Goal: Task Accomplishment & Management: Complete application form

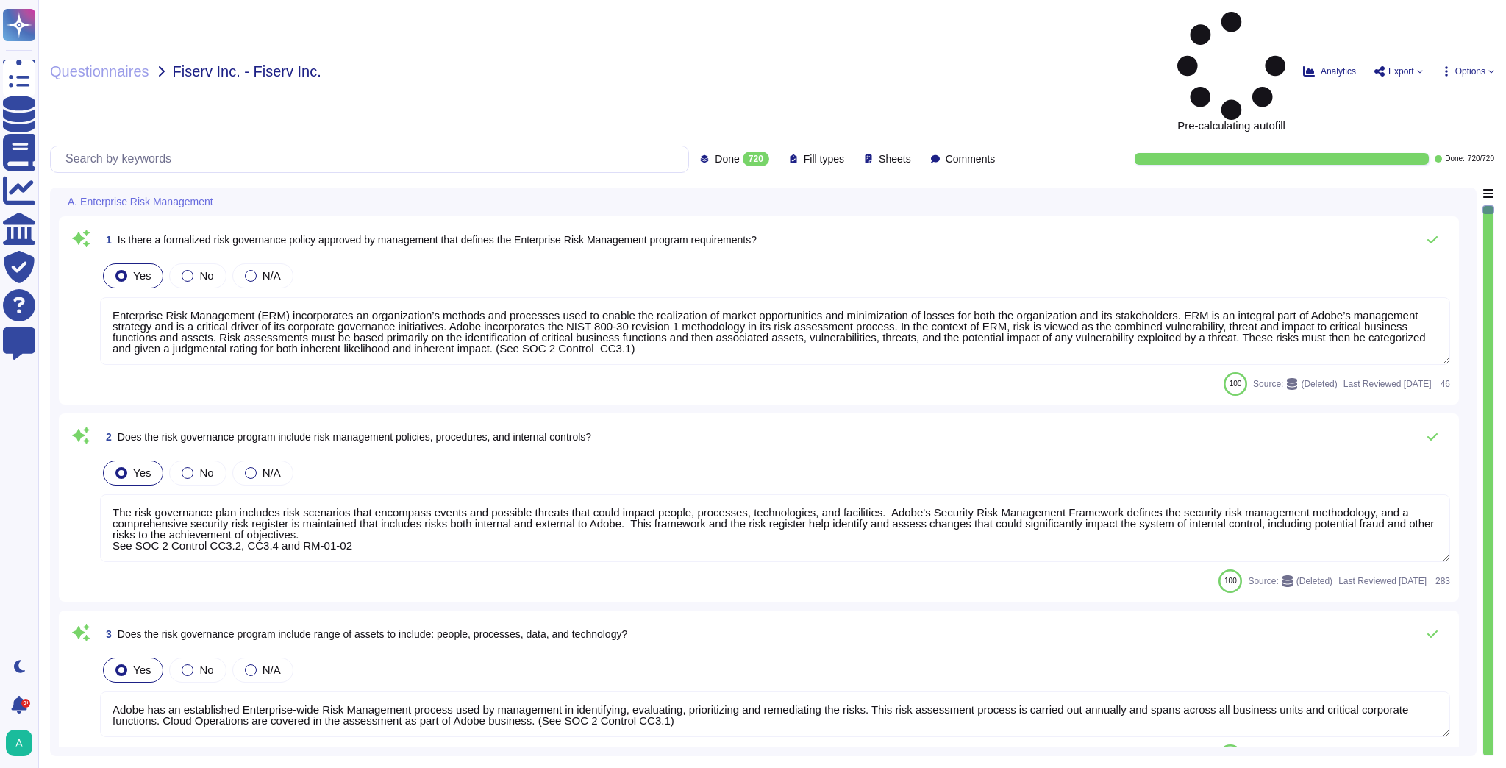
type textarea "Enterprise Risk Management (ERM) incorporates an organization’s methods and pro…"
type textarea "The risk governance plan includes risk scenarios that encompass events and poss…"
type textarea "Adobe has an established Enterprise-wide Risk Management process used by manage…"
type textarea "Adobe has a comprehensive technology risk management strategy that is well-esta…"
type textarea "The risk governance plan is approved by senior management and/or the board of d…"
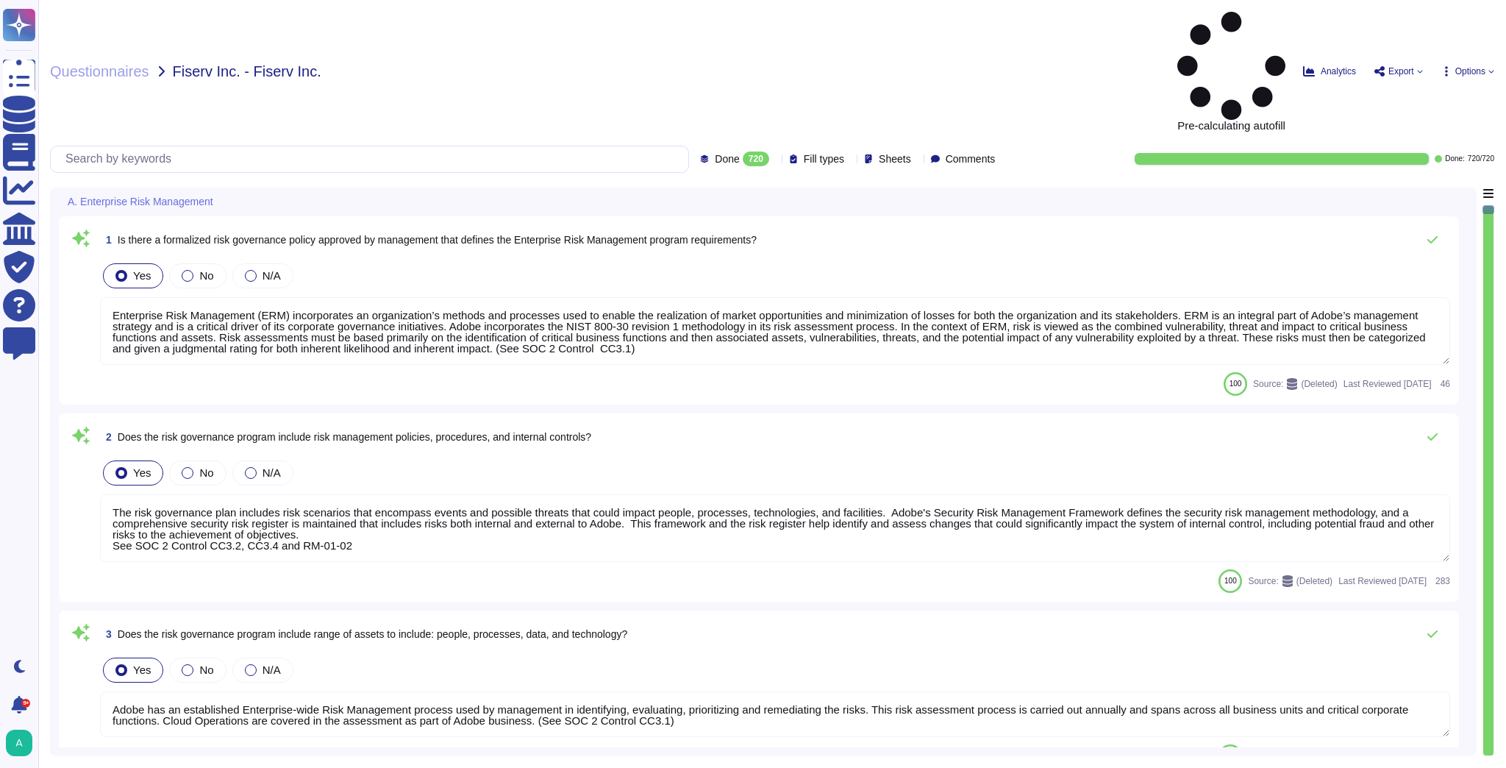
type textarea "Lorem ipsumdol sitametco ad elitsedd e tempori utlabore etdolorem aliquaen ad m…"
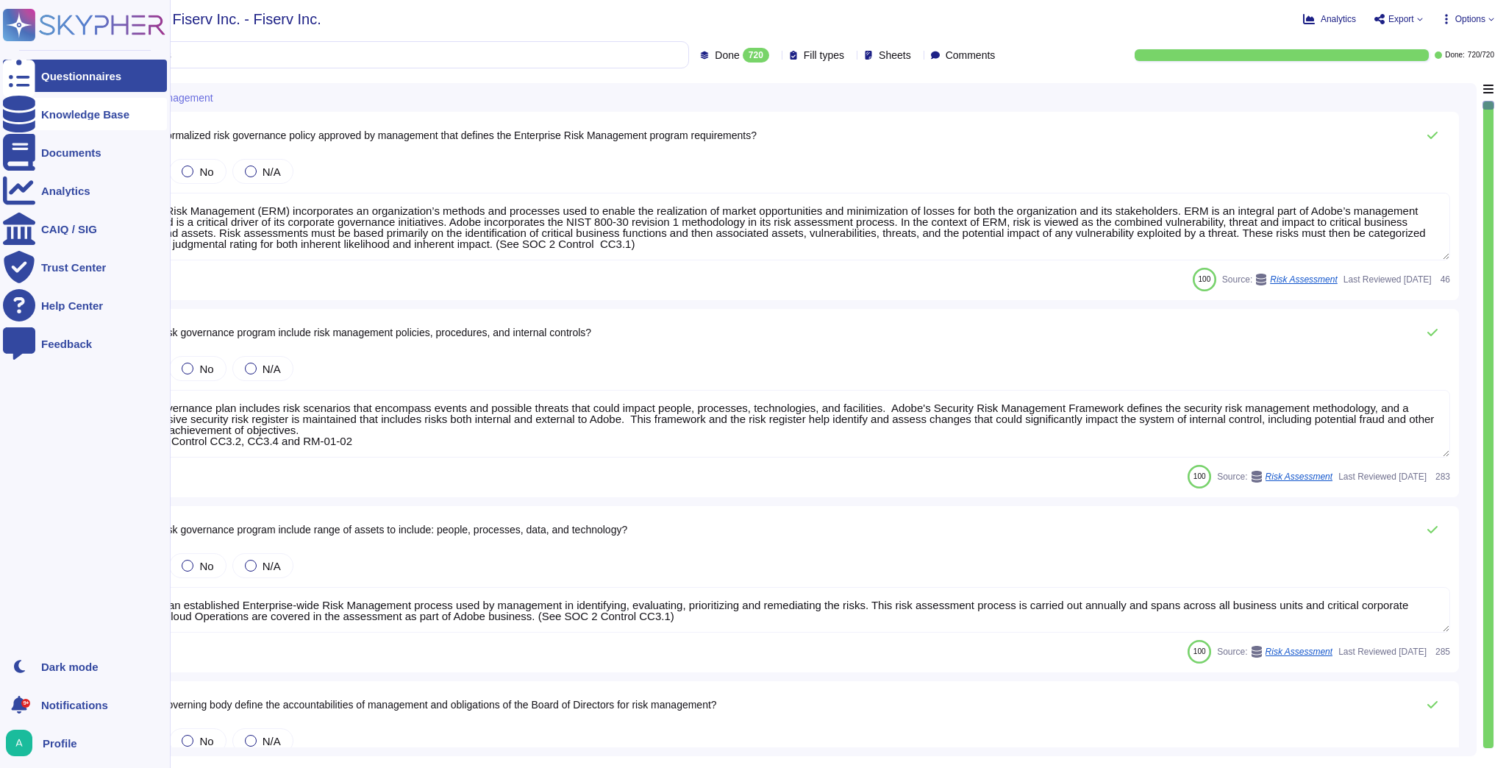
click at [34, 110] on div at bounding box center [19, 114] width 32 height 32
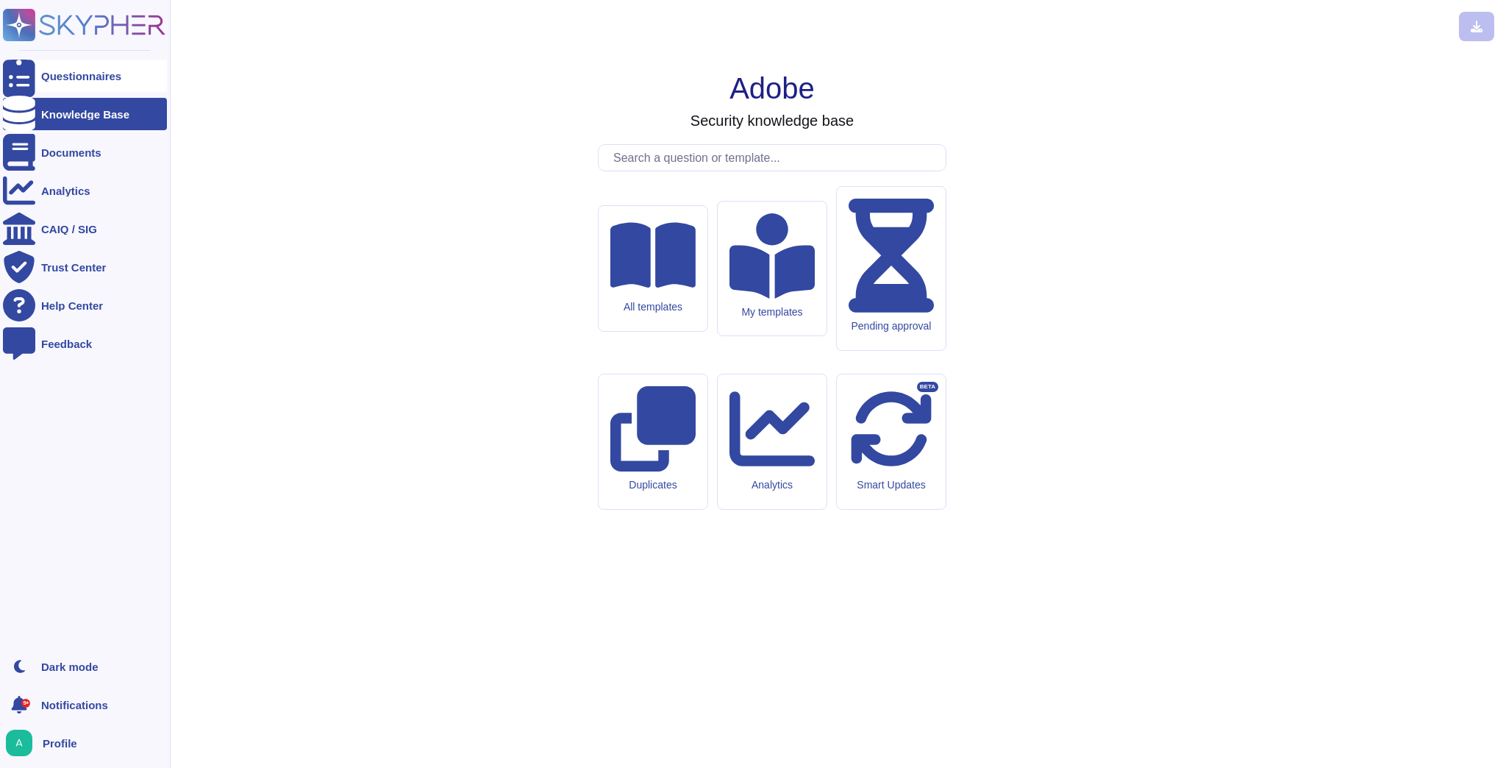
click at [61, 79] on div "Questionnaires" at bounding box center [81, 76] width 80 height 11
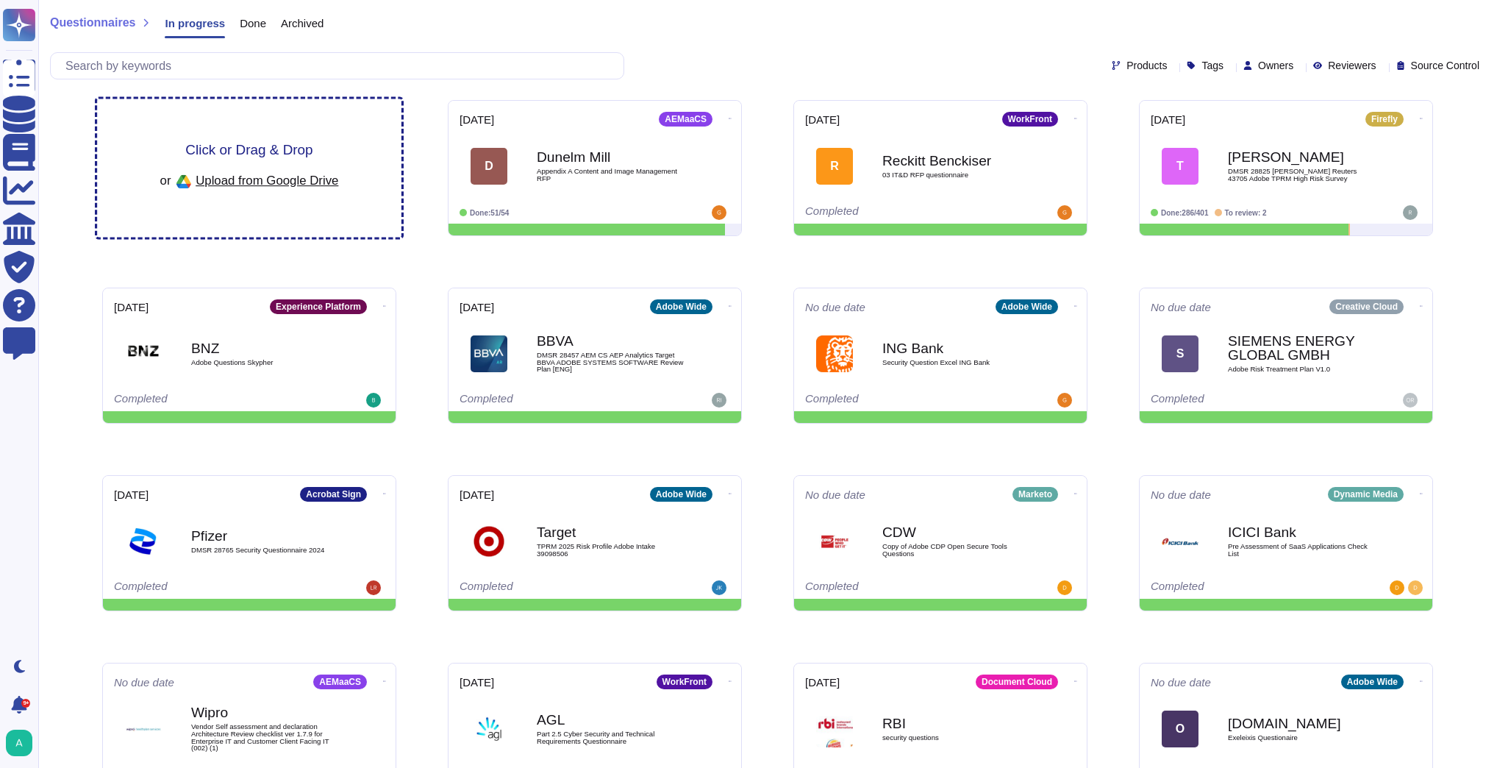
click at [253, 144] on span "Click or Drag & Drop" at bounding box center [248, 150] width 127 height 14
click at [269, 149] on span "Click or Drag & Drop" at bounding box center [248, 150] width 127 height 14
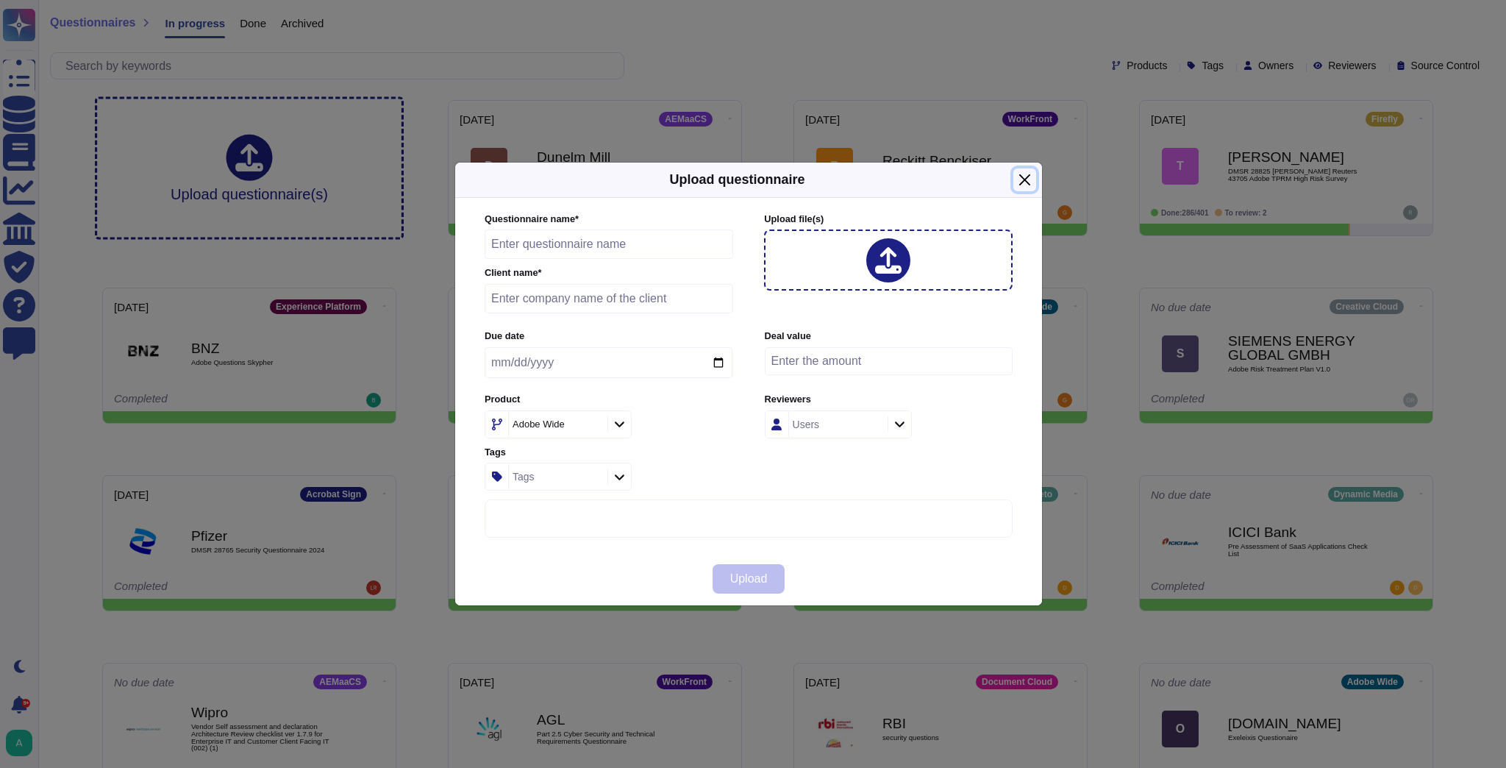
click at [1028, 183] on button "Close" at bounding box center [1024, 179] width 23 height 23
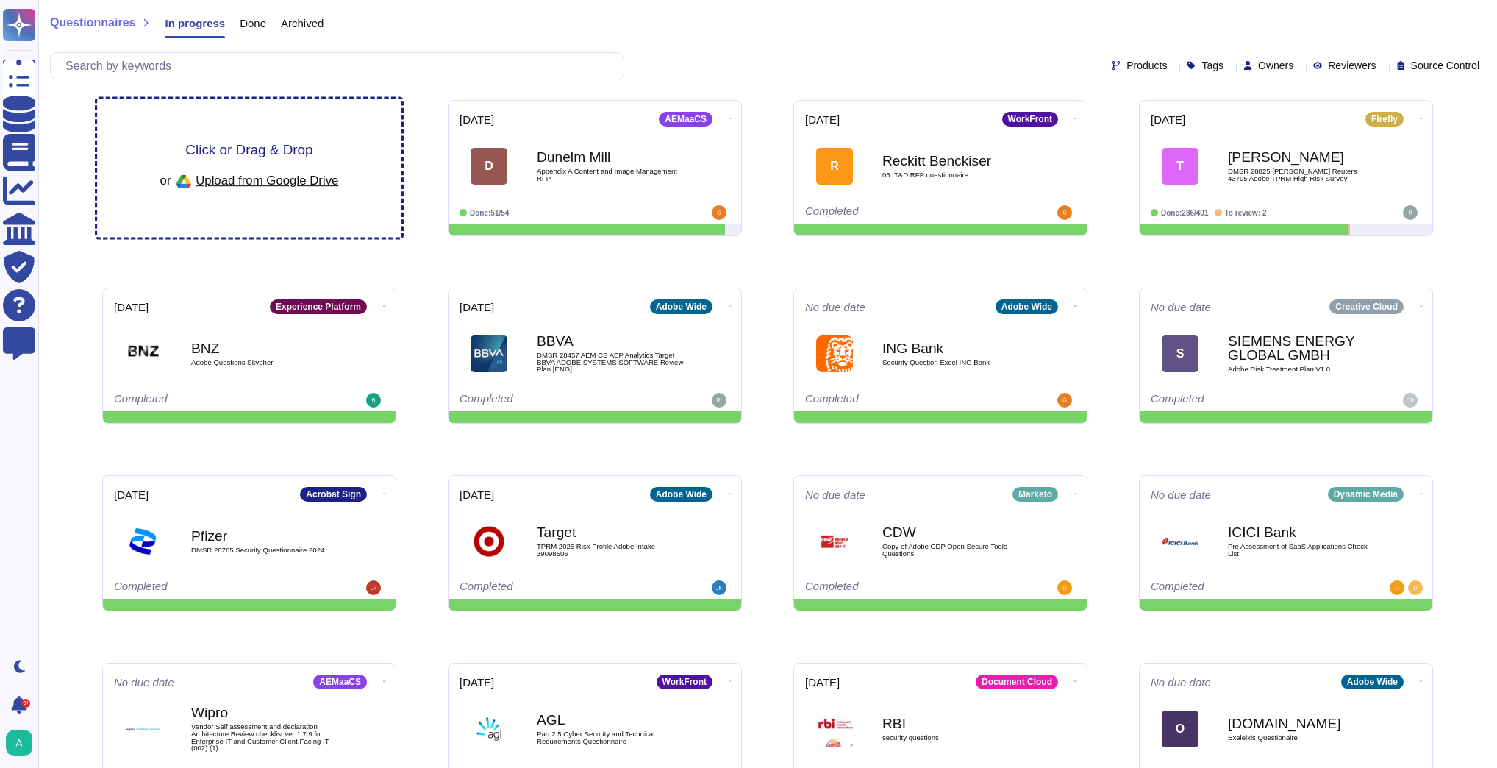
click at [262, 146] on span "Click or Drag & Drop" at bounding box center [248, 150] width 127 height 14
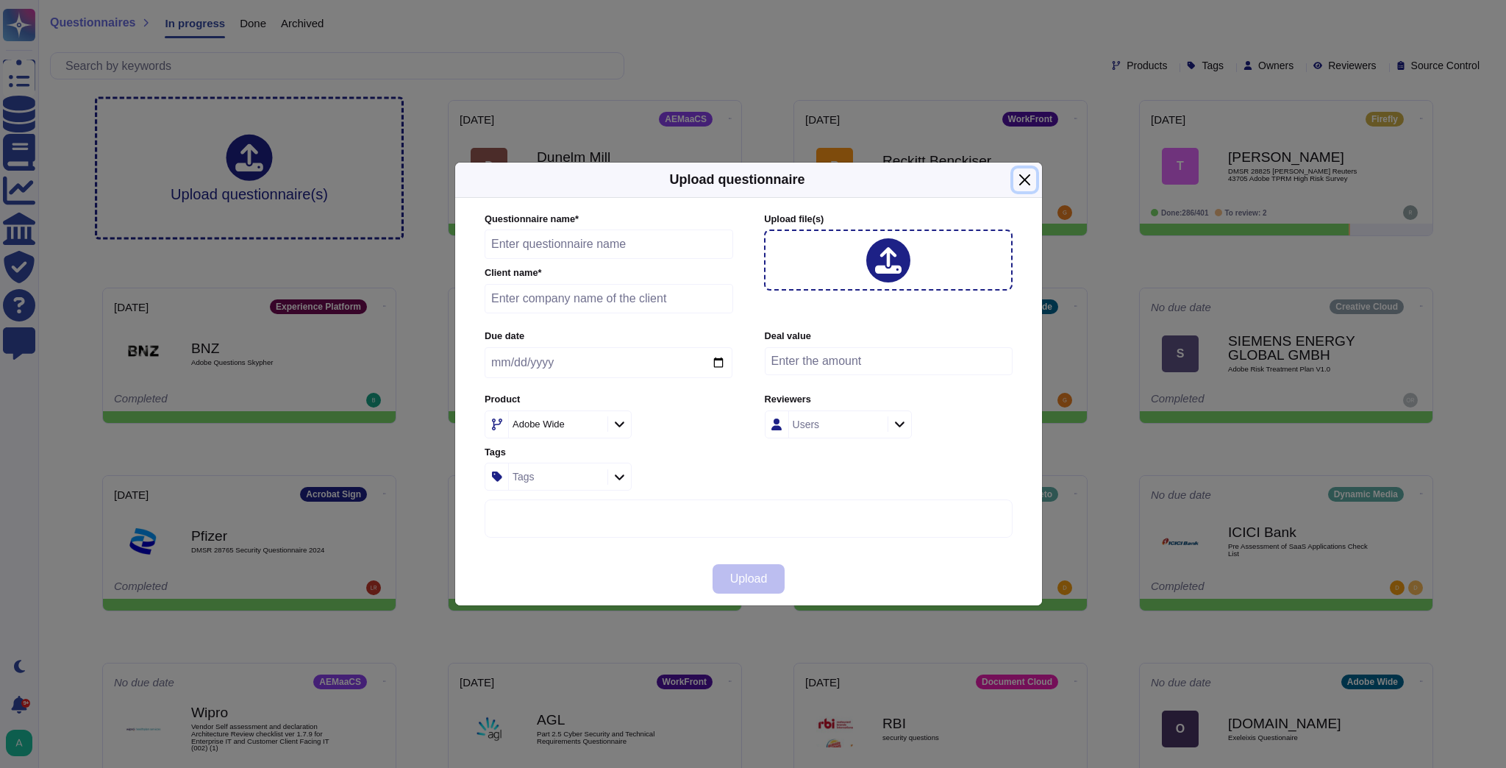
click at [1032, 181] on button "Close" at bounding box center [1024, 179] width 23 height 23
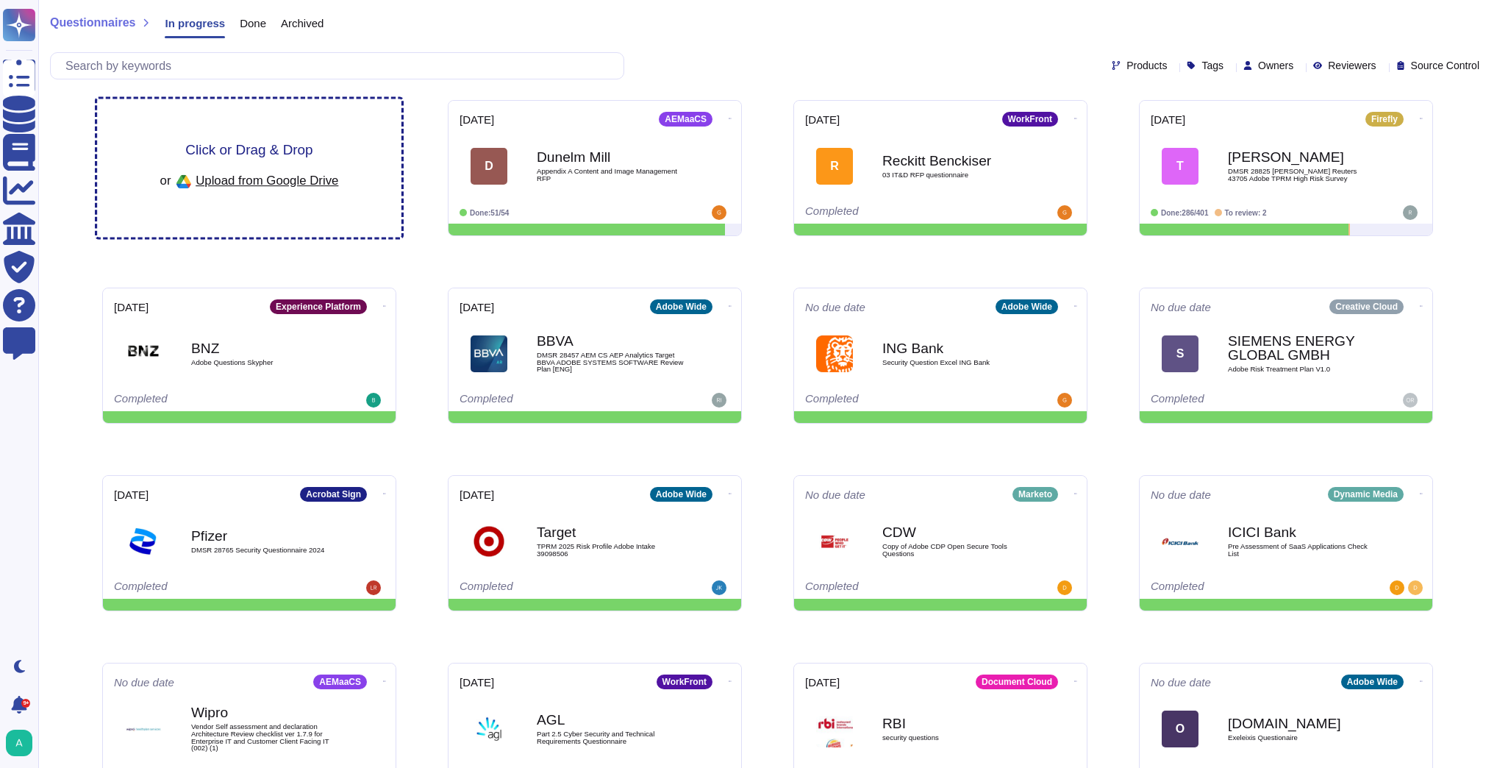
click at [272, 154] on span "Click or Drag & Drop" at bounding box center [248, 150] width 127 height 14
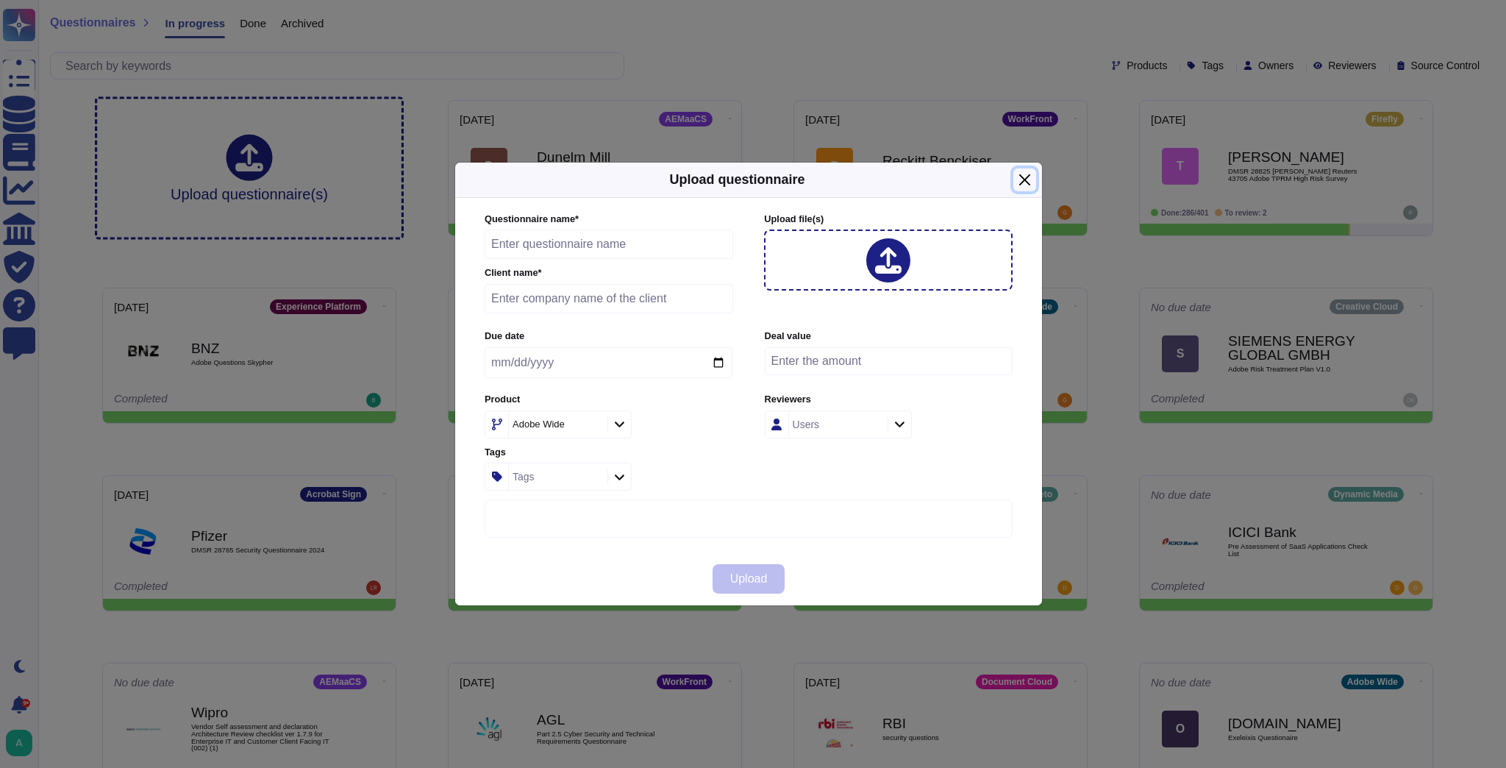
click at [1021, 173] on button "Close" at bounding box center [1024, 179] width 23 height 23
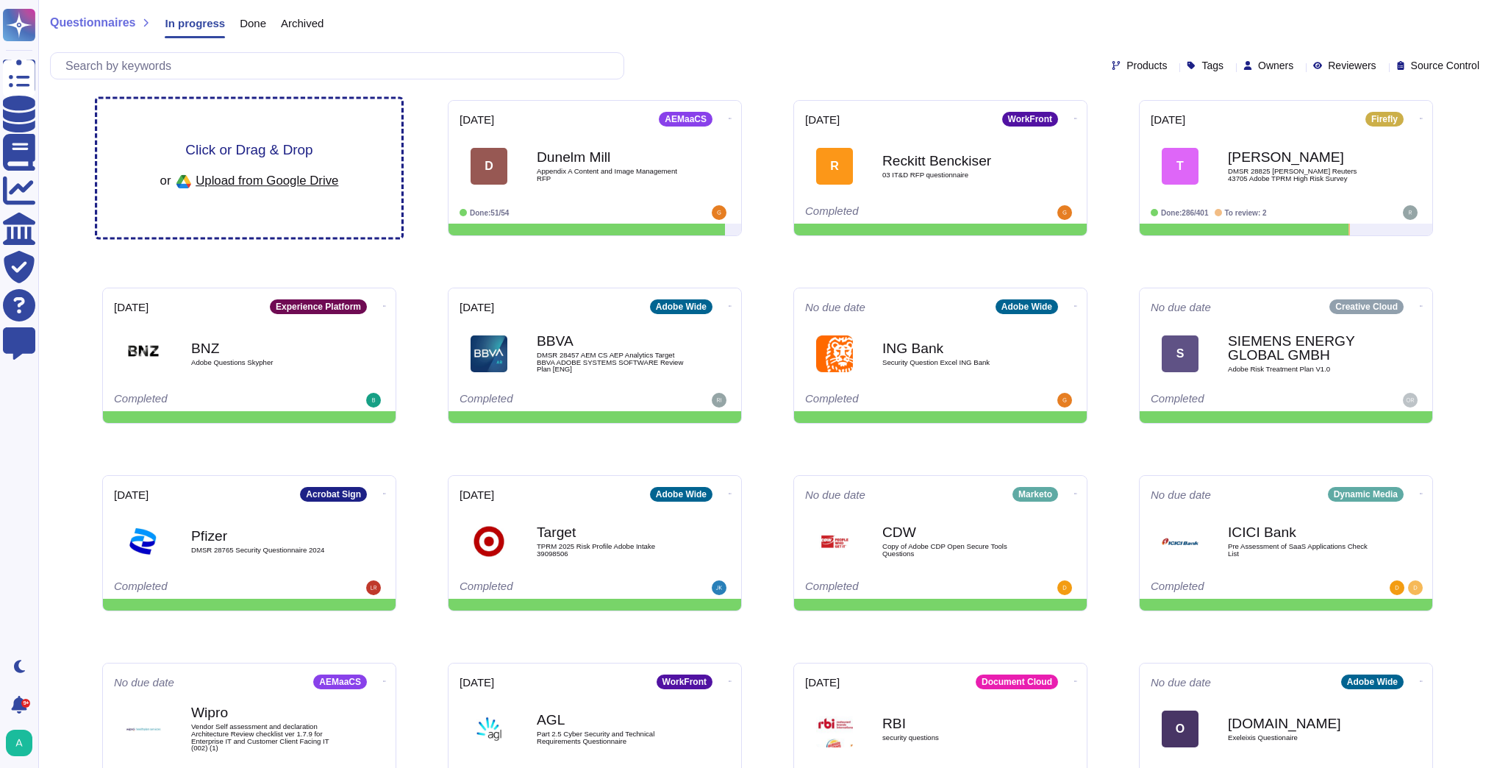
click at [230, 147] on span "Click or Drag & Drop" at bounding box center [248, 150] width 127 height 14
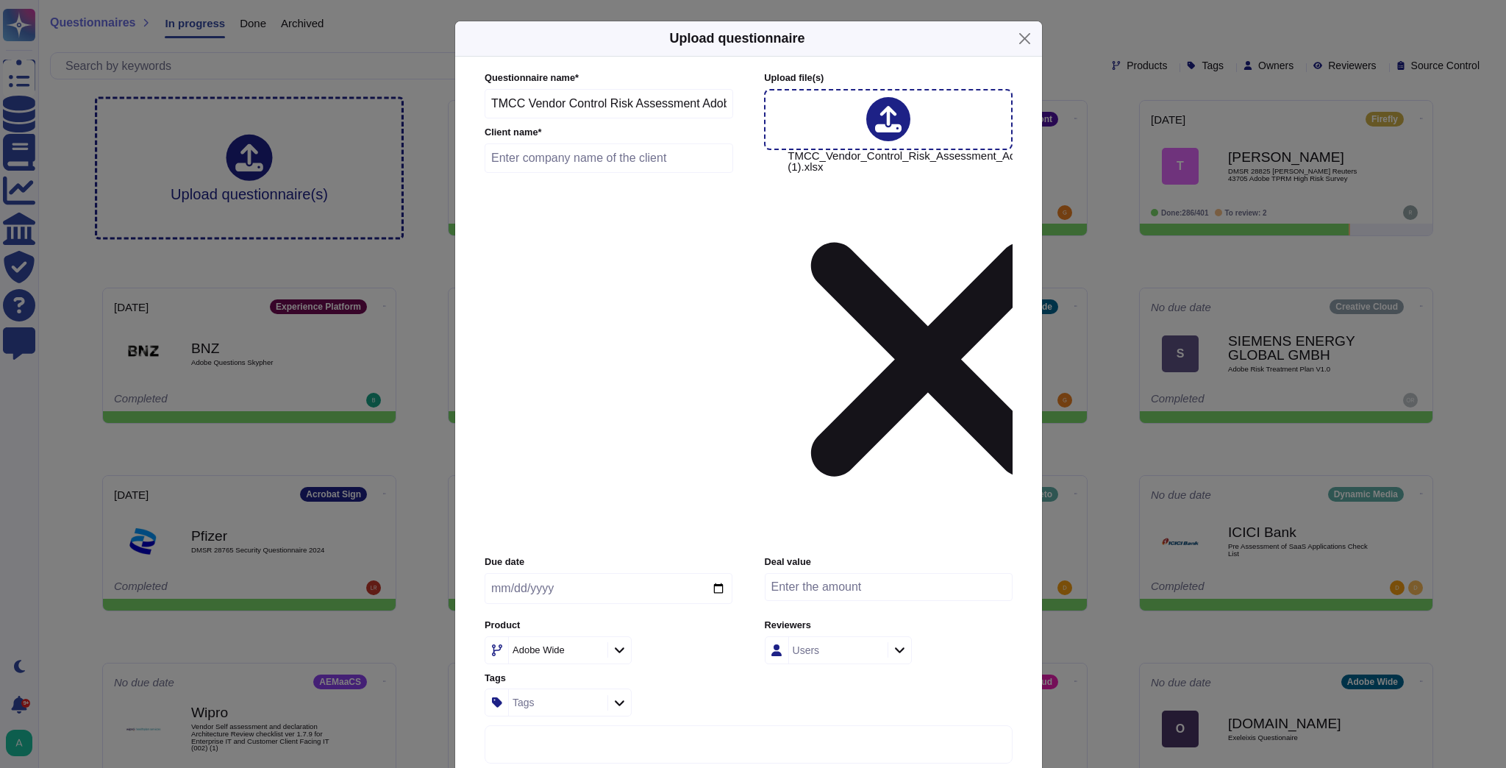
click at [565, 173] on input "text" at bounding box center [609, 157] width 249 height 29
type input "Toyota"
click at [593, 651] on icon at bounding box center [593, 651] width 0 height 0
click at [586, 637] on div "Adobe Wide" at bounding box center [556, 650] width 95 height 26
type input "sign"
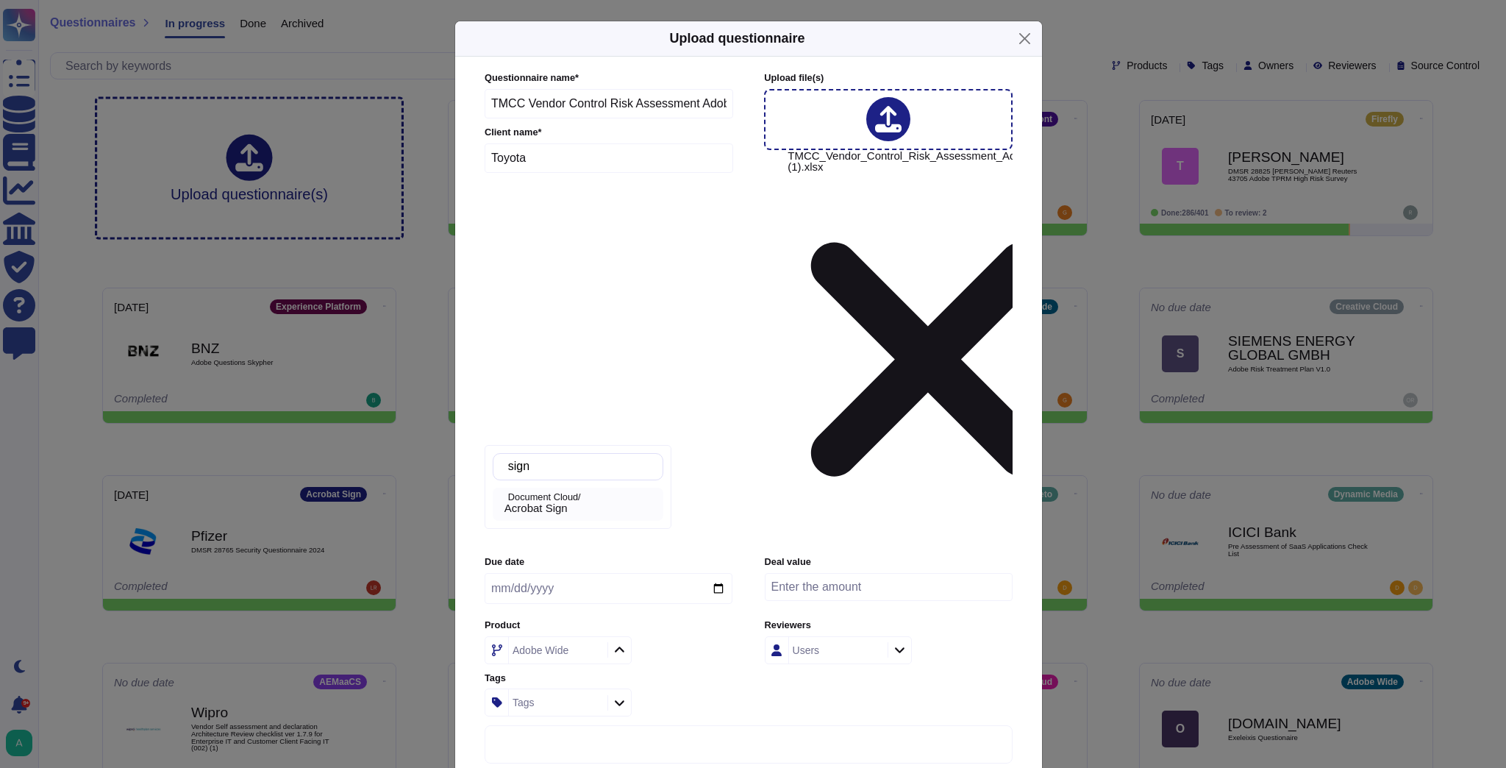
click at [568, 509] on span "Acrobat Sign" at bounding box center [535, 507] width 63 height 13
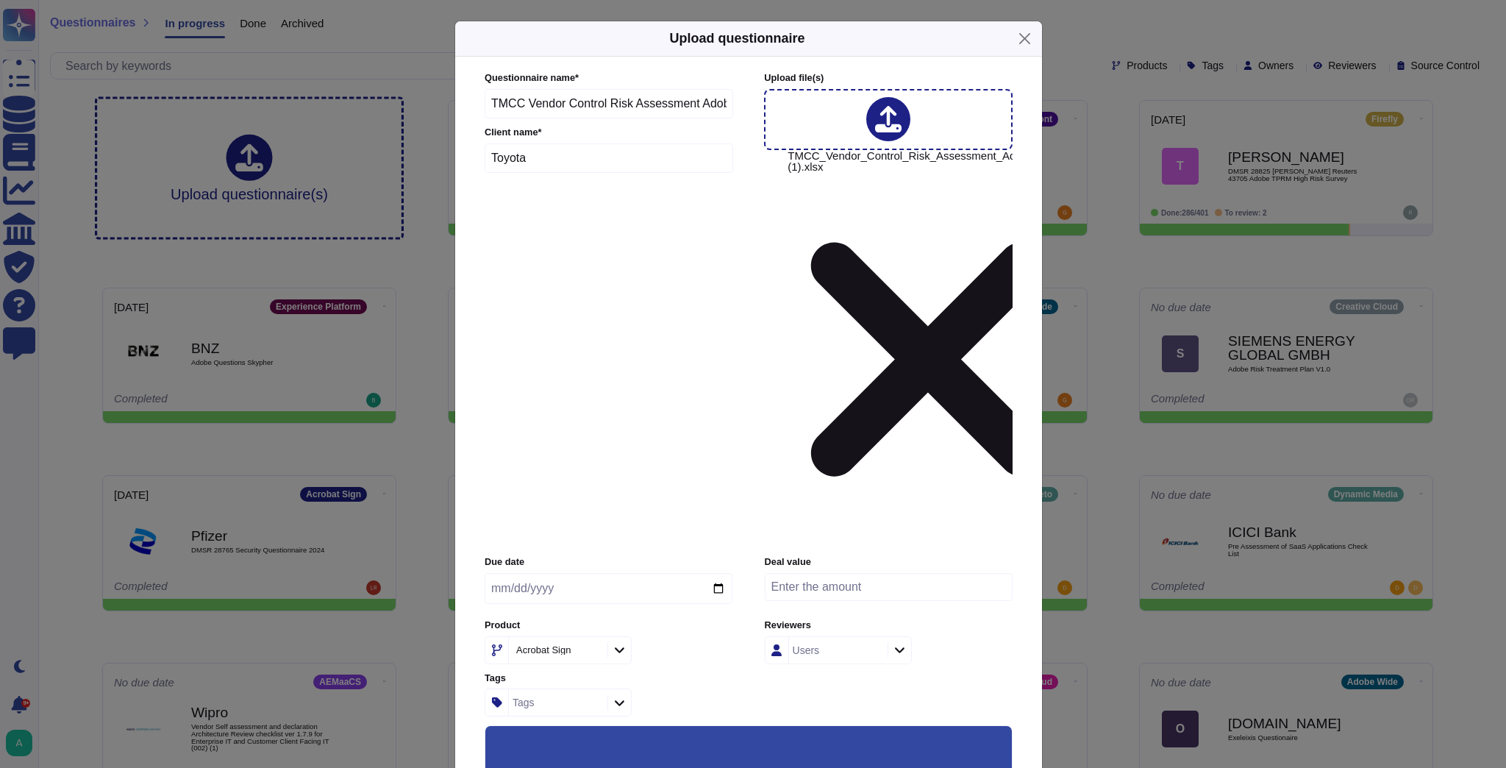
click at [0, 0] on input "Use this questionnaire as a source of suggestions" at bounding box center [0, 0] width 0 height 0
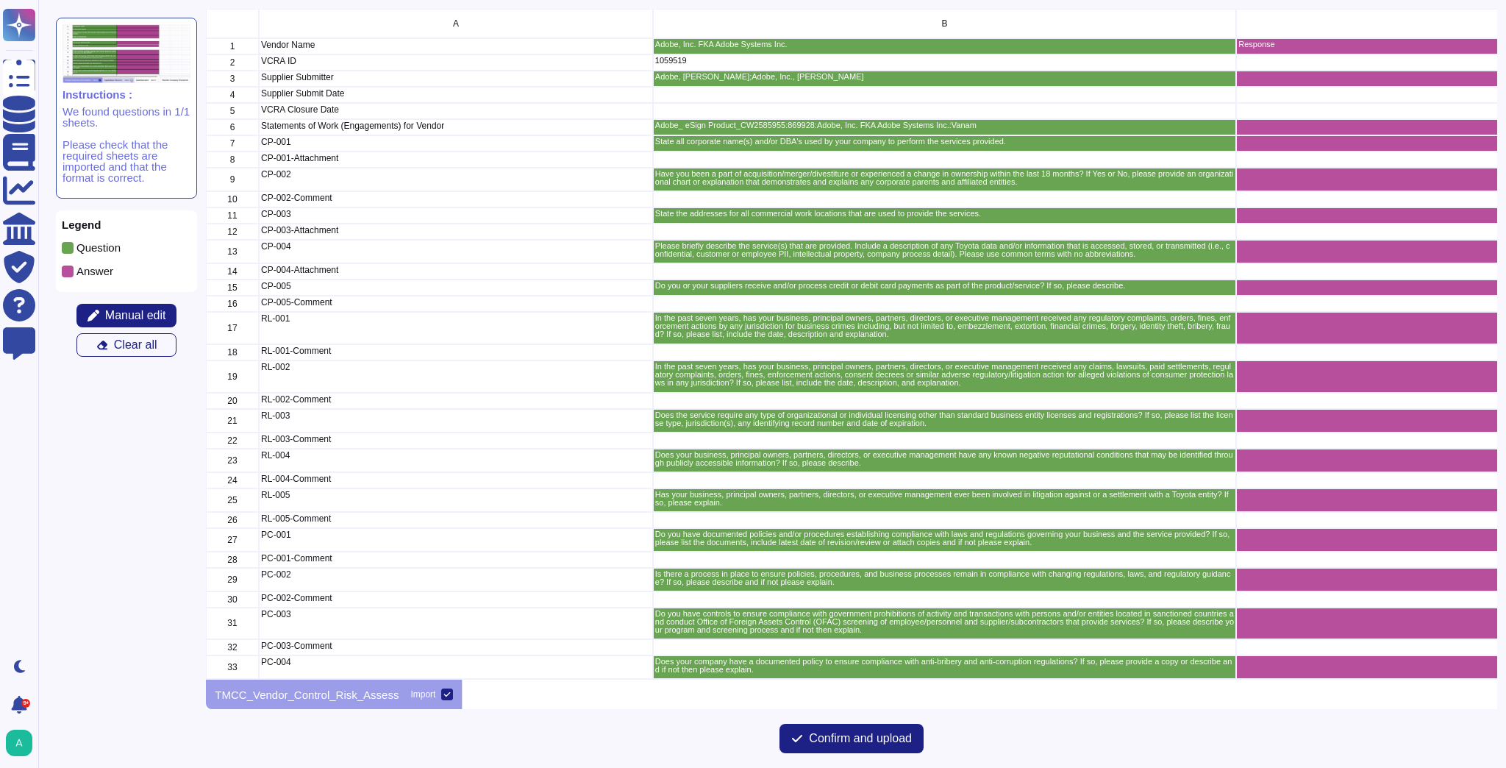
scroll to position [662, 1282]
click at [848, 739] on span "Confirm and upload" at bounding box center [860, 738] width 103 height 12
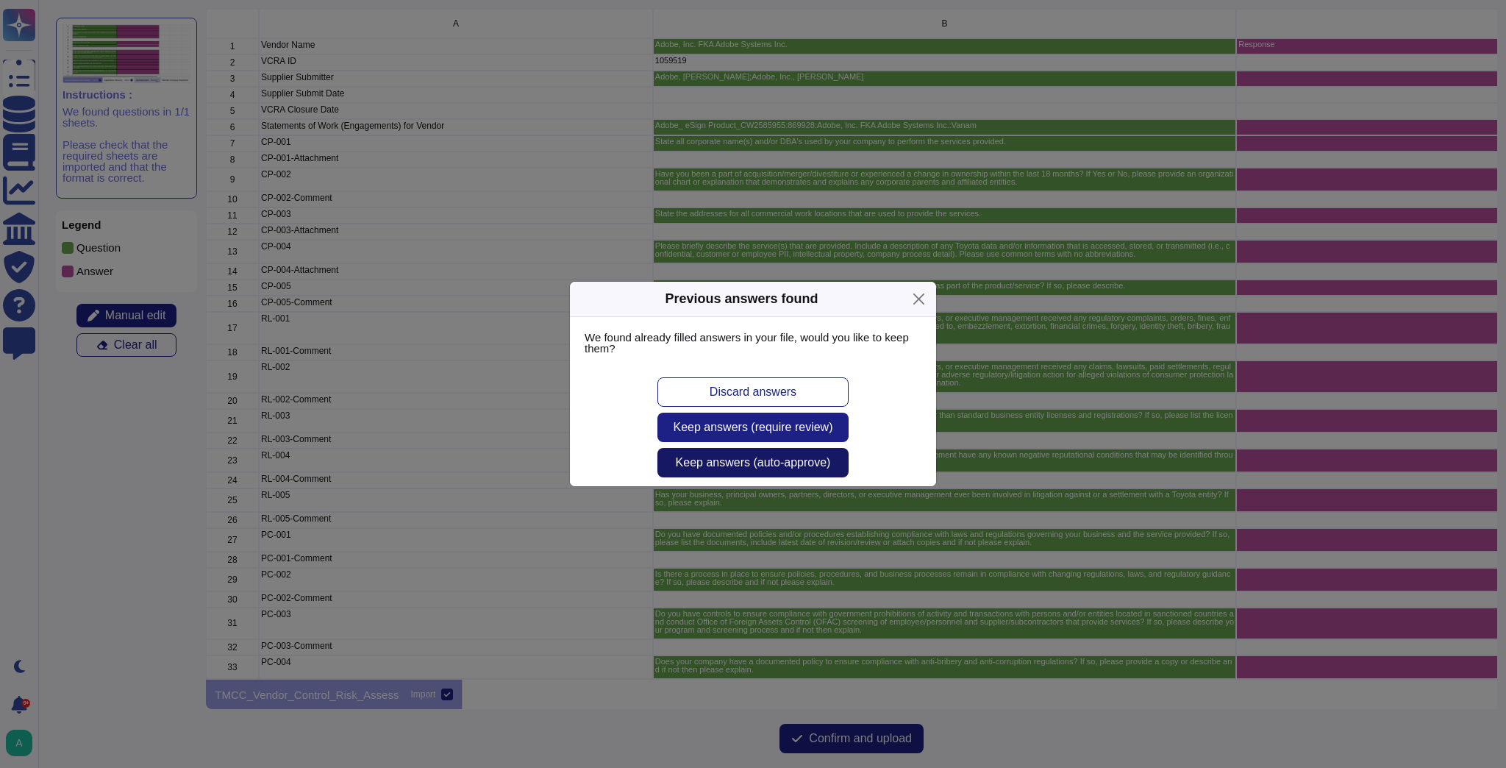
click at [783, 467] on span "Keep answers (auto-approve)" at bounding box center [753, 463] width 155 height 12
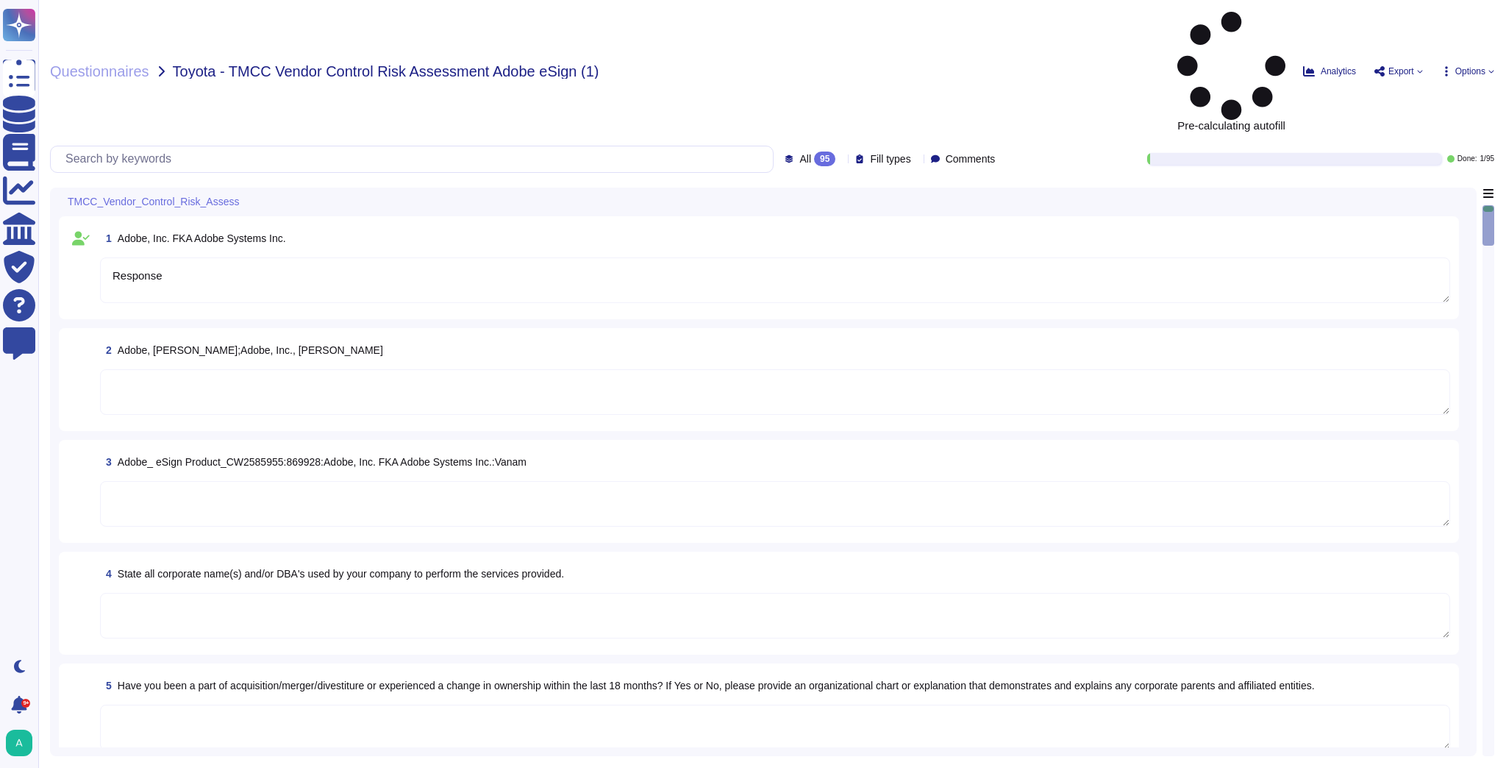
type textarea "Response"
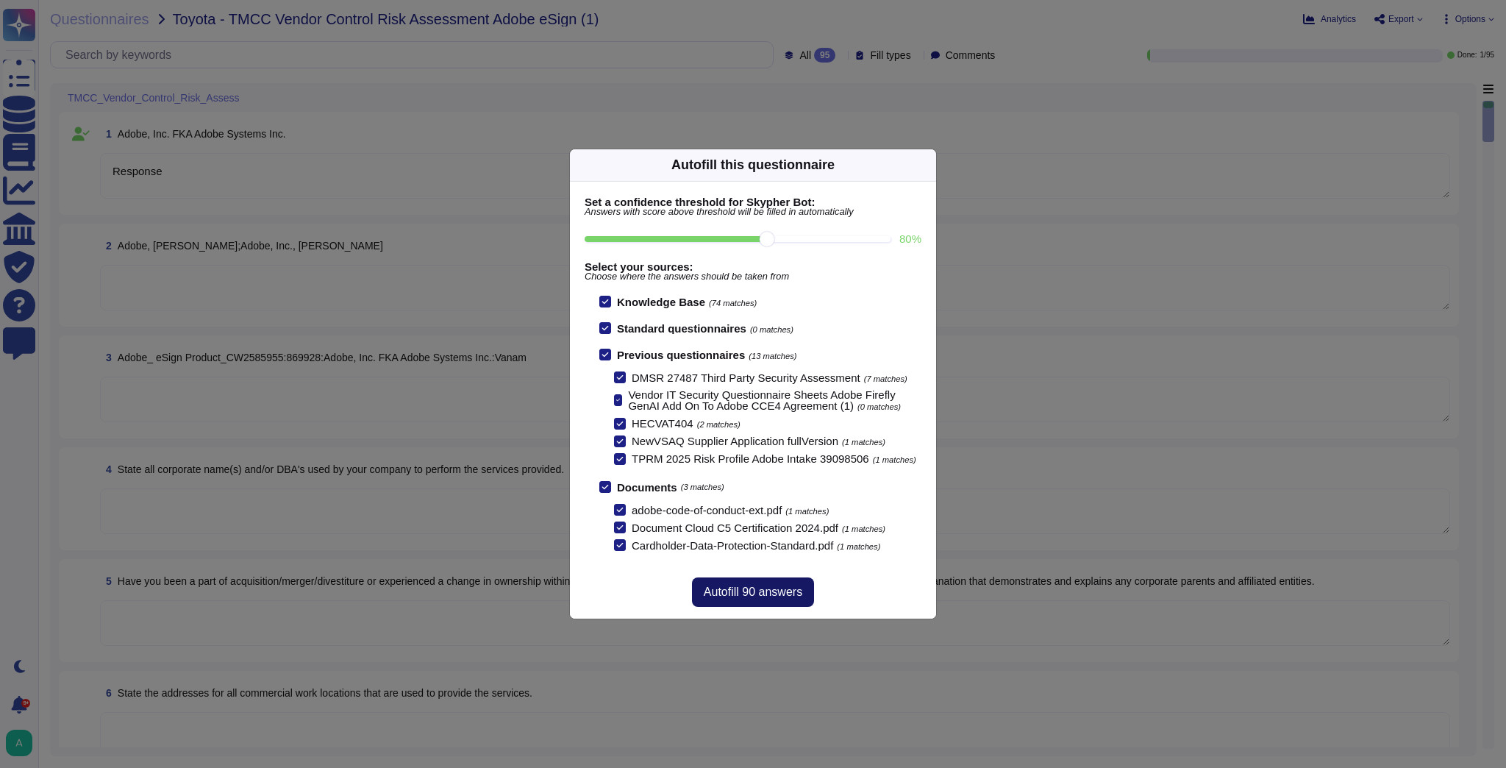
click at [768, 589] on span "Autofill 90 answers" at bounding box center [753, 592] width 99 height 12
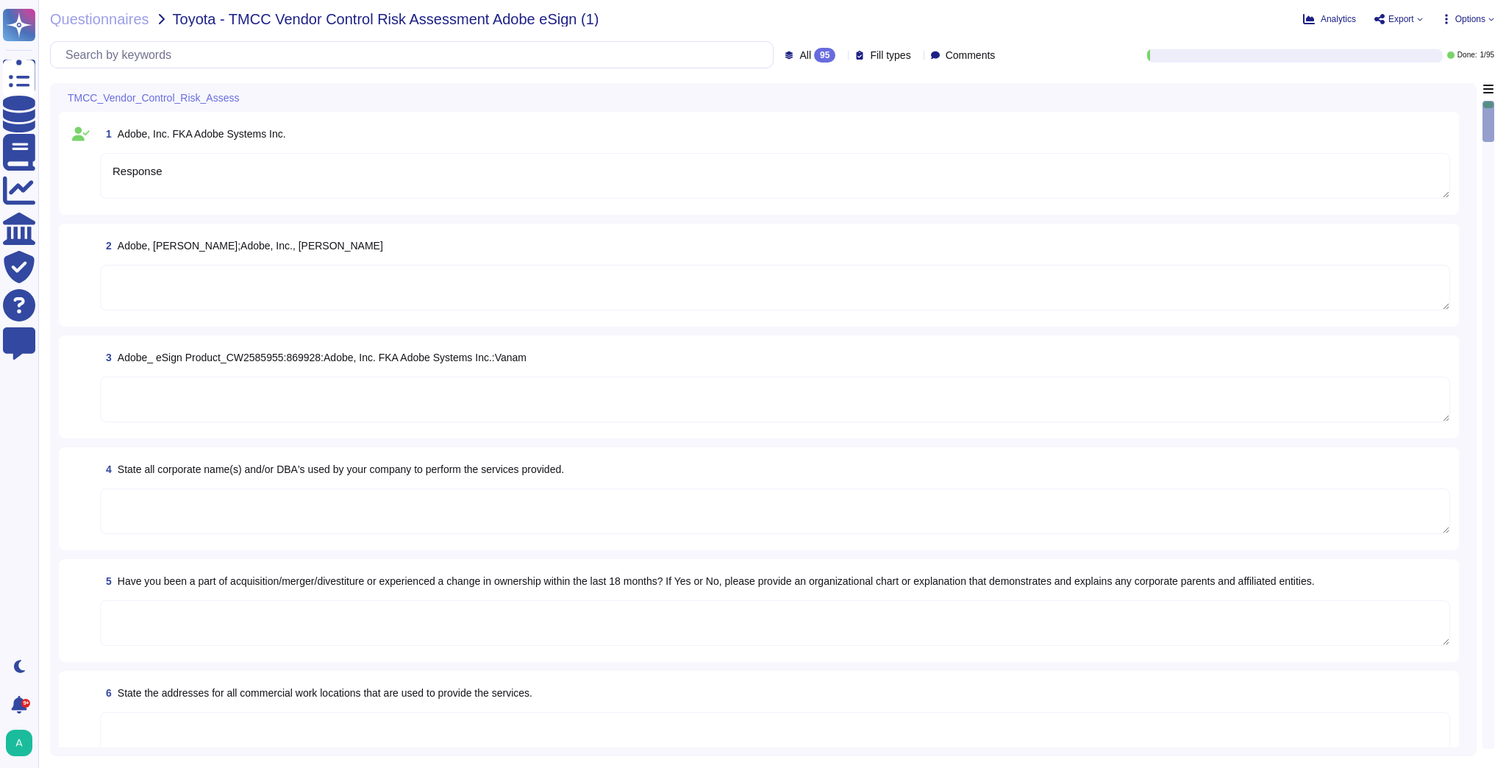
type textarea "Adobe Inc."
type textarea "Please see: [URL][DOMAIN_NAME]"
type textarea "Adobe's Headquarters are located at [STREET_ADDRESS]. Adobe is a multi-national…"
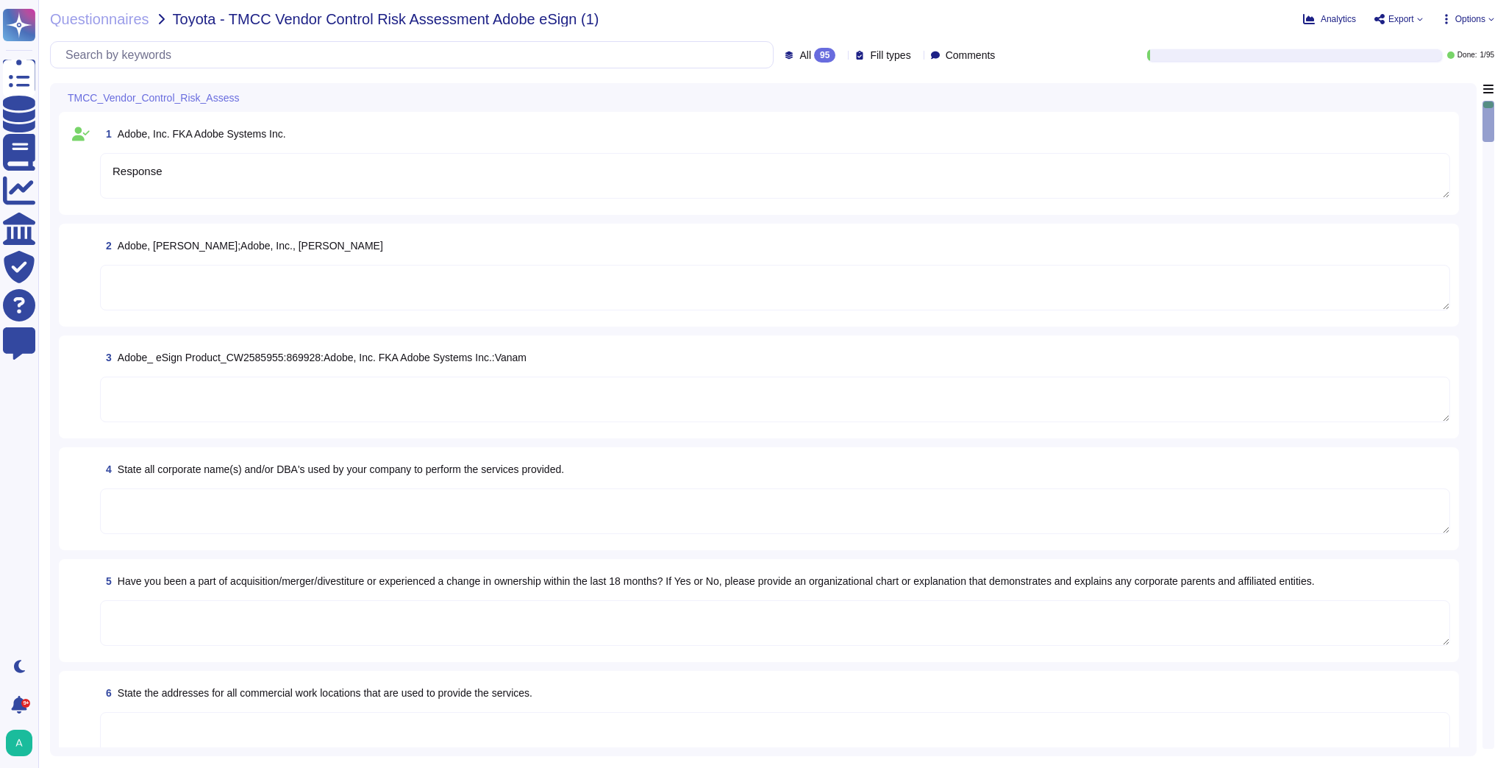
type textarea "Founded in [DATE], Adobe Inc. is one of the largest and most diversified softwa…"
type textarea "Adobe uses a third party for handling of credit card data. We can provide PCI C…"
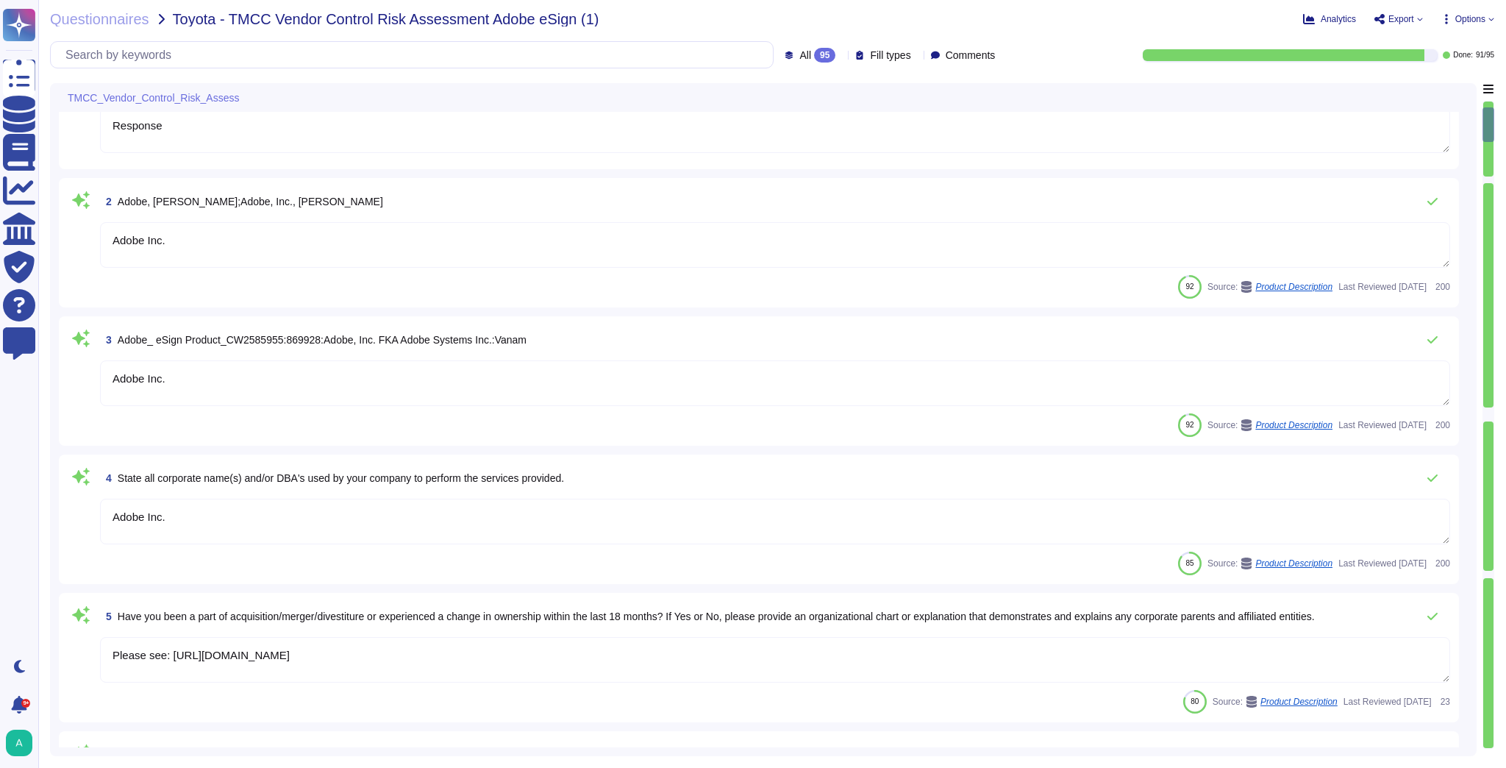
type textarea "Adobe has nothing to report at this time with respect to any supervisory author…"
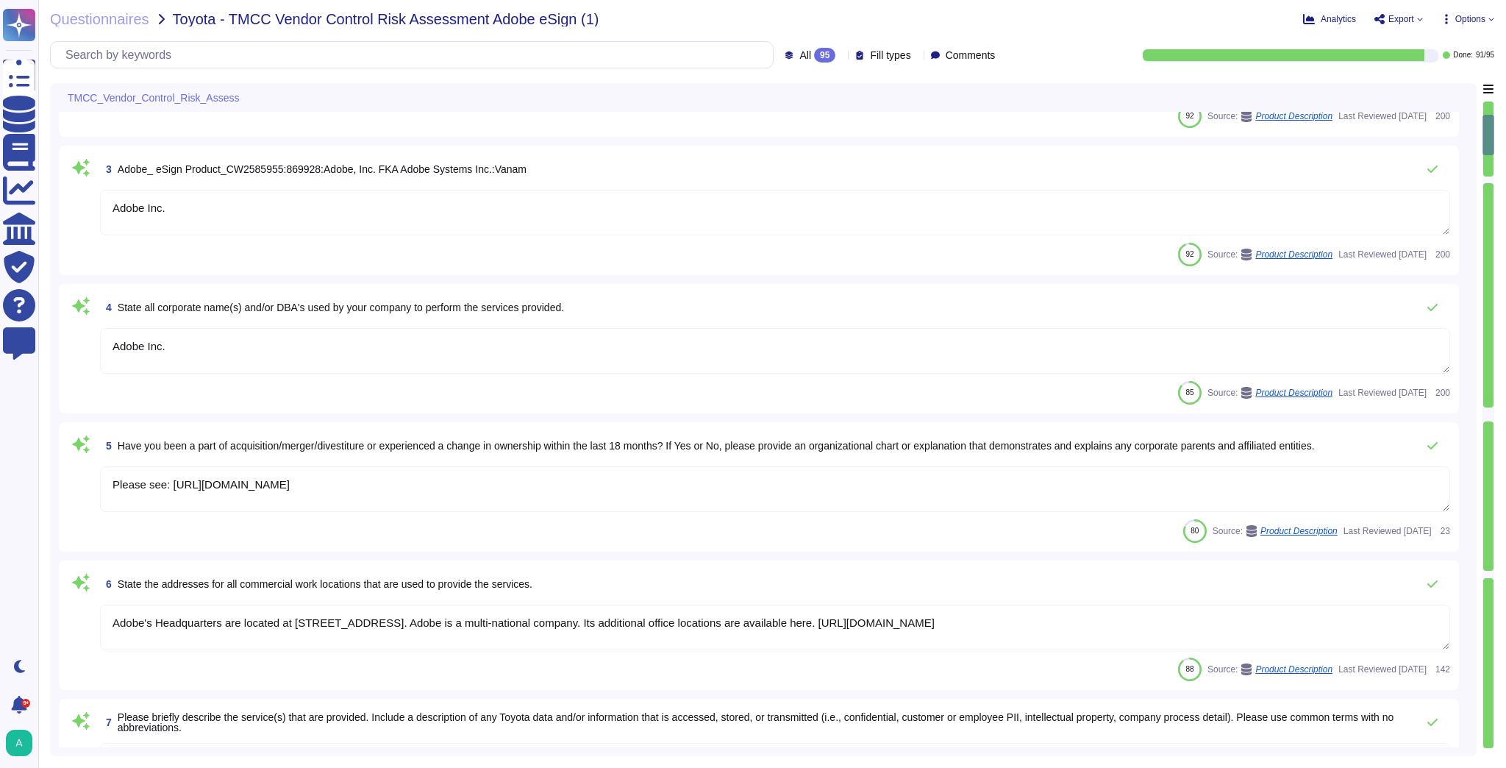
type textarea "There have been no losses or breaches experienced by Adobe in the last five yea…"
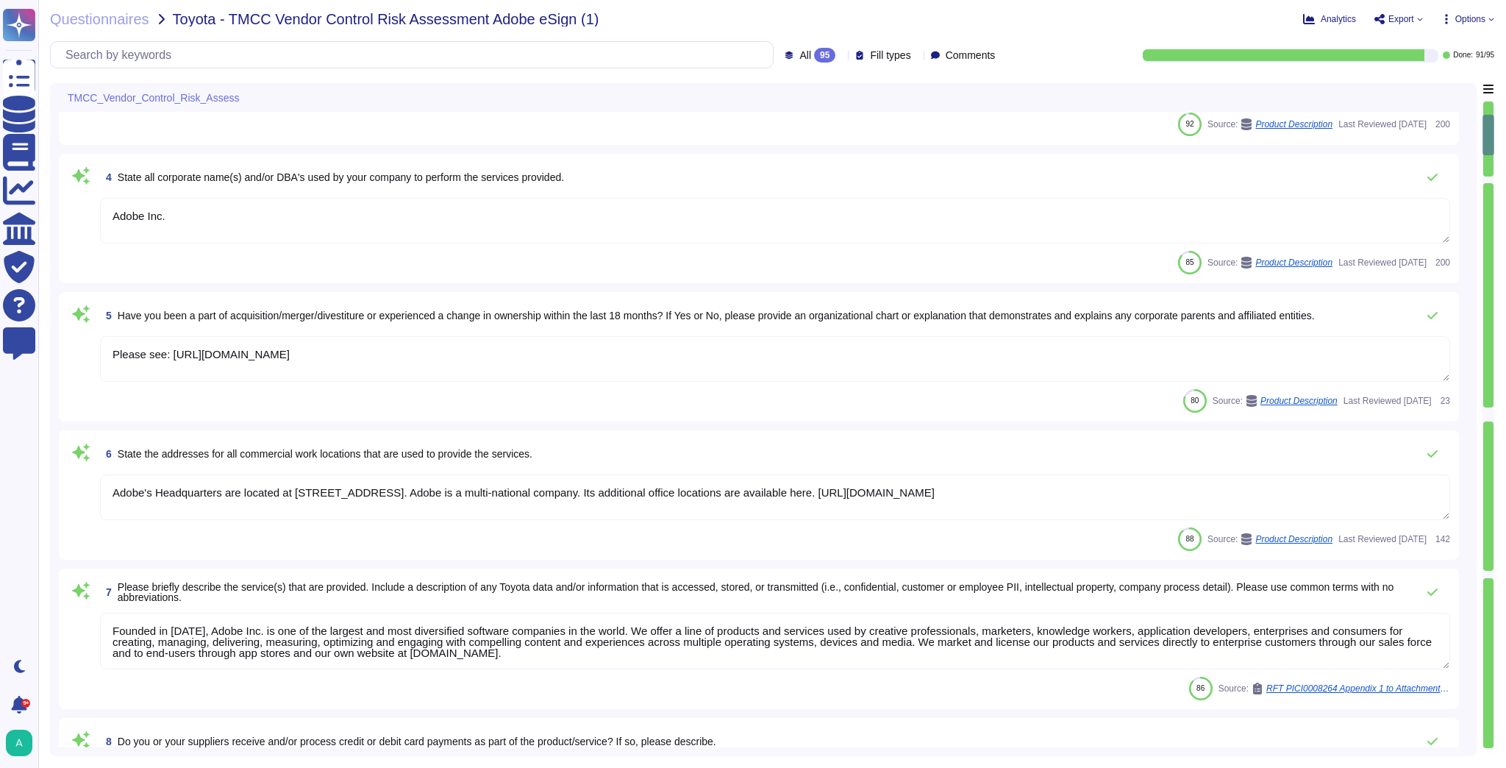
scroll to position [353, 0]
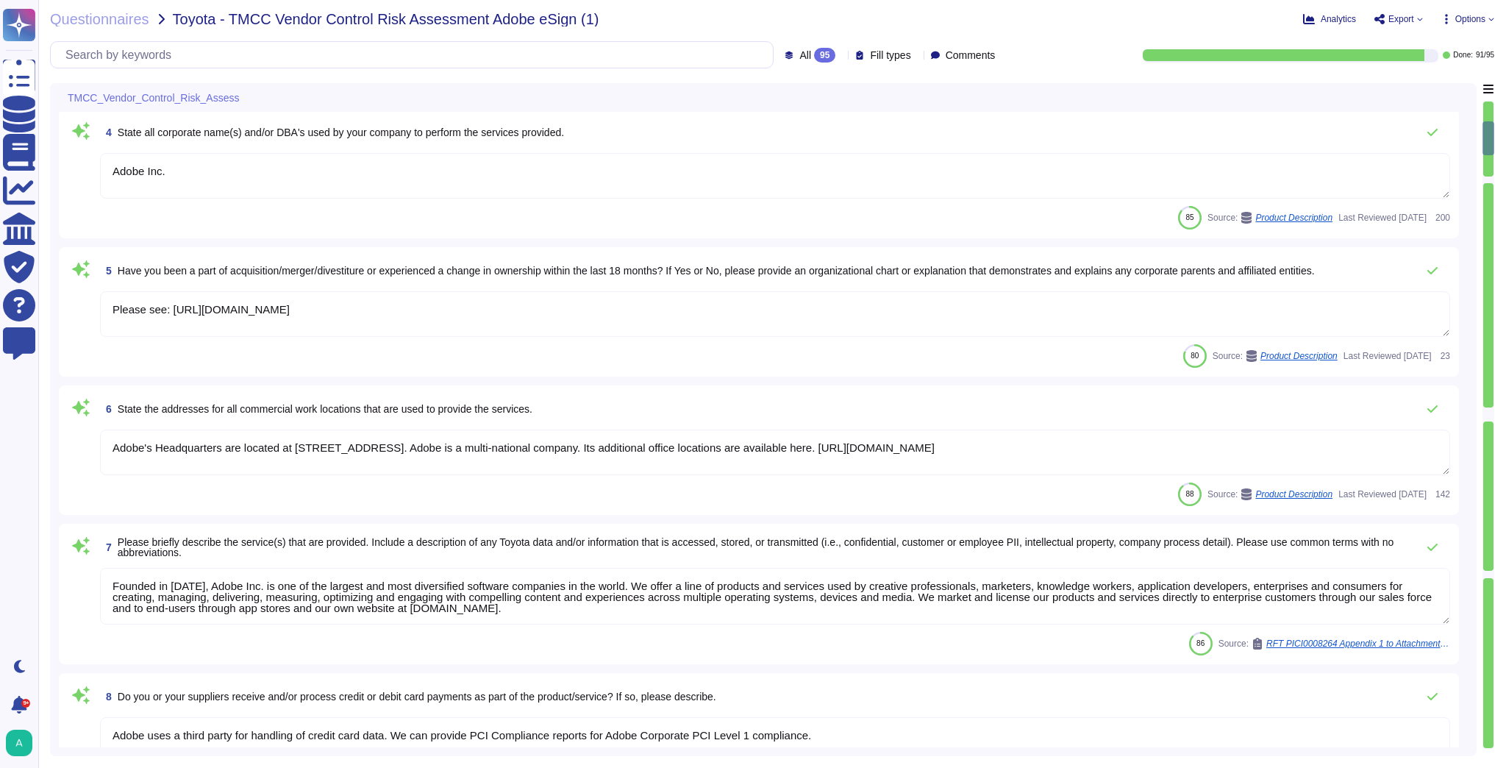
type textarea "When you purchase a product from Adobe, a license represents your right to use …"
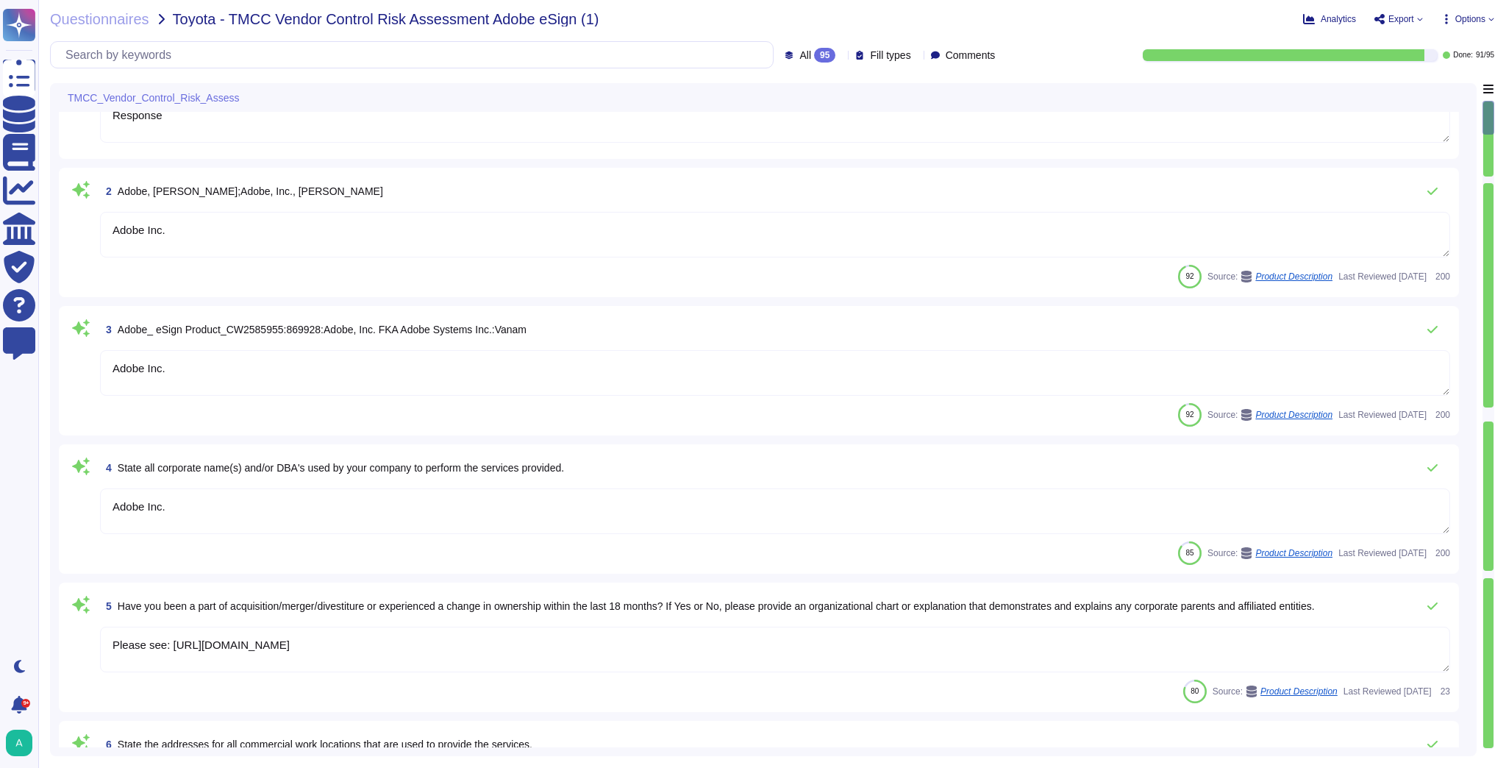
scroll to position [0, 0]
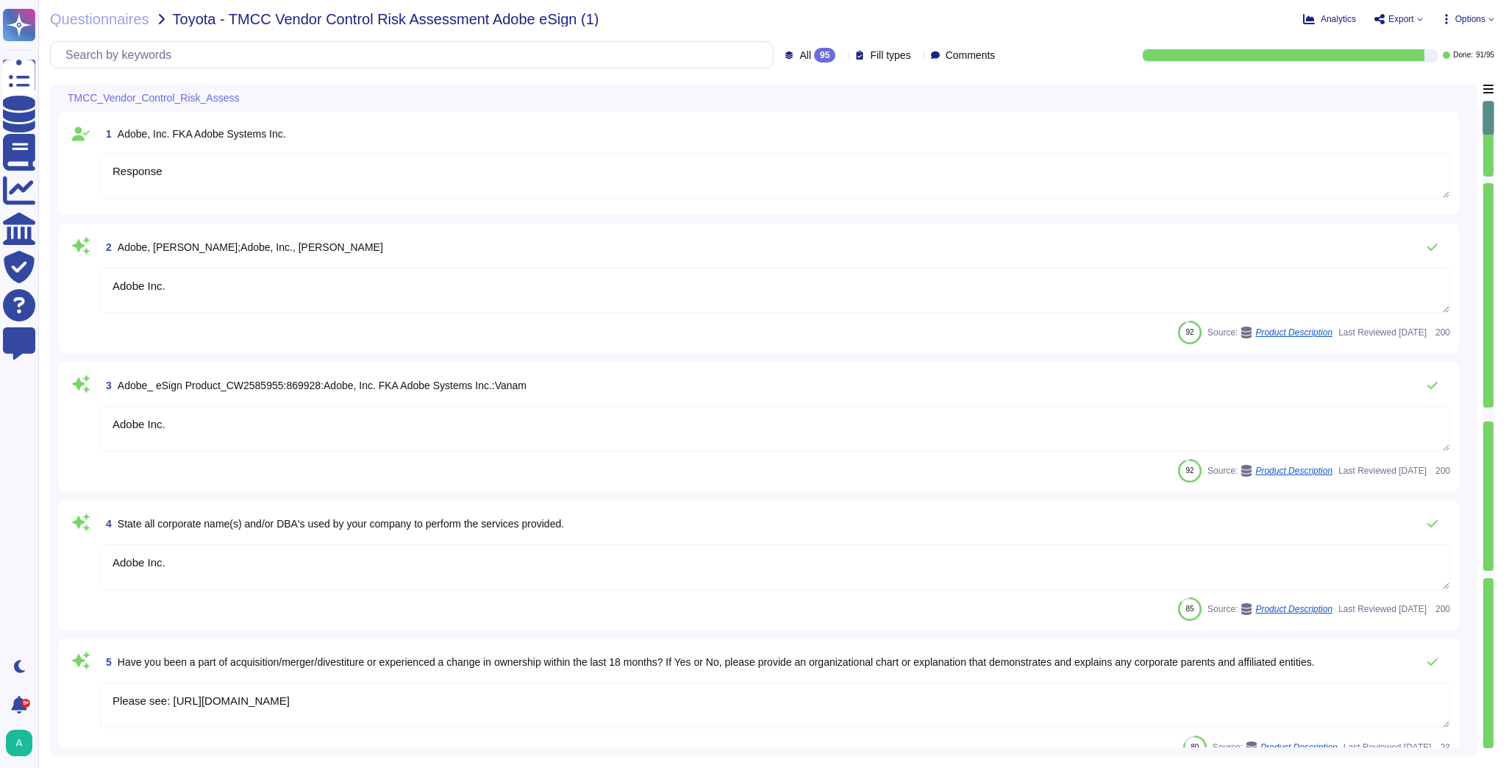
click at [531, 185] on textarea "Response" at bounding box center [775, 176] width 1350 height 46
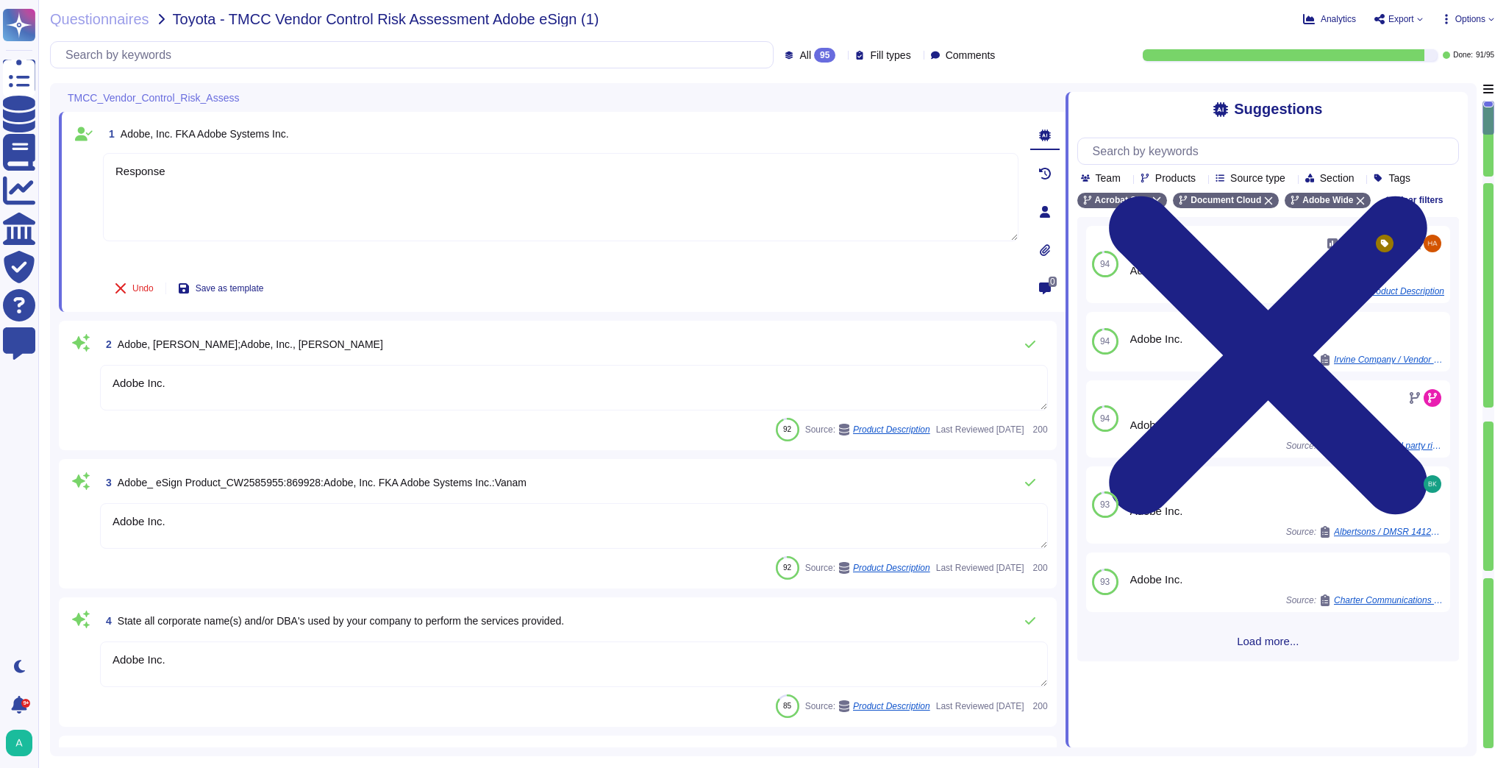
drag, startPoint x: 207, startPoint y: 164, endPoint x: 89, endPoint y: 174, distance: 118.8
click at [89, 174] on div "1 Adobe, Inc. FKA Adobe Systems Inc. Response Undo Save as template" at bounding box center [545, 212] width 948 height 182
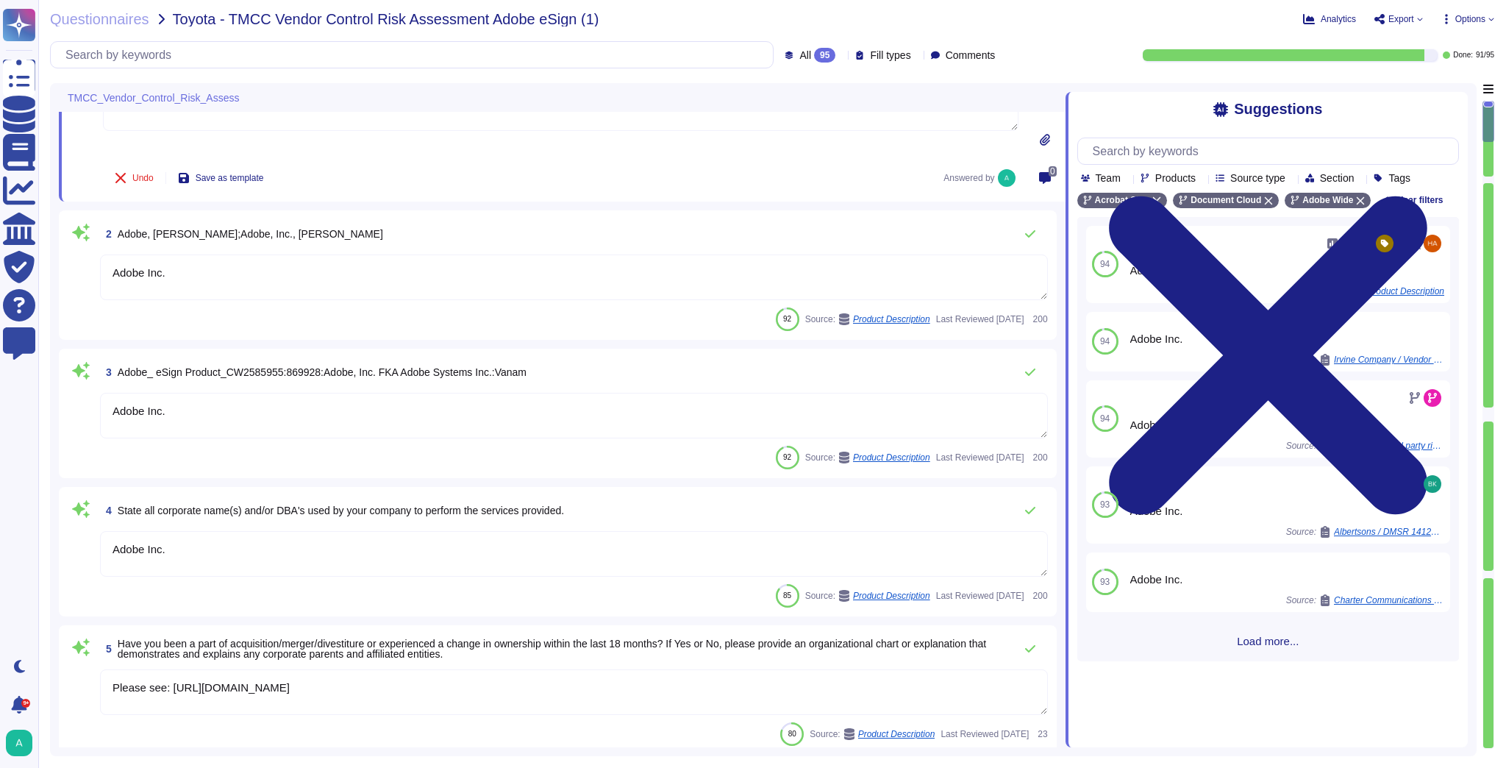
type textarea "Adobe uses a third party for handling of credit card data. We can provide PCI C…"
type textarea "Adobe has nothing to report at this time with respect to any supervisory author…"
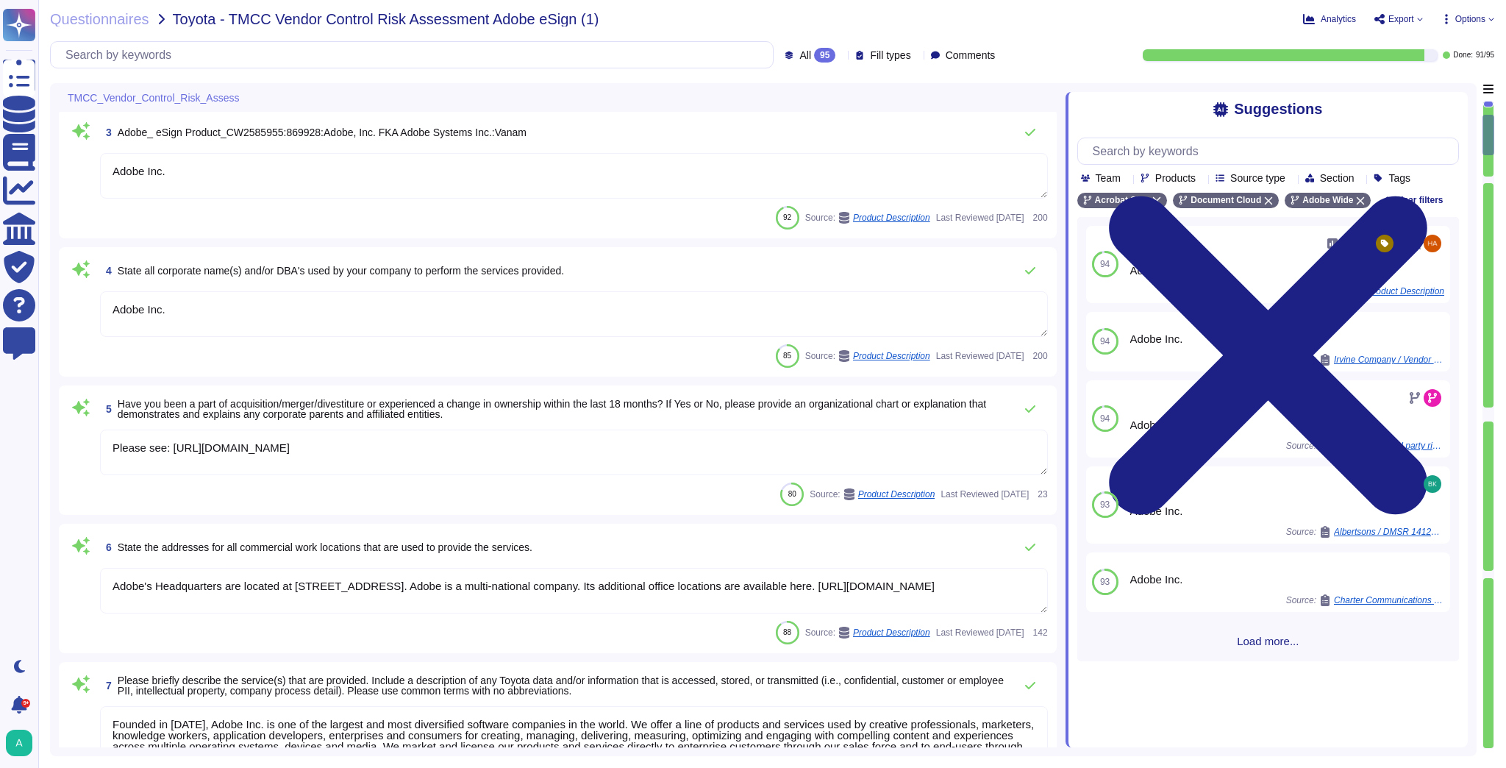
type textarea "There have been no losses or breaches experienced by Adobe in the last five yea…"
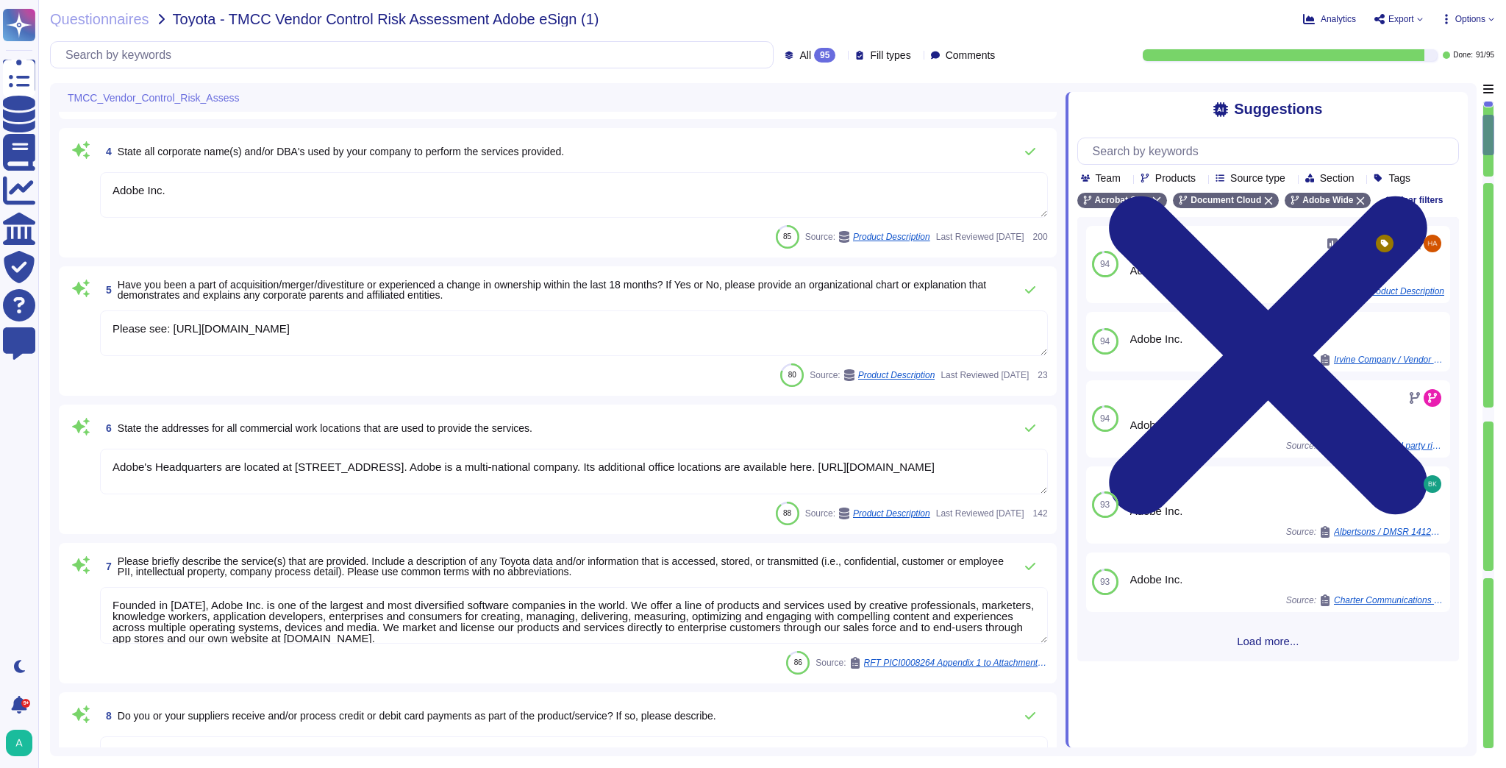
scroll to position [471, 0]
type textarea "When you purchase a product from Adobe, a license represents your right to use …"
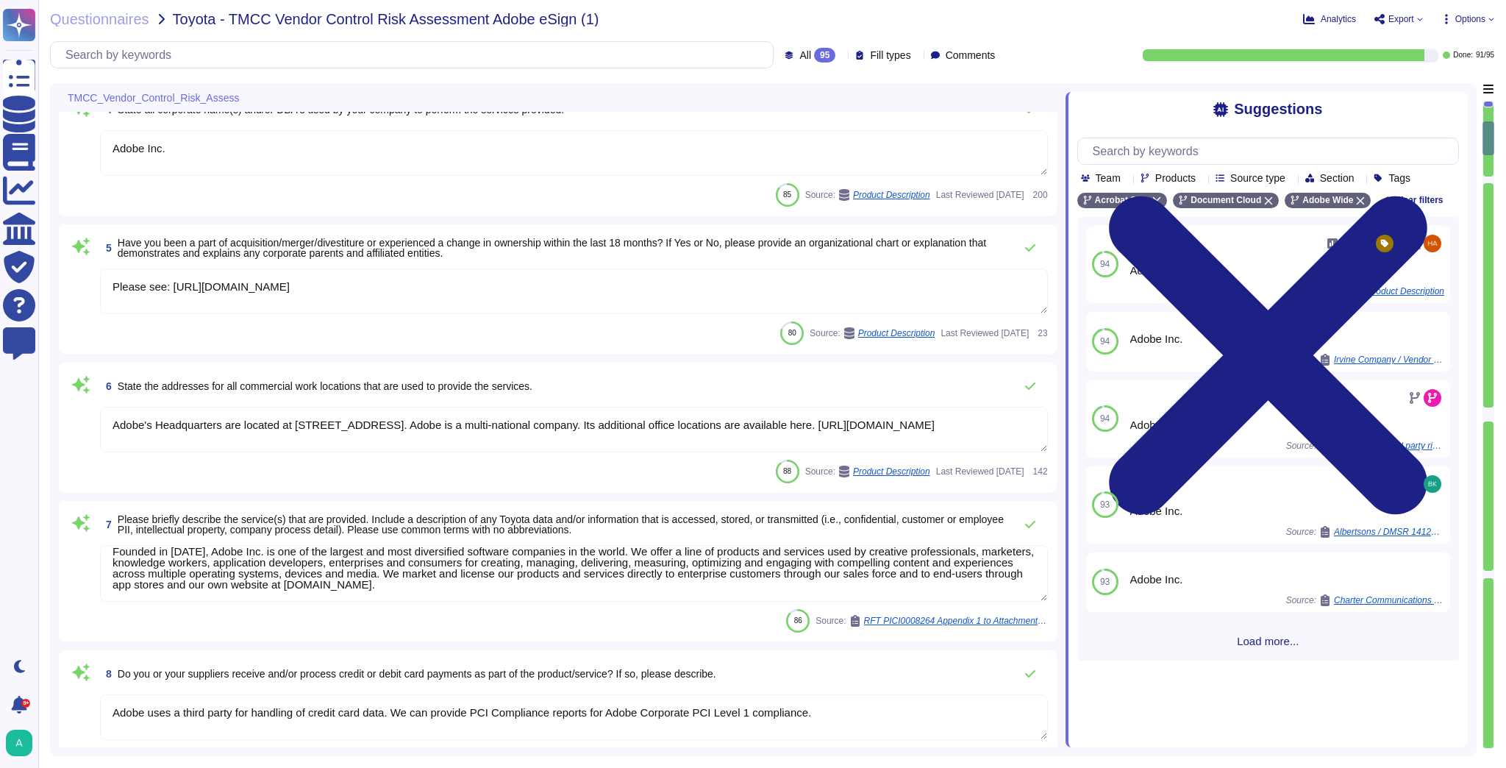
scroll to position [588, 0]
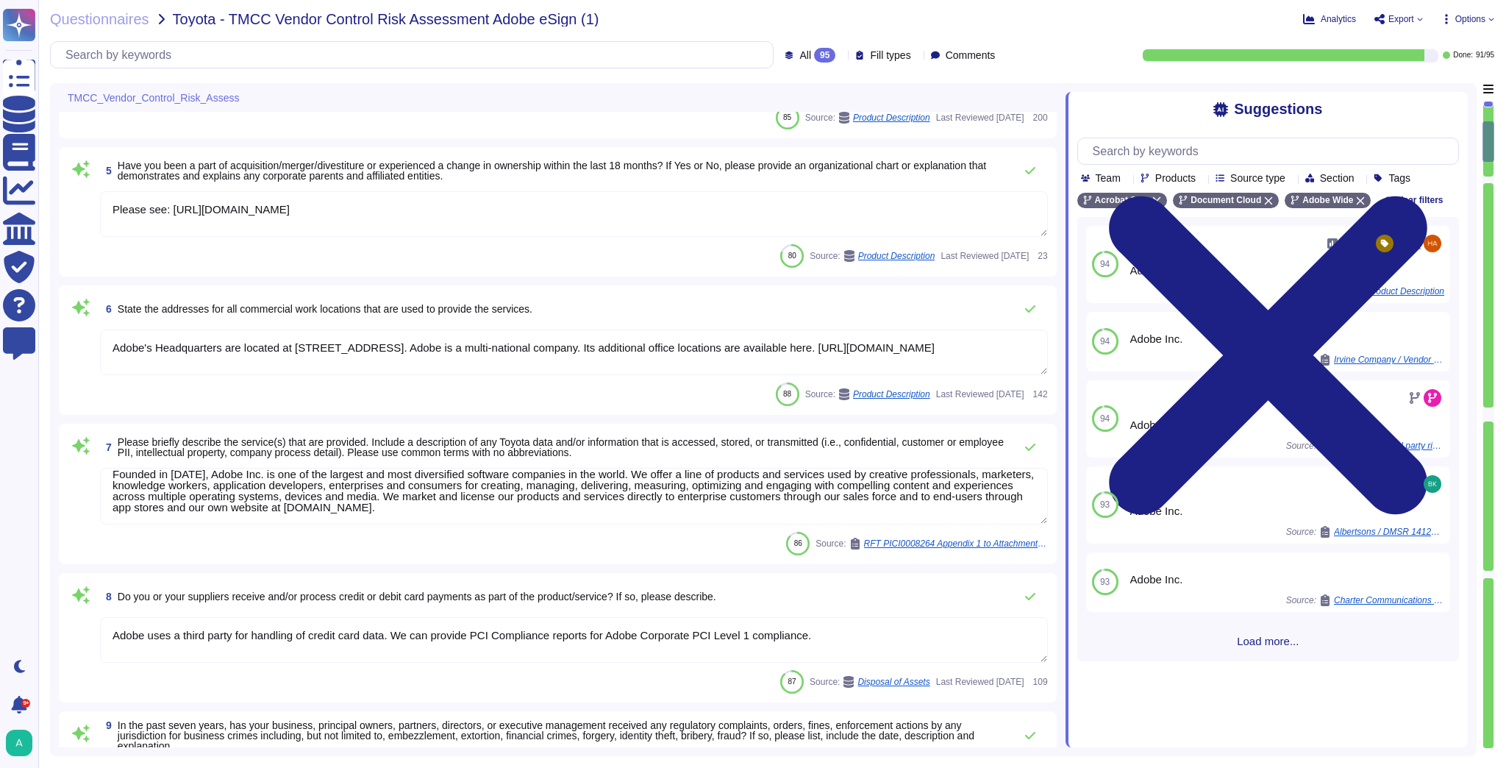
click at [465, 447] on span "Please briefly describe the service(s) that are provided. Include a description…" at bounding box center [561, 447] width 886 height 22
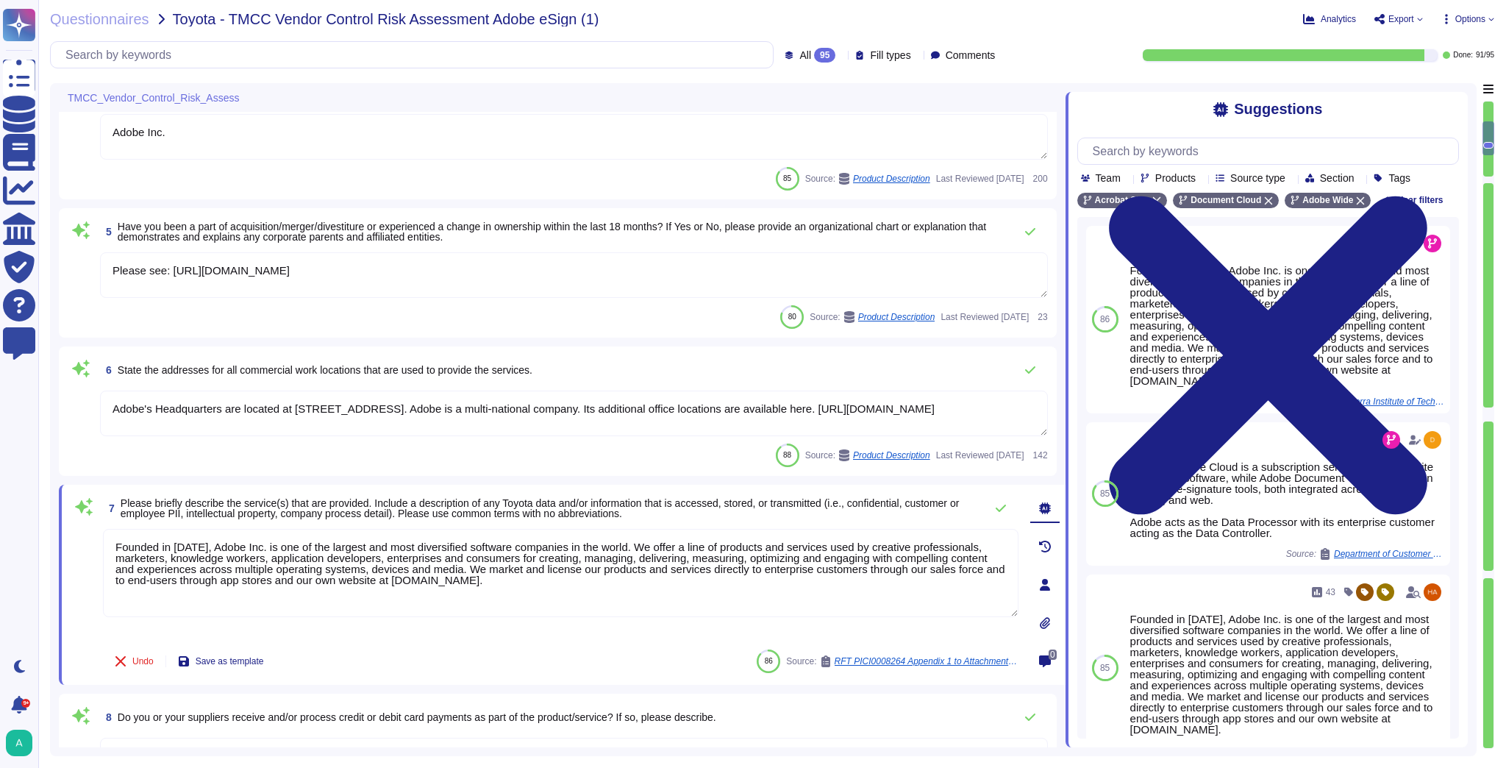
scroll to position [471, 0]
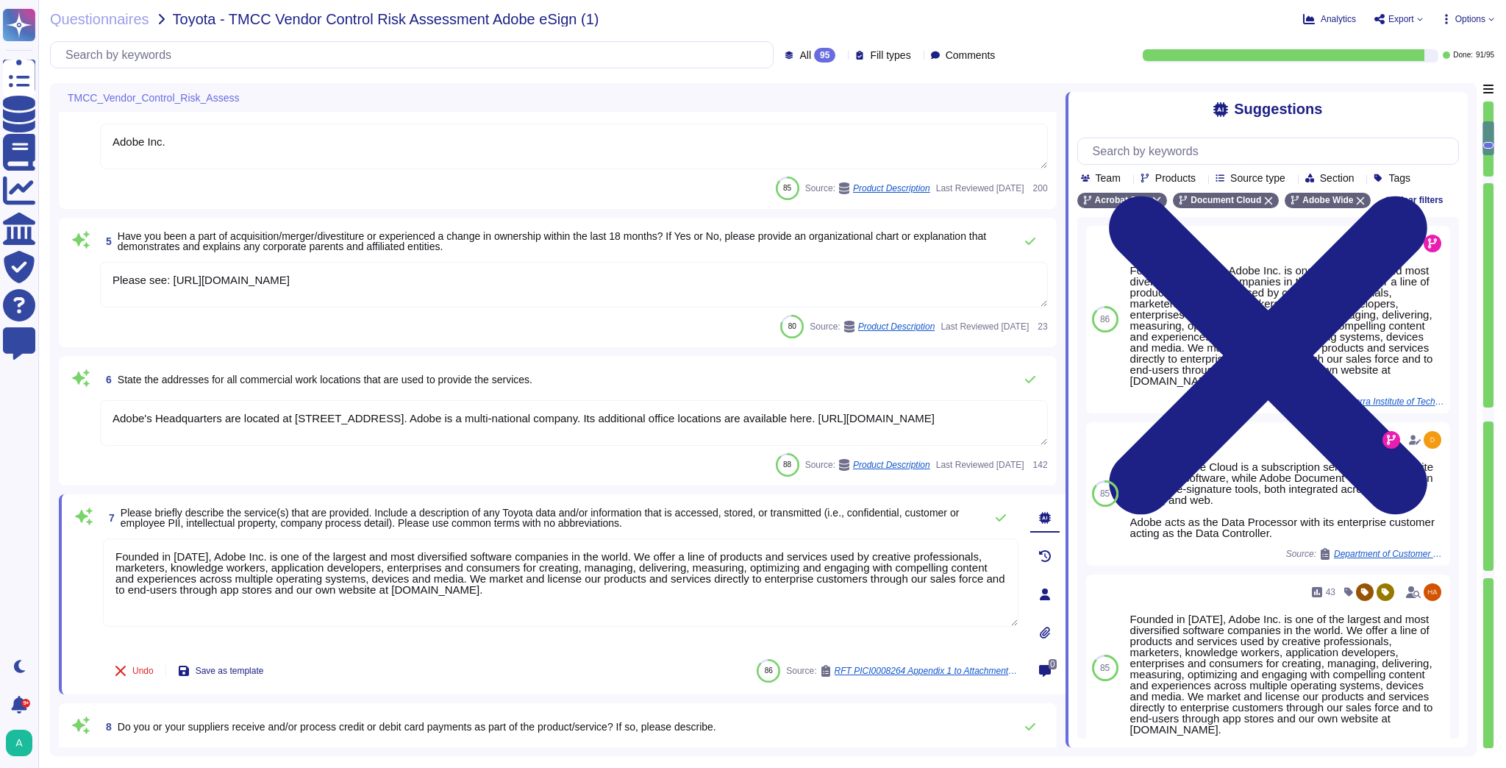
click at [296, 515] on span "Please briefly describe the service(s) that are provided. Include a description…" at bounding box center [540, 518] width 839 height 22
drag, startPoint x: 376, startPoint y: 512, endPoint x: 119, endPoint y: 507, distance: 256.7
click at [119, 507] on span "7 Please briefly describe the service(s) that are provided. Include a descripti…" at bounding box center [540, 517] width 874 height 26
click at [1264, 201] on icon at bounding box center [1268, 200] width 9 height 9
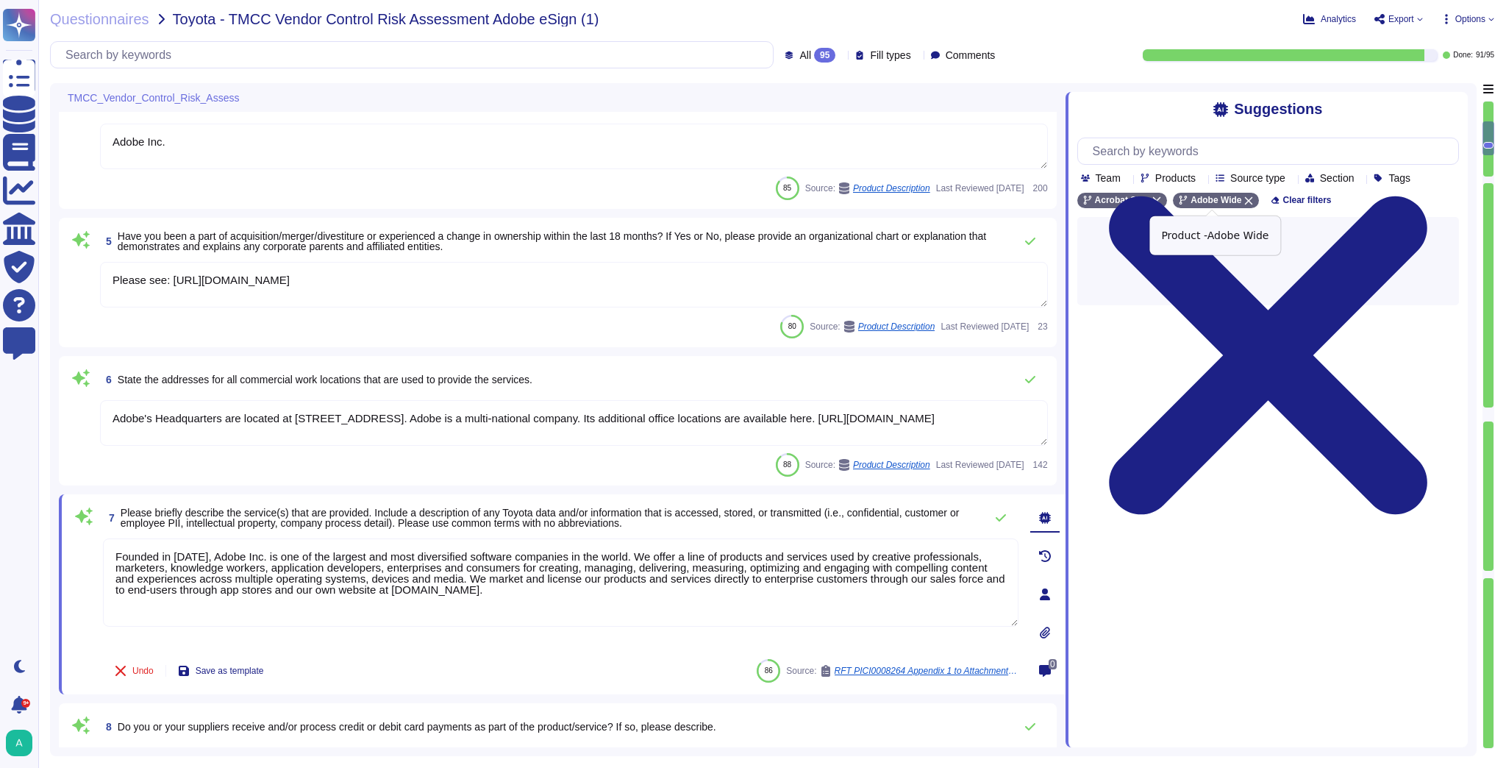
click at [1246, 199] on icon at bounding box center [1249, 201] width 8 height 8
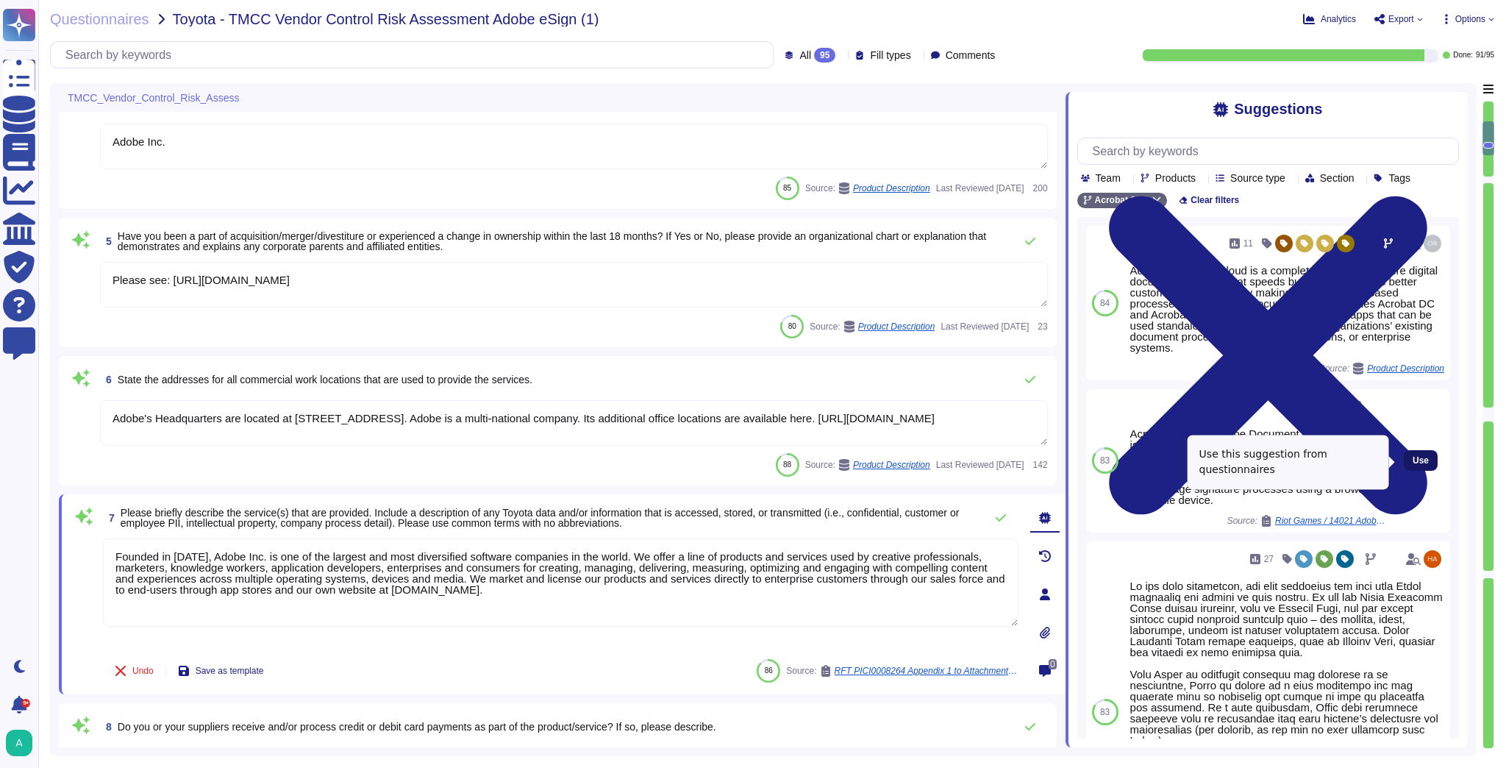
click at [1412, 460] on span "Use" at bounding box center [1420, 460] width 16 height 9
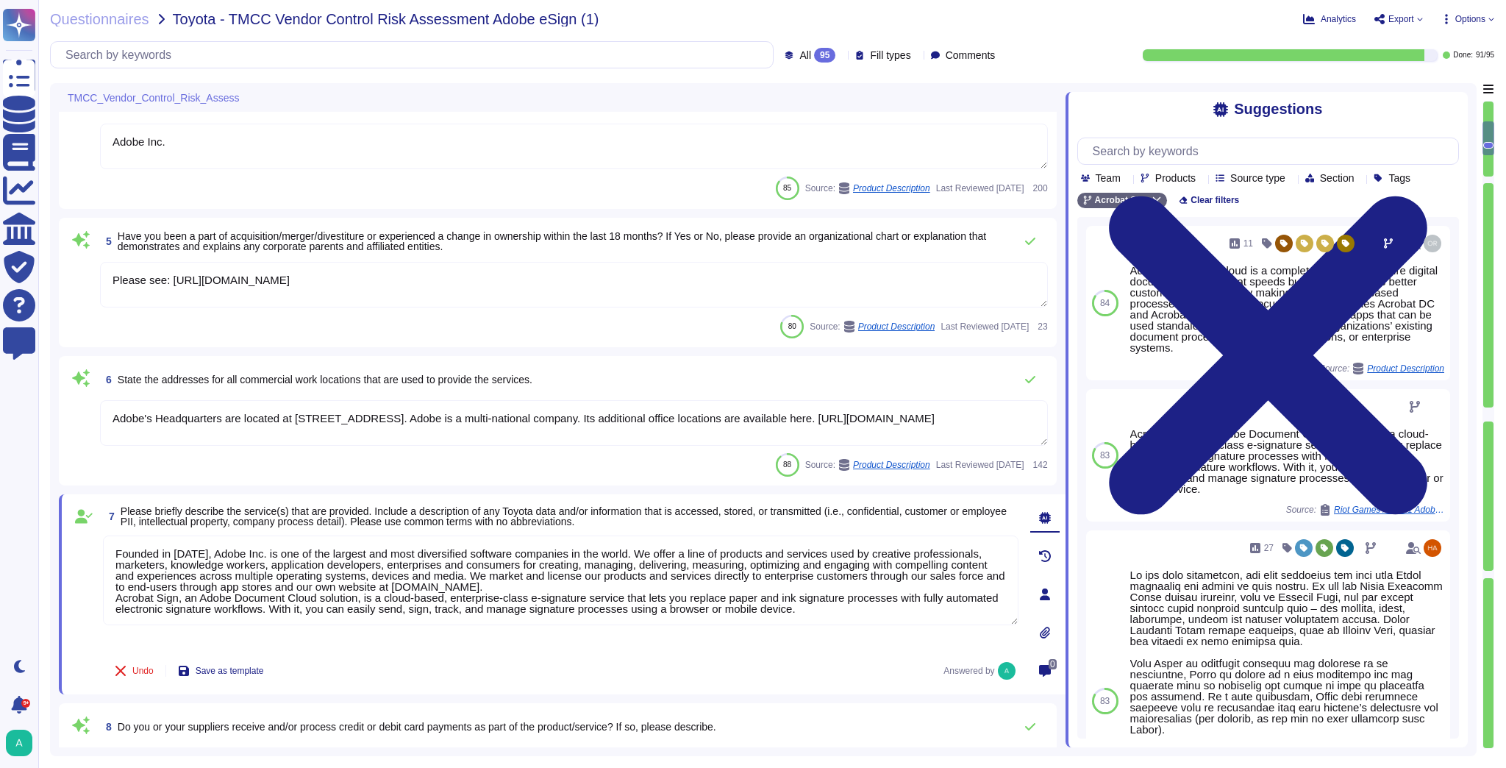
drag, startPoint x: 480, startPoint y: 582, endPoint x: 86, endPoint y: 541, distance: 396.2
click at [86, 541] on div "7 Please briefly describe the service(s) that are provided. Include a descripti…" at bounding box center [545, 594] width 948 height 182
click at [535, 571] on textarea "Founded in [DATE], Adobe Inc. is one of the largest and most diversified softwa…" at bounding box center [560, 580] width 915 height 90
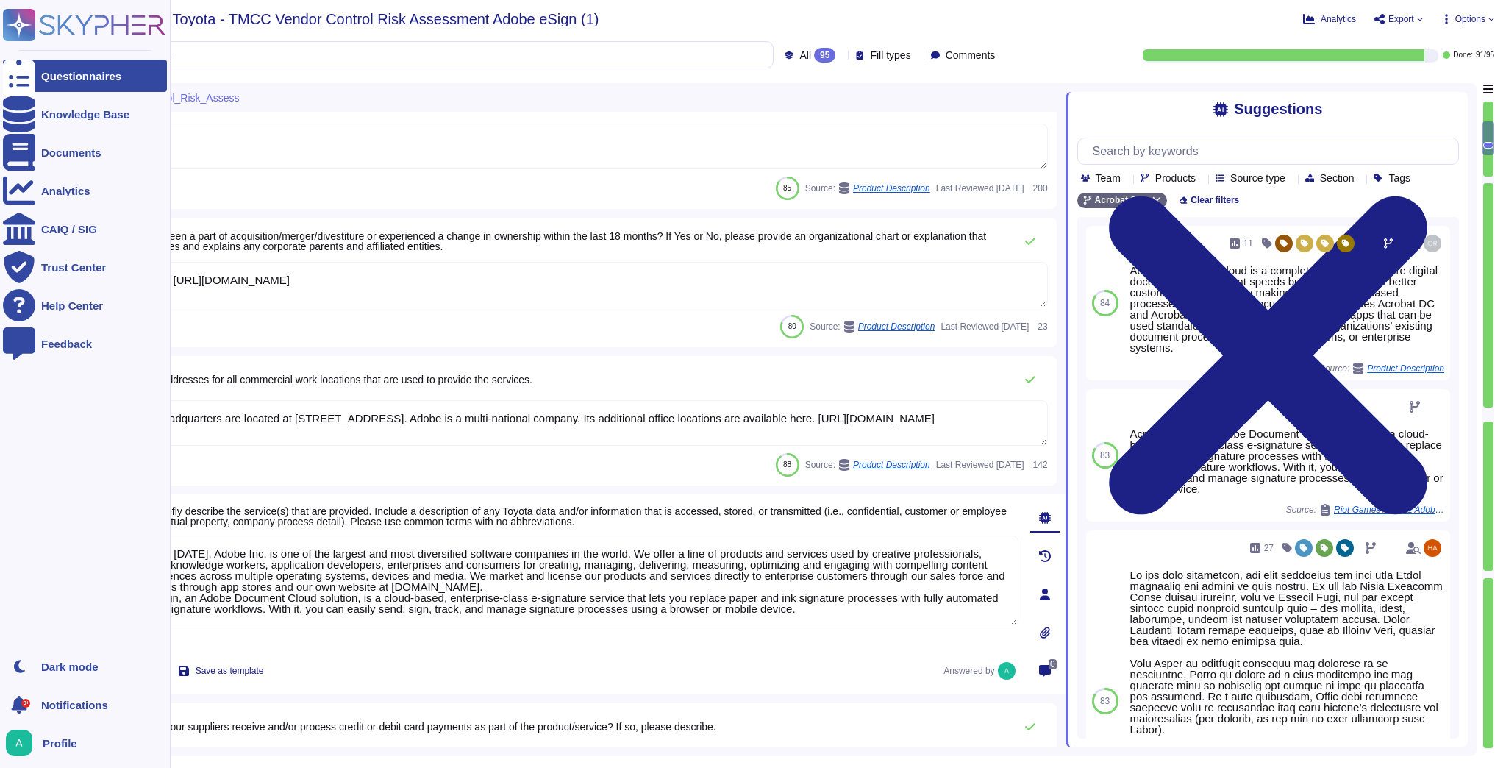
drag, startPoint x: 476, startPoint y: 588, endPoint x: 34, endPoint y: 536, distance: 445.7
click at [34, 536] on div "Questionnaires Knowledge Base Documents Analytics CAIQ / SIG Trust Center Help …" at bounding box center [753, 384] width 1506 height 768
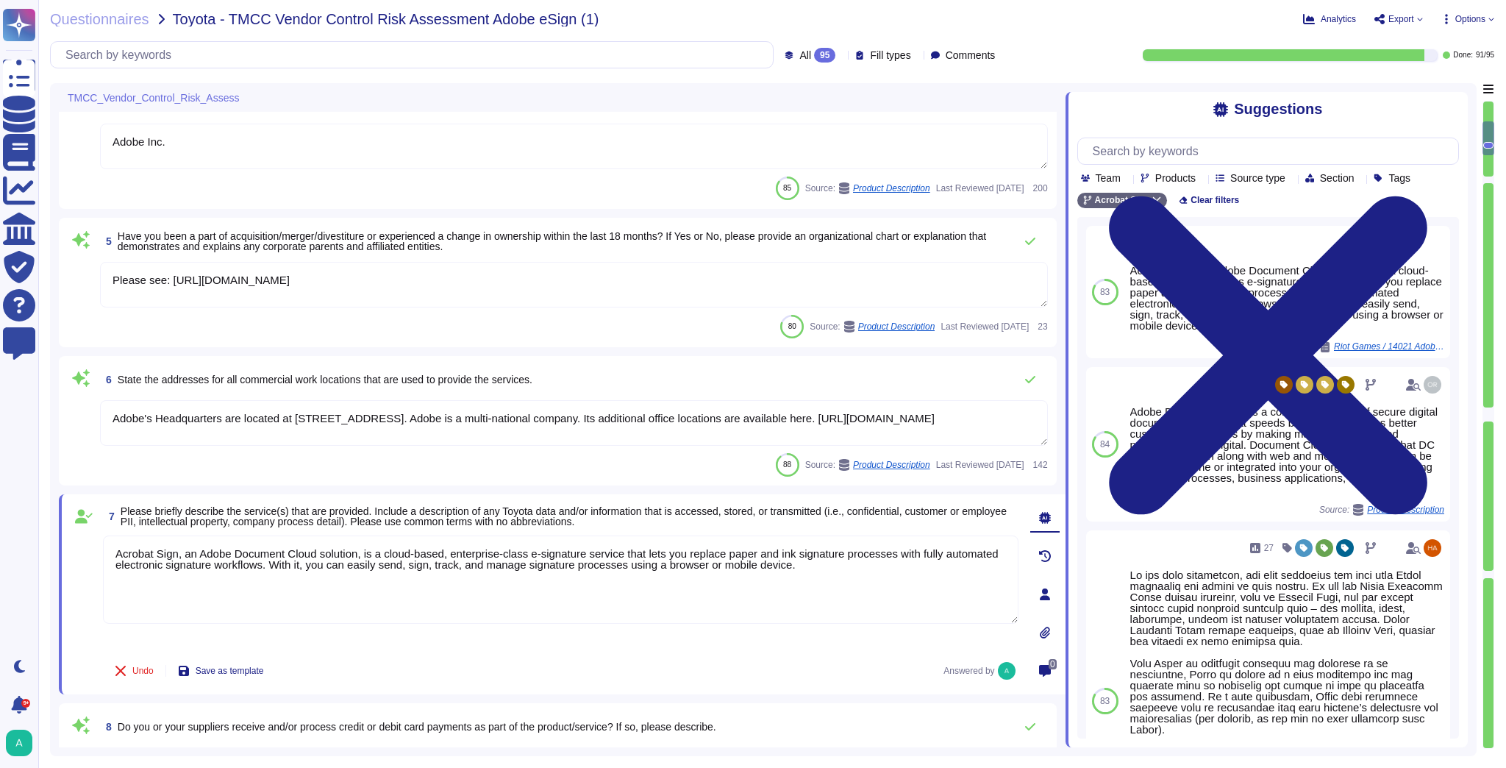
type textarea "Acrobat Sign, an Adobe Document Cloud solution, is a cloud-based, enterprise-cl…"
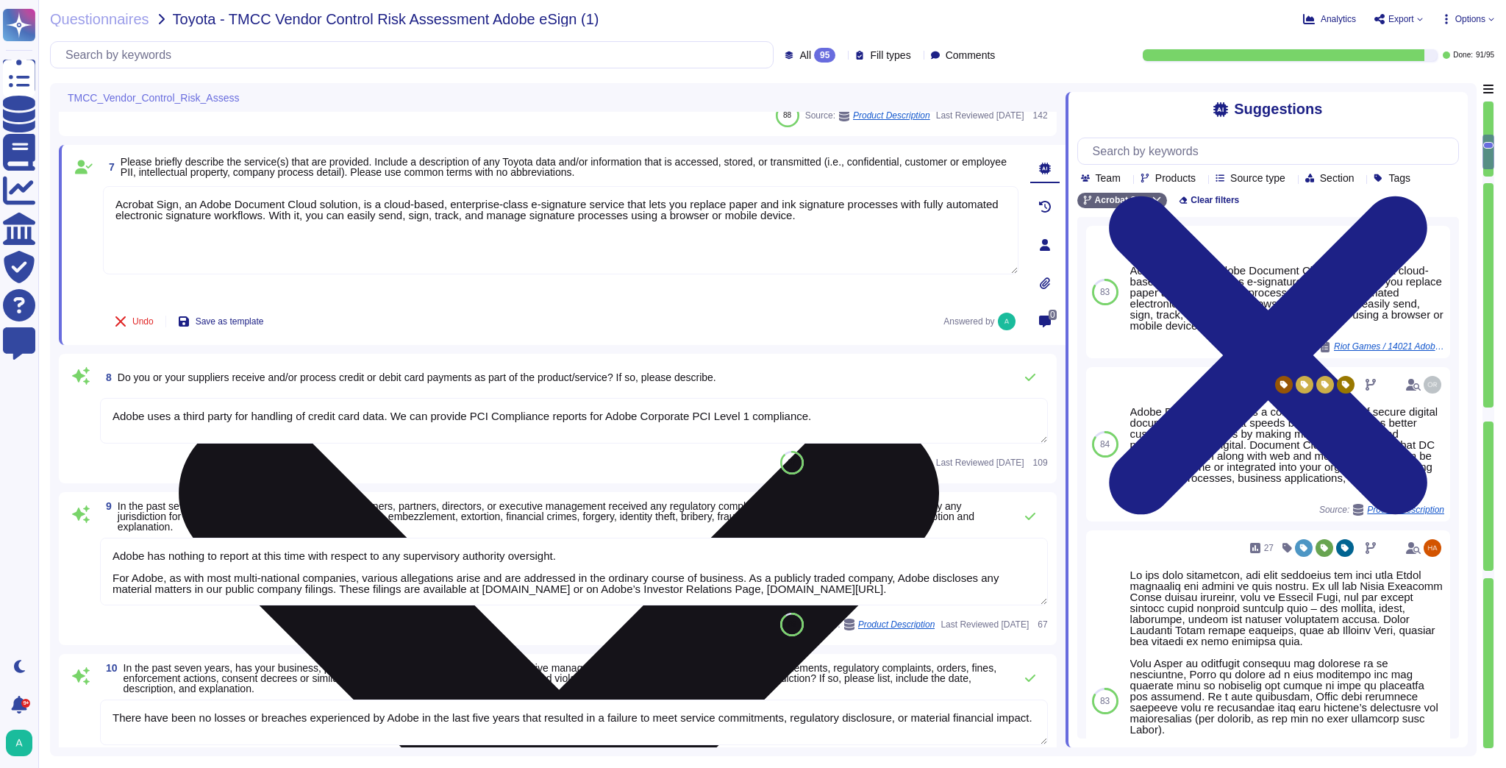
scroll to position [824, 0]
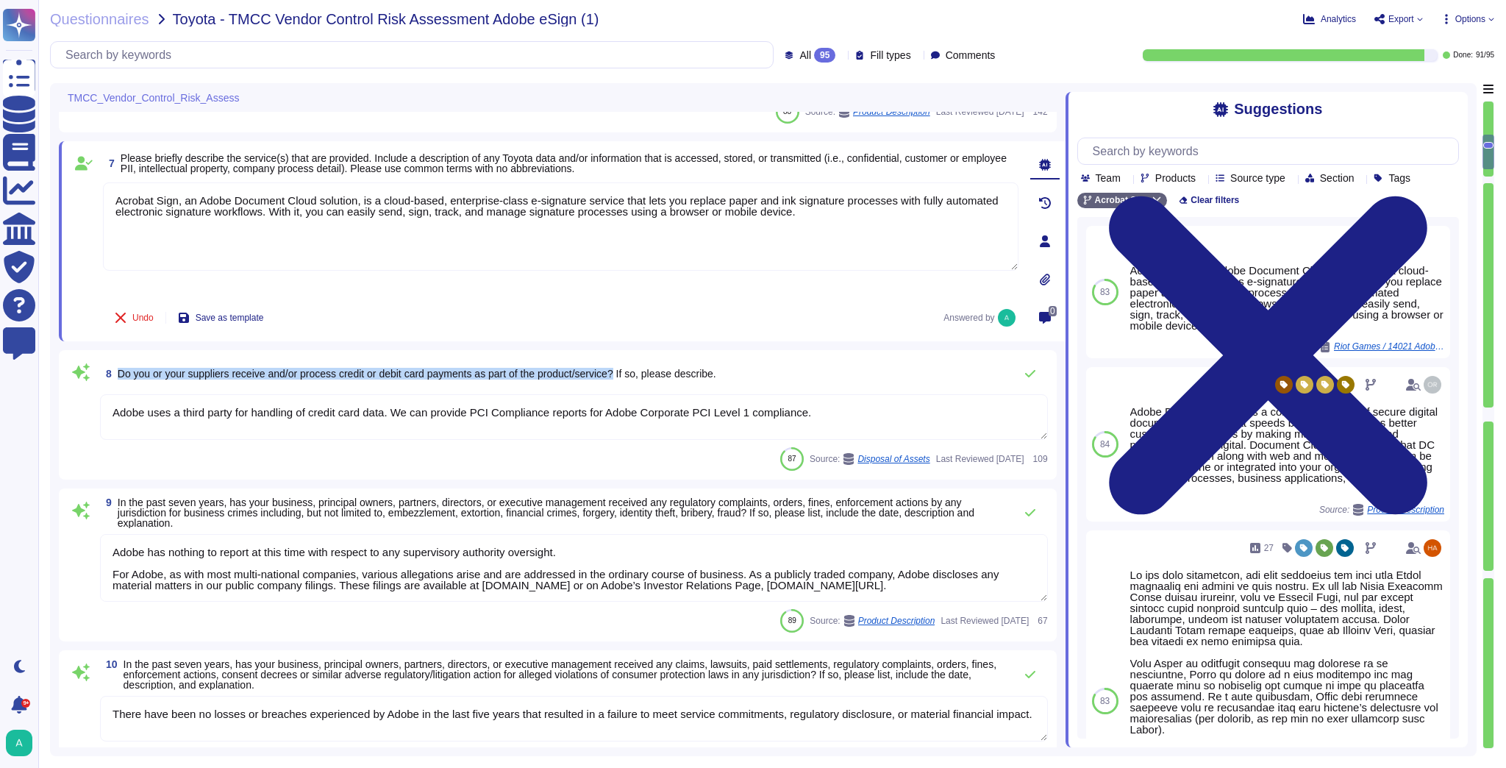
drag, startPoint x: 626, startPoint y: 372, endPoint x: 115, endPoint y: 379, distance: 511.1
click at [115, 379] on span "8 Do you or your suppliers receive and/or process credit or debit card payments…" at bounding box center [408, 373] width 616 height 26
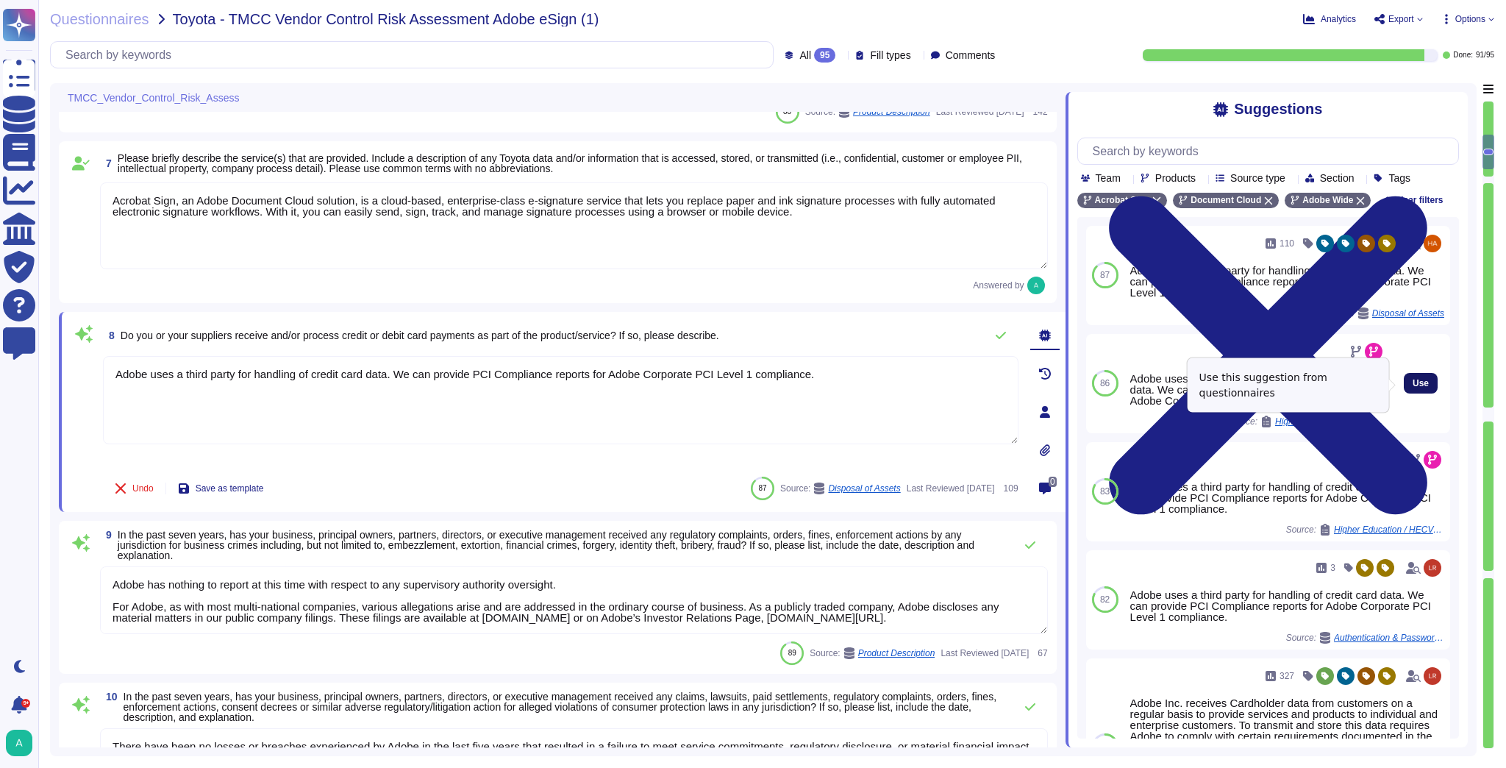
click at [1409, 391] on button "Use" at bounding box center [1421, 383] width 34 height 21
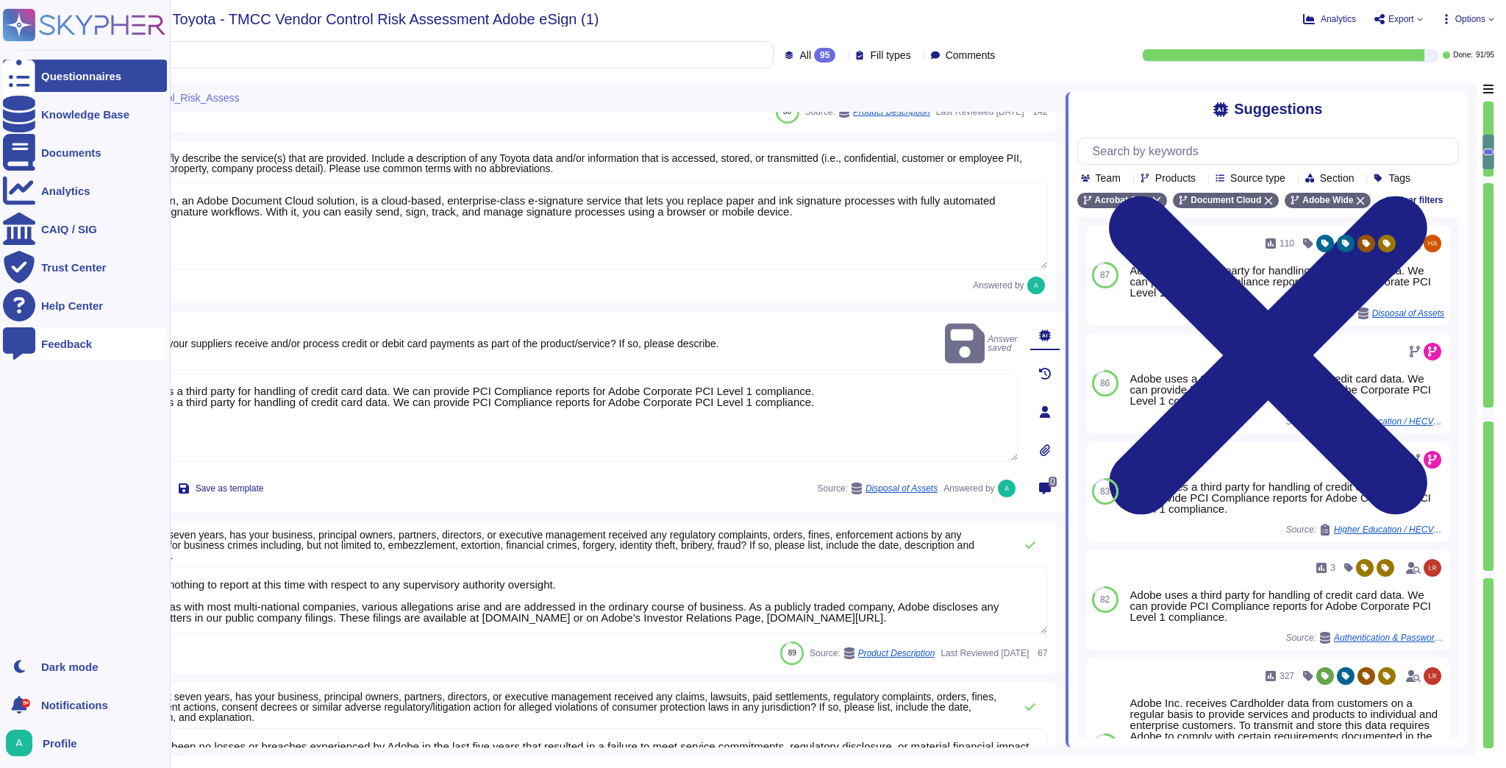
drag, startPoint x: 808, startPoint y: 371, endPoint x: 30, endPoint y: 354, distance: 778.1
click at [30, 354] on div "Questionnaires Knowledge Base Documents Analytics CAIQ / SIG Trust Center Help …" at bounding box center [753, 384] width 1506 height 768
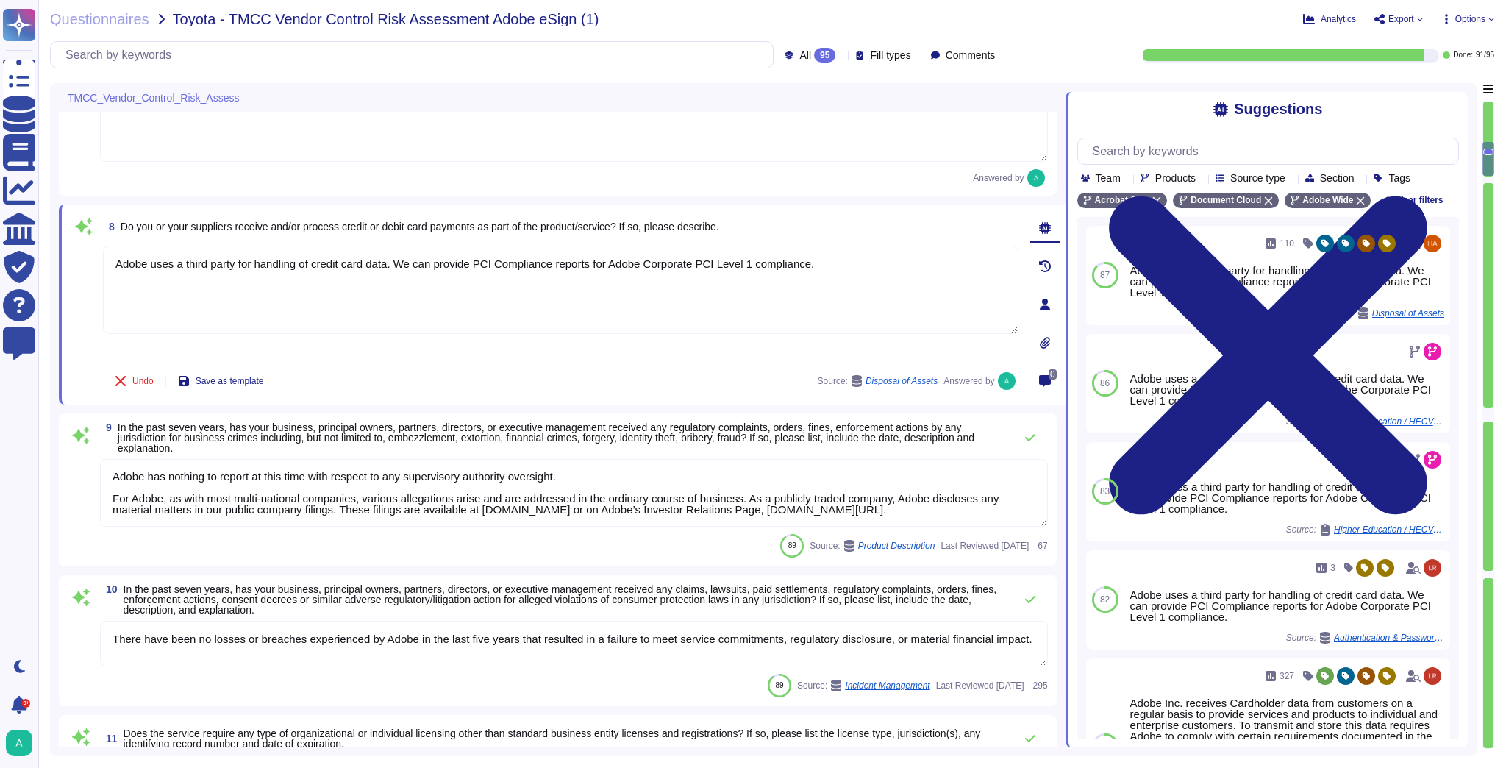
scroll to position [941, 0]
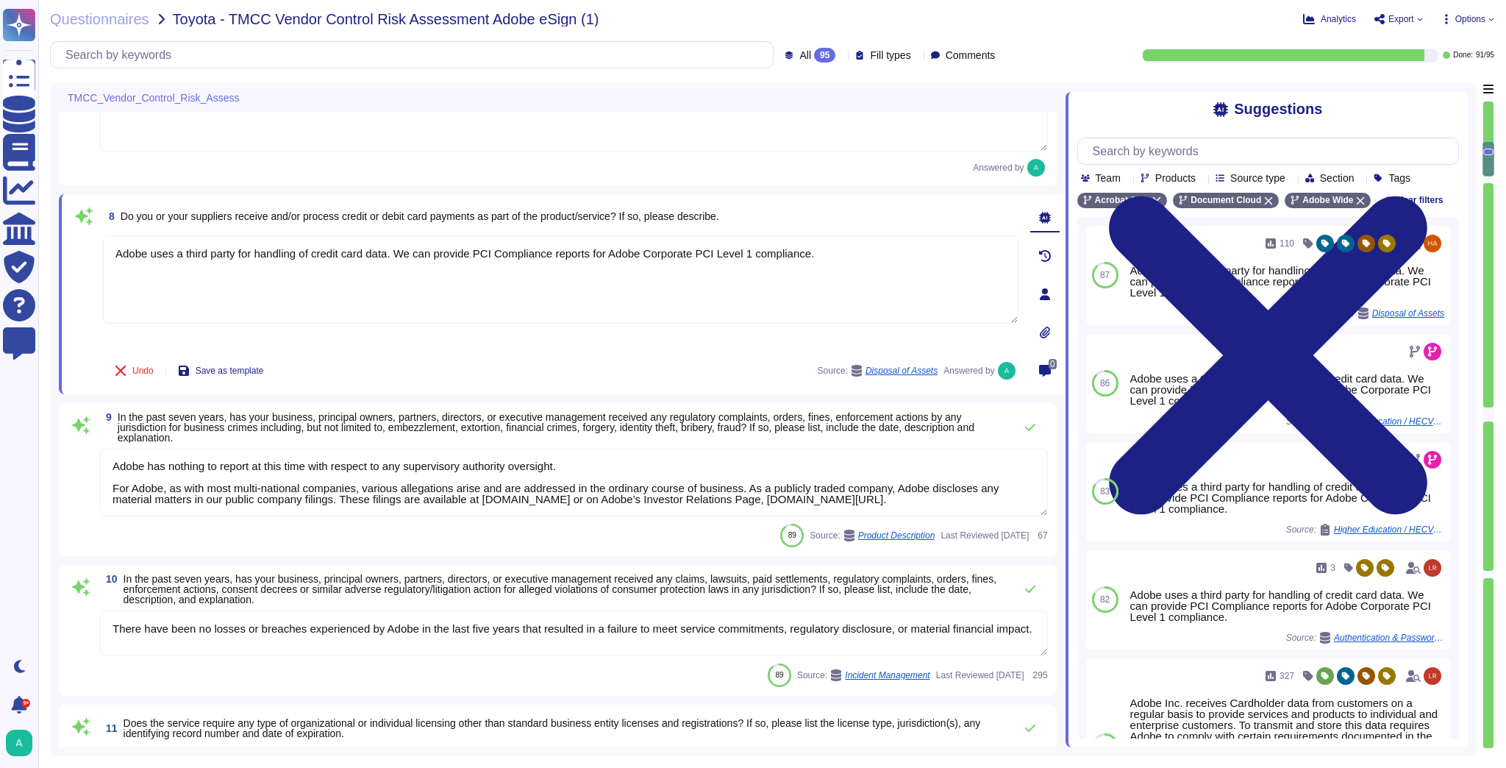
type textarea "Adobe uses a third party for handling of credit card data. We can provide PCI C…"
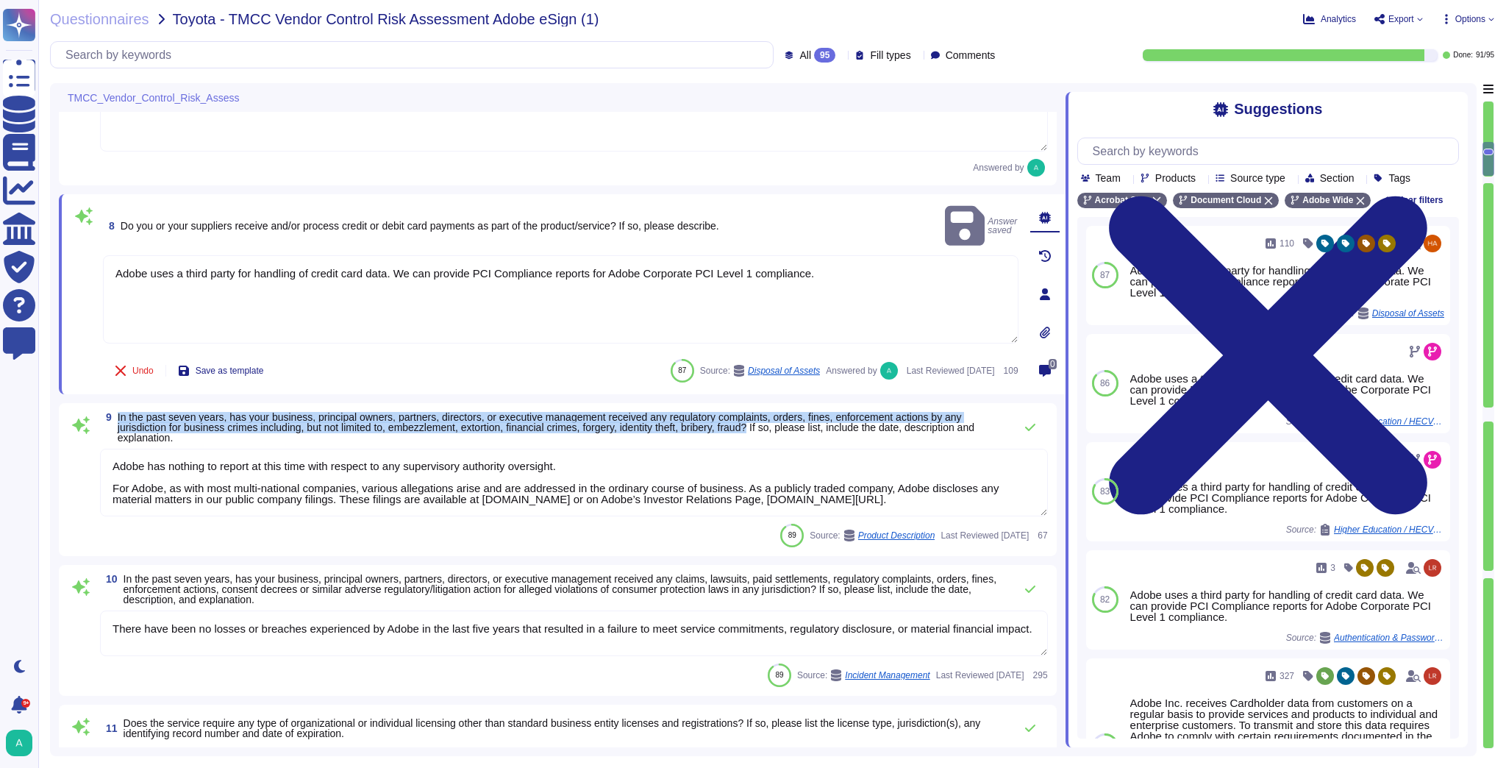
drag, startPoint x: 774, startPoint y: 426, endPoint x: 112, endPoint y: 410, distance: 661.2
click at [112, 412] on span "9 In the past seven years, has your business, principal owners, partners, direc…" at bounding box center [553, 427] width 907 height 31
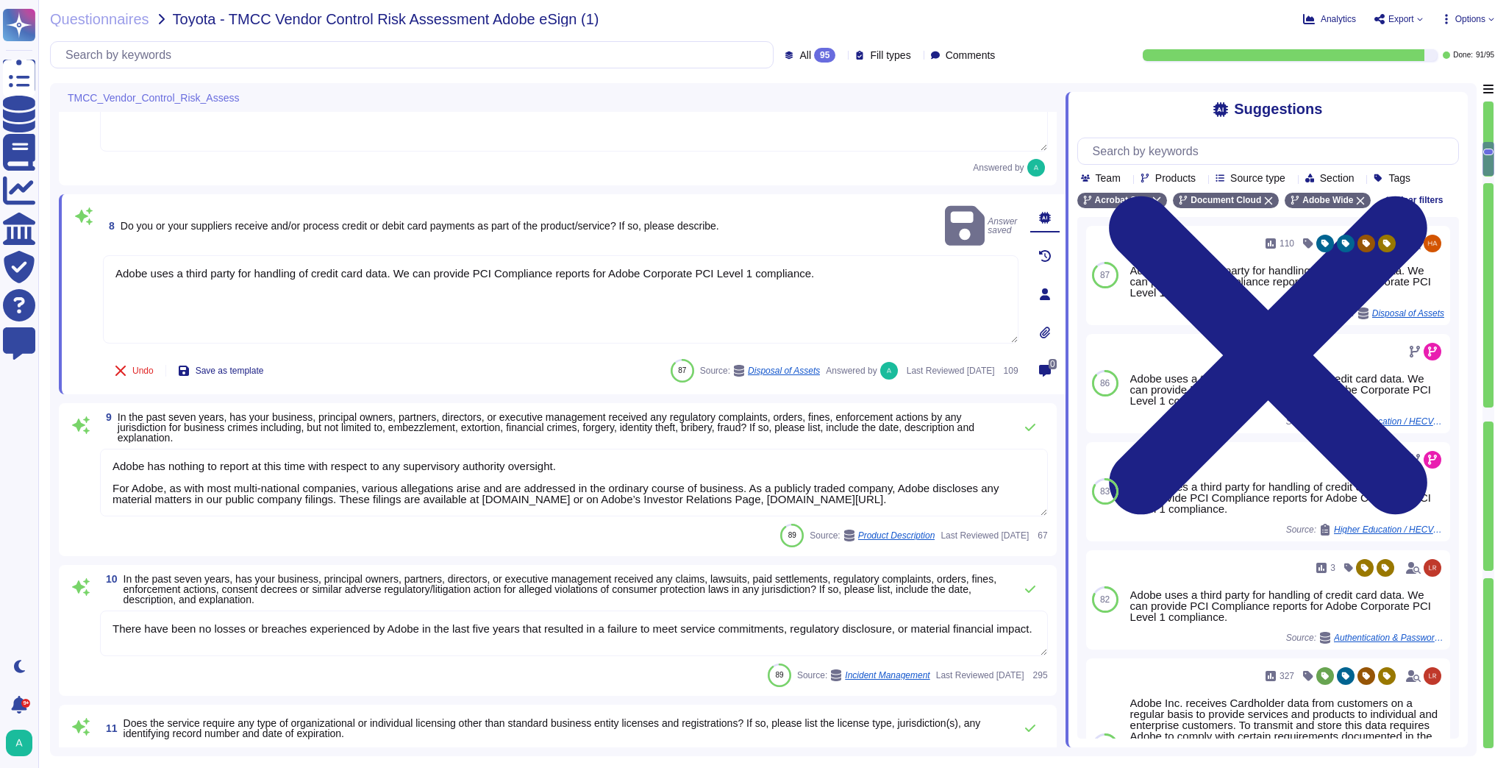
scroll to position [0, 0]
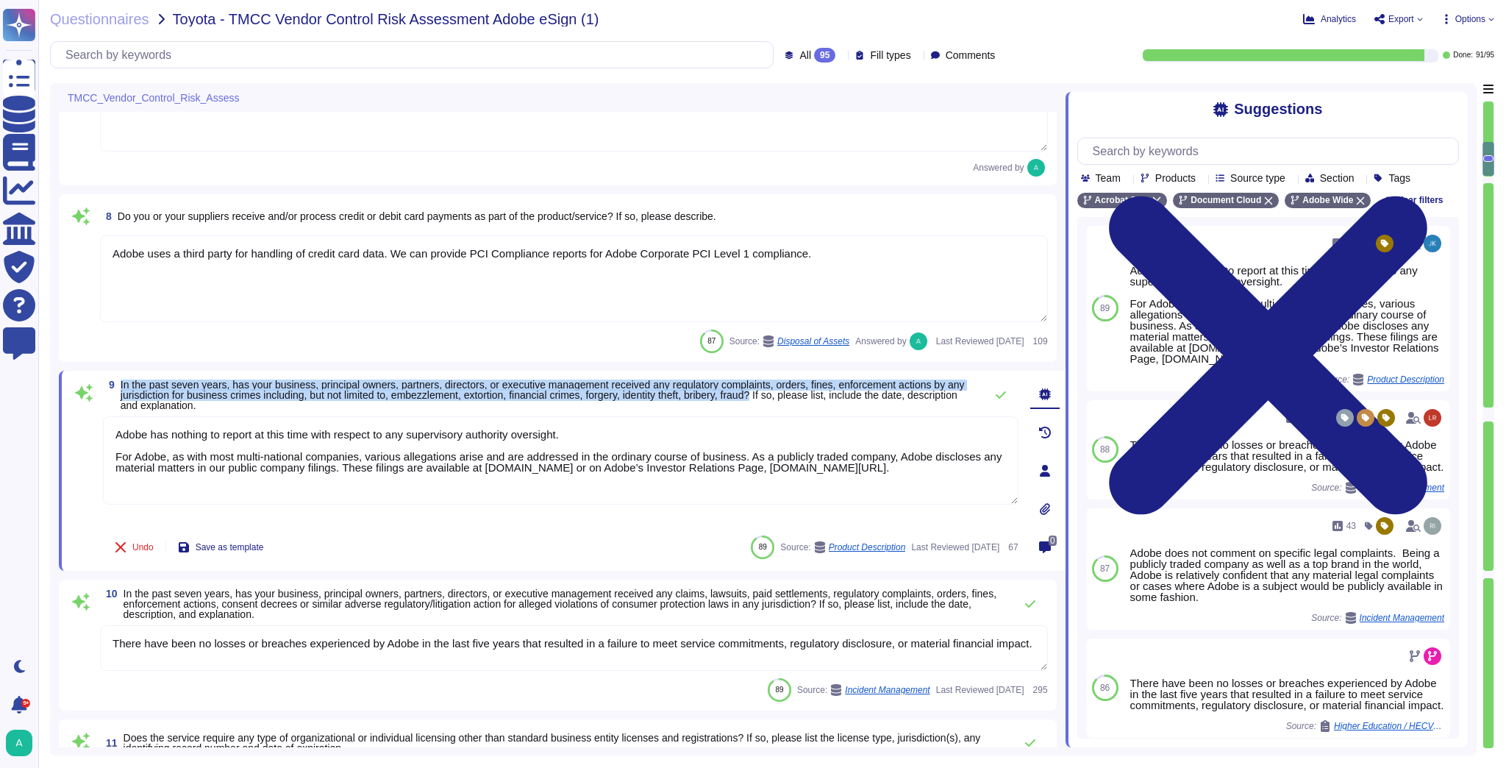
drag, startPoint x: 797, startPoint y: 397, endPoint x: 118, endPoint y: 389, distance: 679.4
click at [118, 389] on span "9 In the past seven years, has your business, principal owners, partners, direc…" at bounding box center [540, 394] width 874 height 31
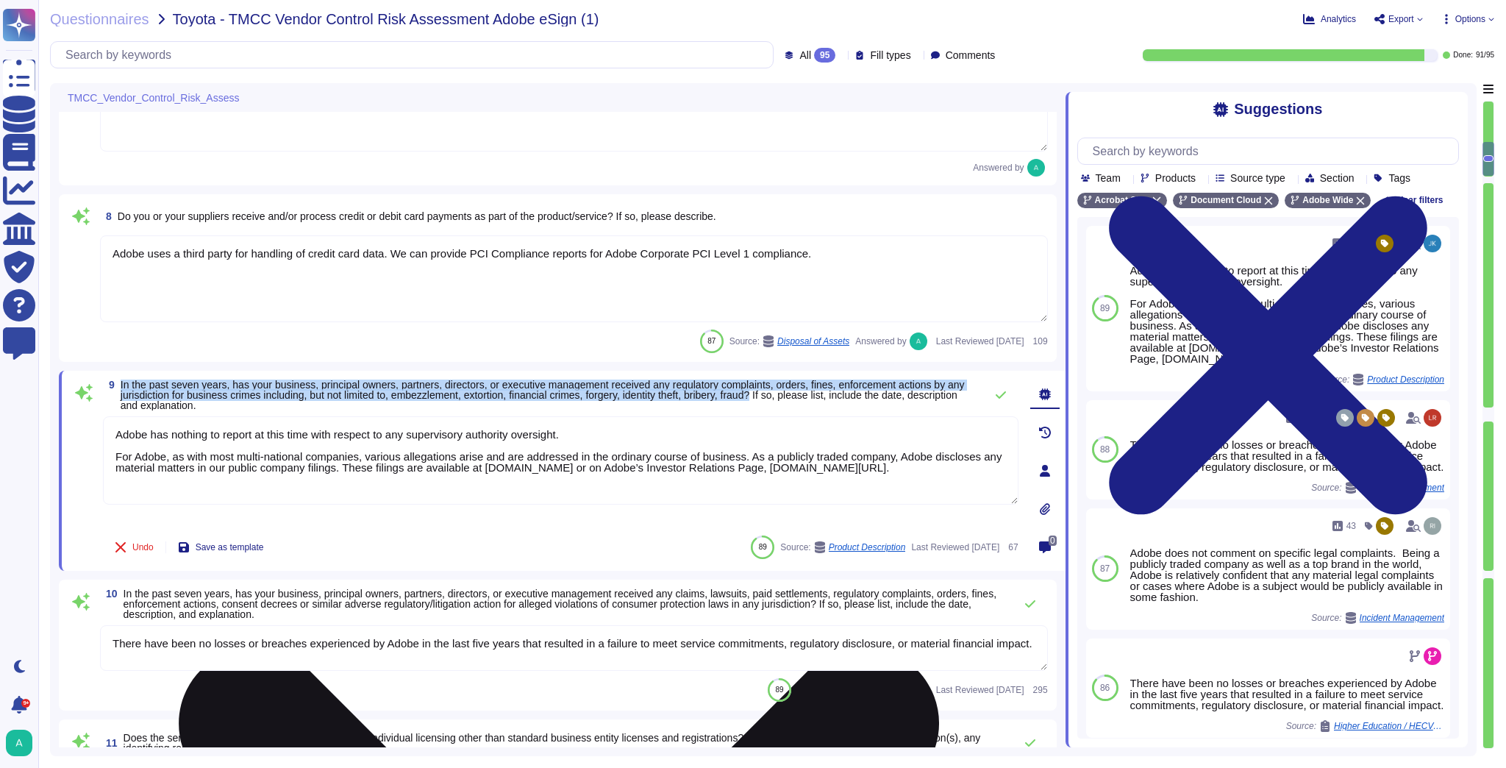
copy span "In the past seven years, has your business, principal owners, partners, directo…"
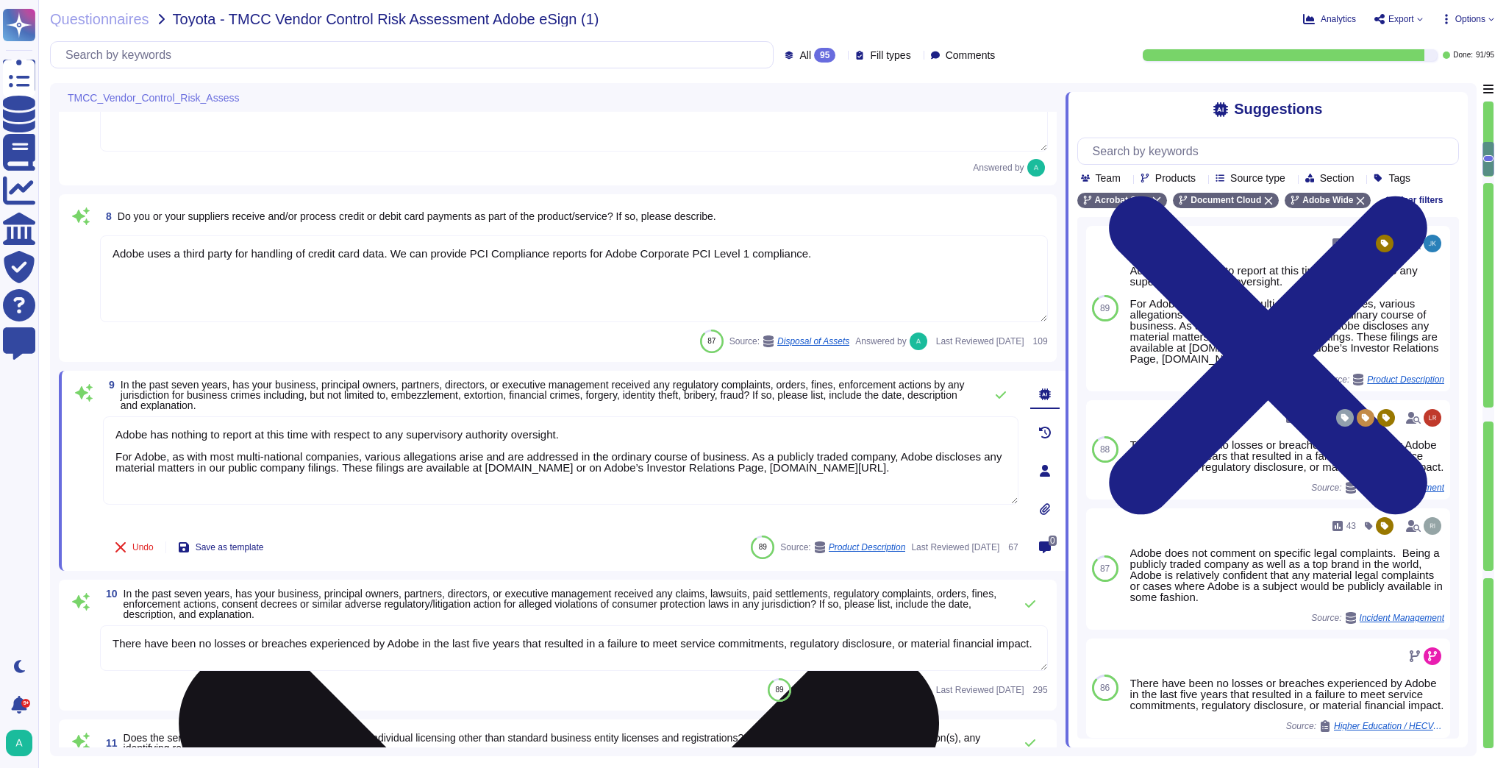
click at [359, 439] on textarea "Adobe has nothing to report at this time with respect to any supervisory author…" at bounding box center [560, 460] width 915 height 88
paste textarea "reported any material regulatory complaints, orders, fines, or enforcement acti…"
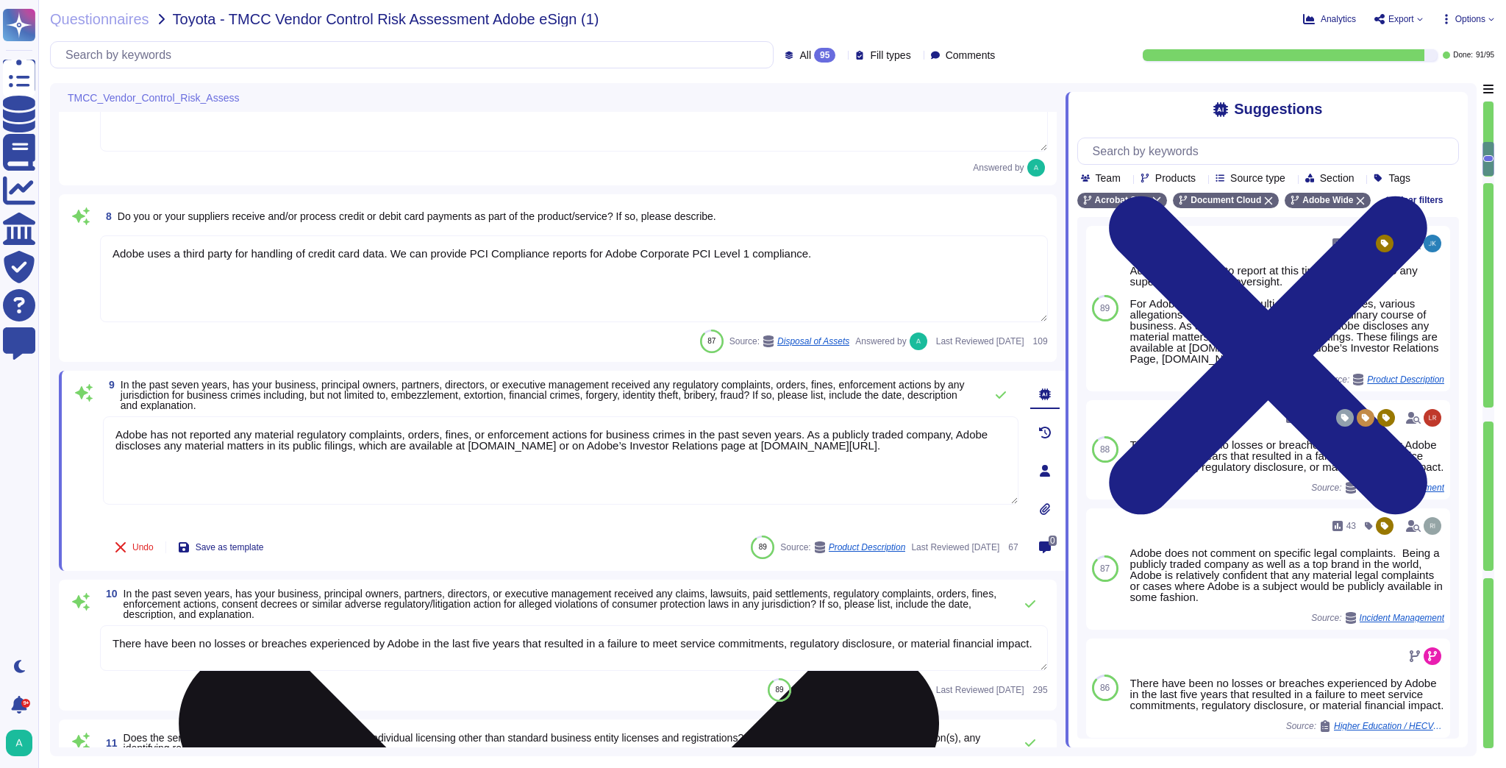
click at [494, 480] on textarea "Adobe has not reported any material regulatory complaints, orders, fines, or en…" at bounding box center [560, 460] width 915 height 88
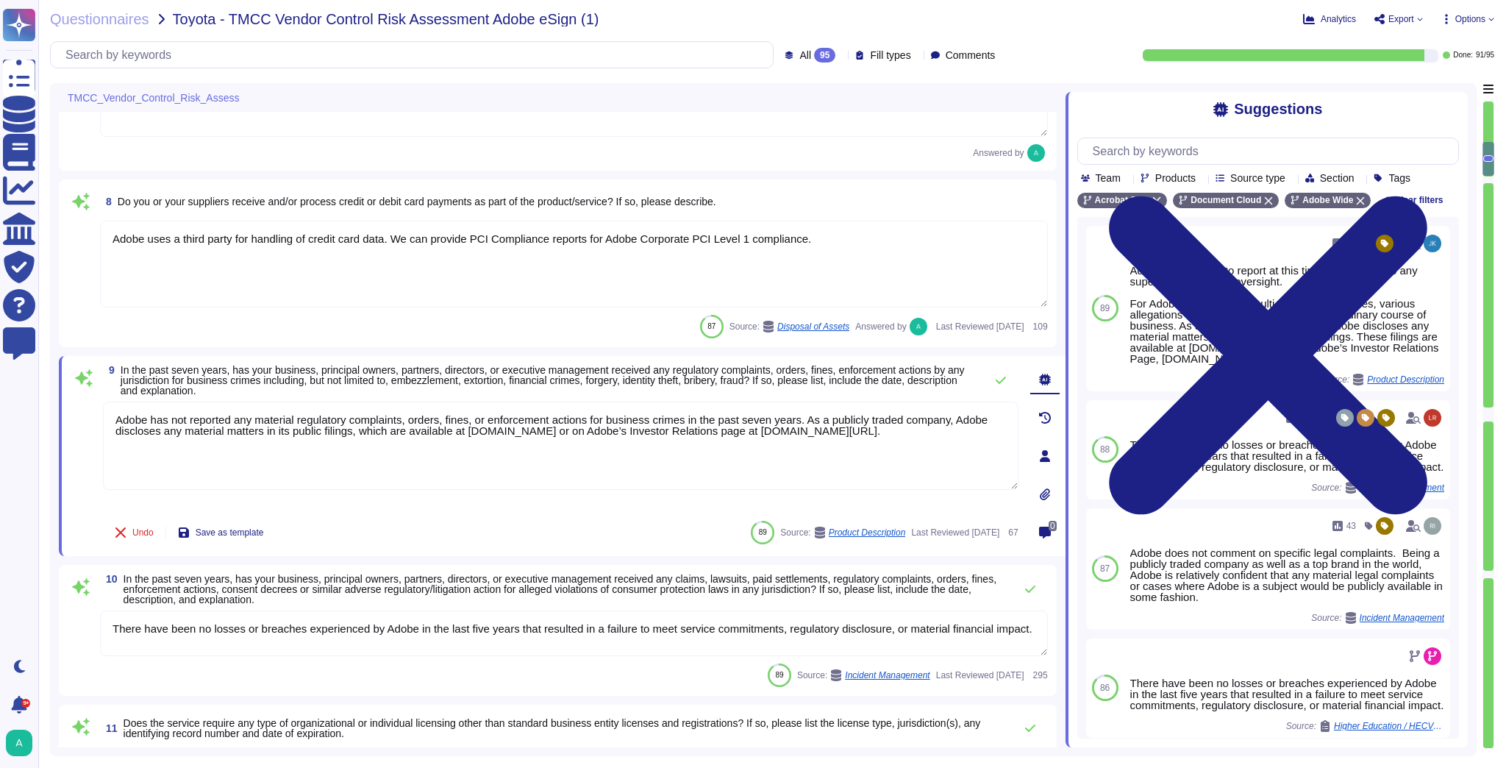
scroll to position [1000, 0]
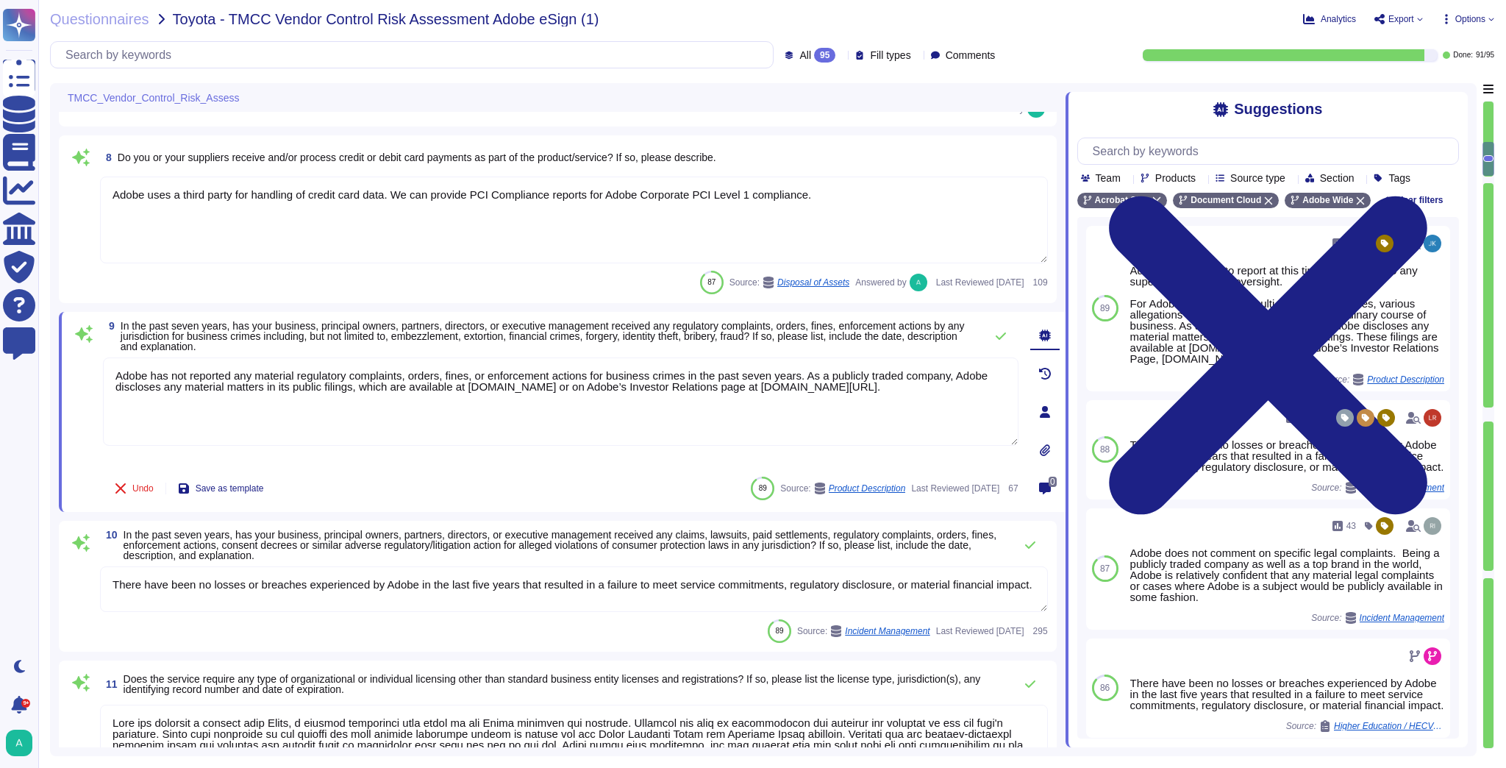
type textarea "Adobe has not reported any material regulatory complaints, orders, fines, or en…"
click at [244, 587] on textarea "There have been no losses or breaches experienced by Adobe in the last five yea…" at bounding box center [574, 589] width 948 height 46
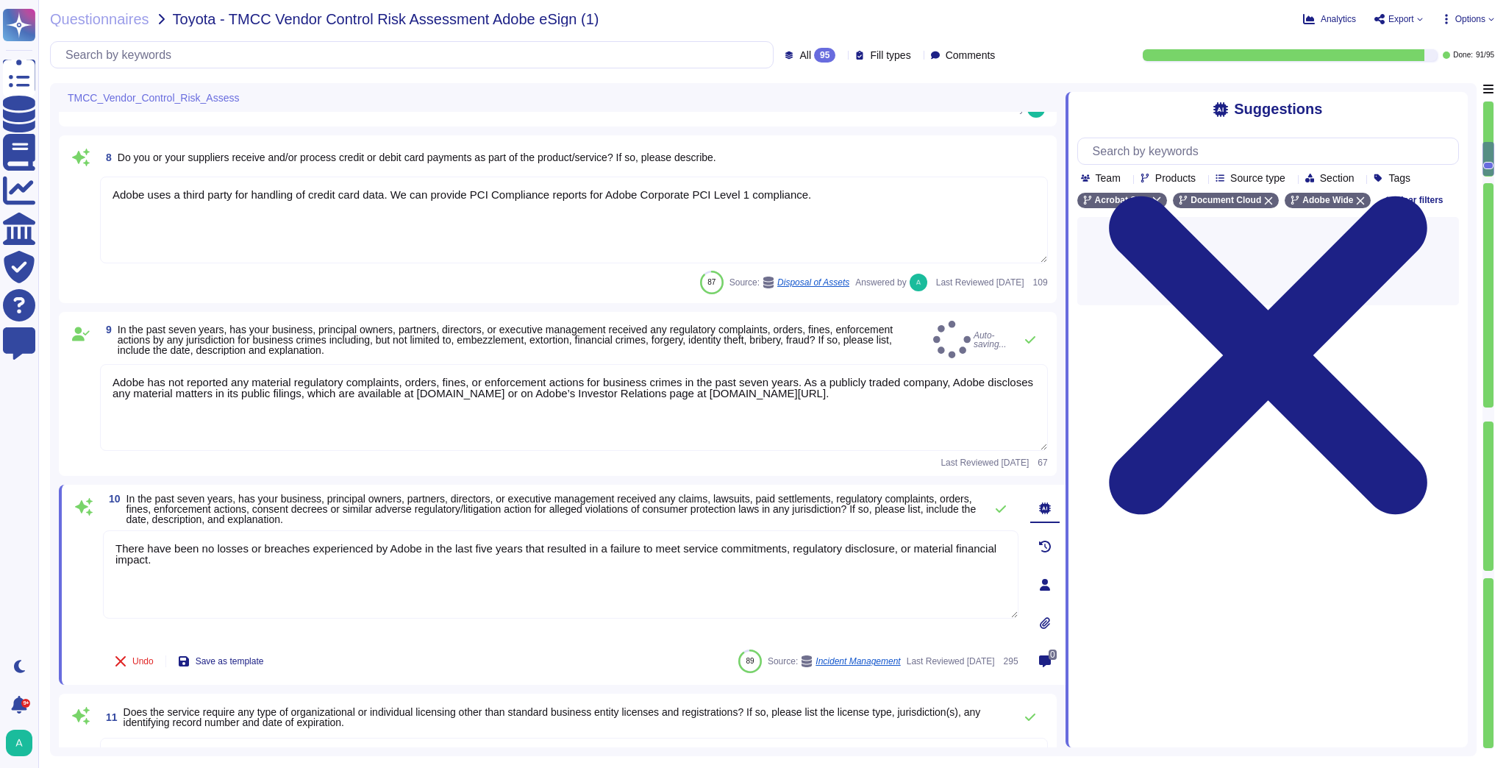
click at [244, 587] on textarea "There have been no losses or breaches experienced by Adobe in the last five yea…" at bounding box center [560, 574] width 915 height 88
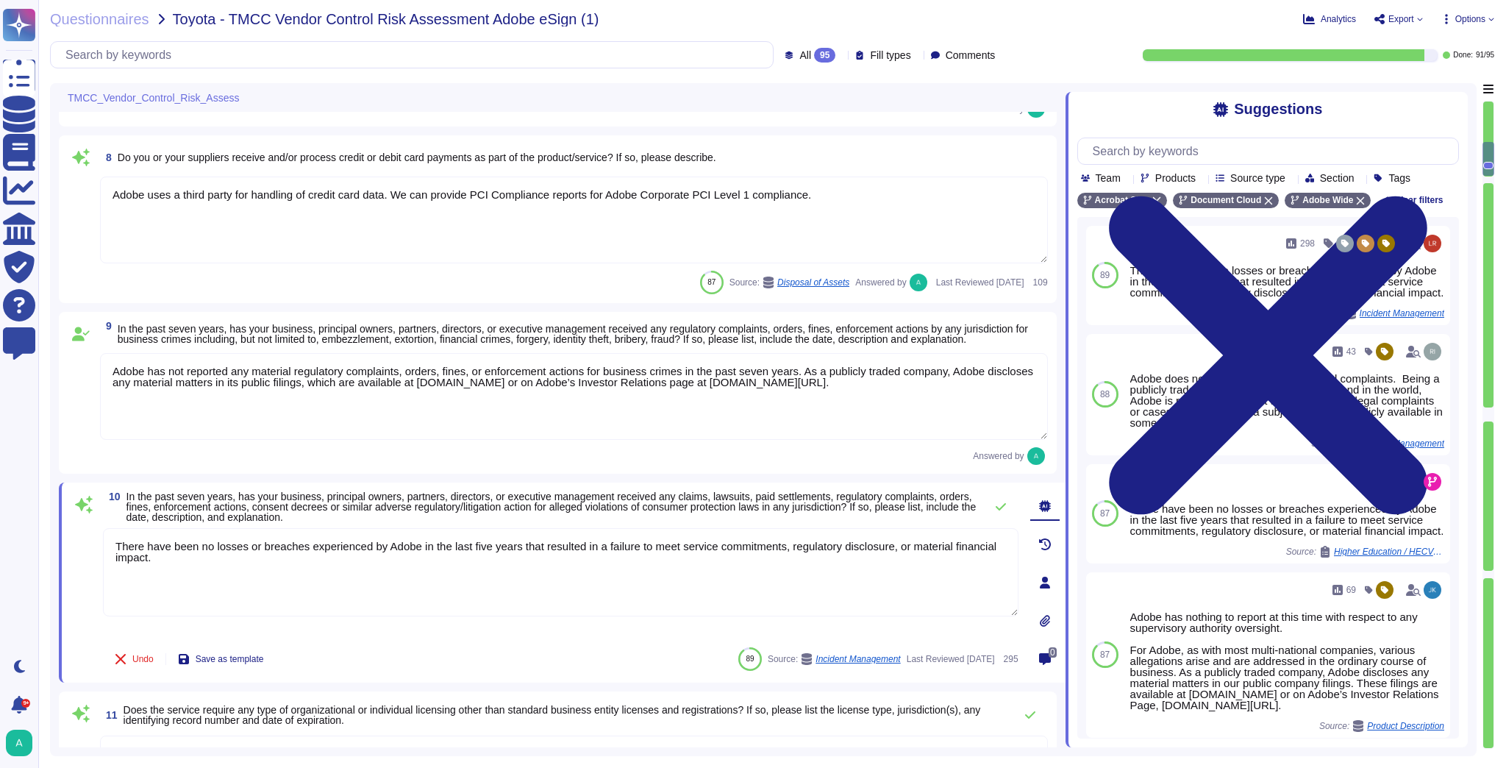
drag, startPoint x: 165, startPoint y: 557, endPoint x: 109, endPoint y: 537, distance: 59.1
click at [109, 537] on textarea "There have been no losses or breaches experienced by Adobe in the last five yea…" at bounding box center [560, 572] width 915 height 88
click at [149, 565] on textarea "There have been no losses or breaches experienced by Adobe in the last five yea…" at bounding box center [560, 572] width 915 height 88
drag, startPoint x: 153, startPoint y: 562, endPoint x: 109, endPoint y: 544, distance: 47.8
click at [109, 544] on textarea "There have been no losses or breaches experienced by Adobe in the last five yea…" at bounding box center [560, 572] width 915 height 88
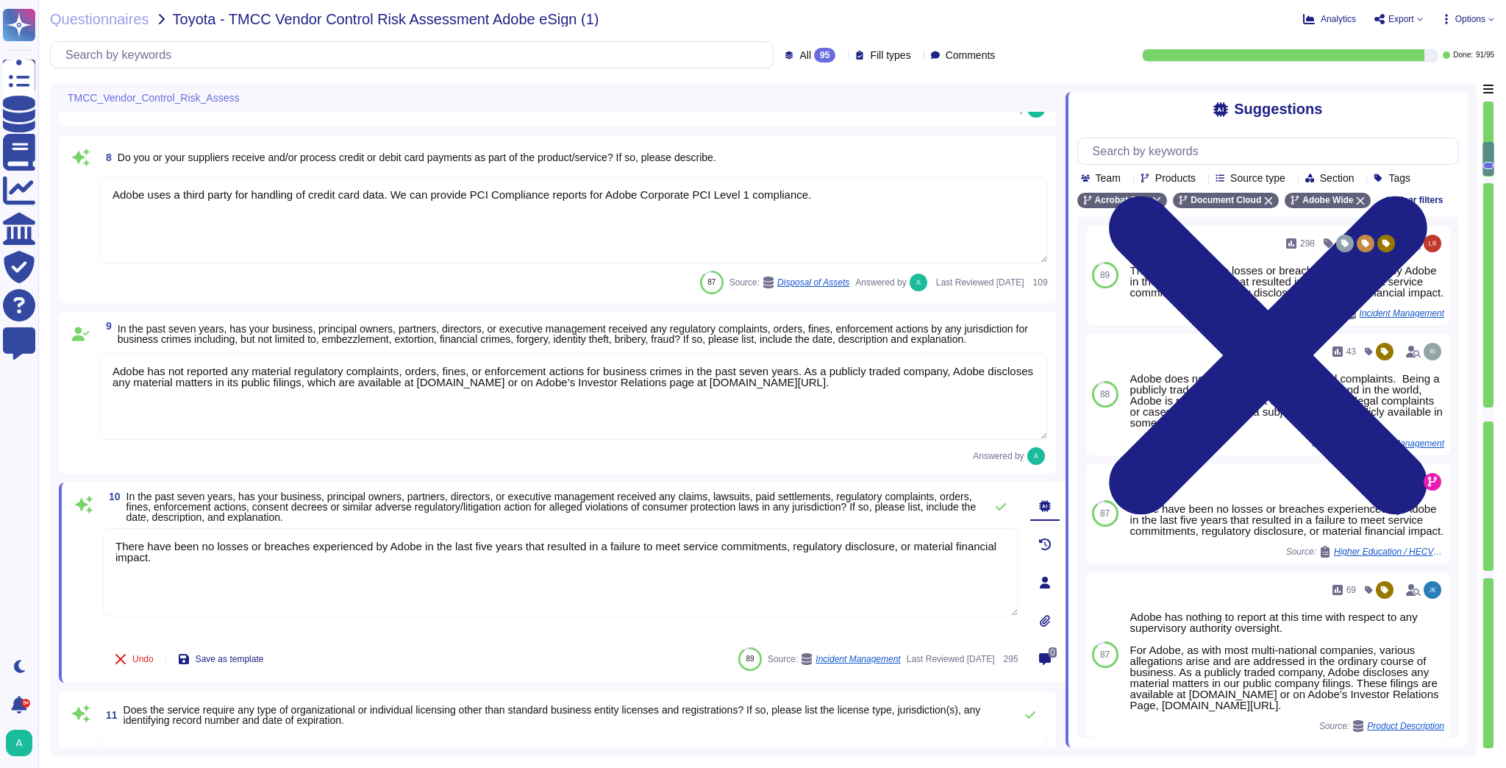
paste textarea "Adobe has not reported any material regulatory complaints, orders, fines, or en…"
type textarea "Adobe has not reported any material regulatory complaints, orders, fines, or en…"
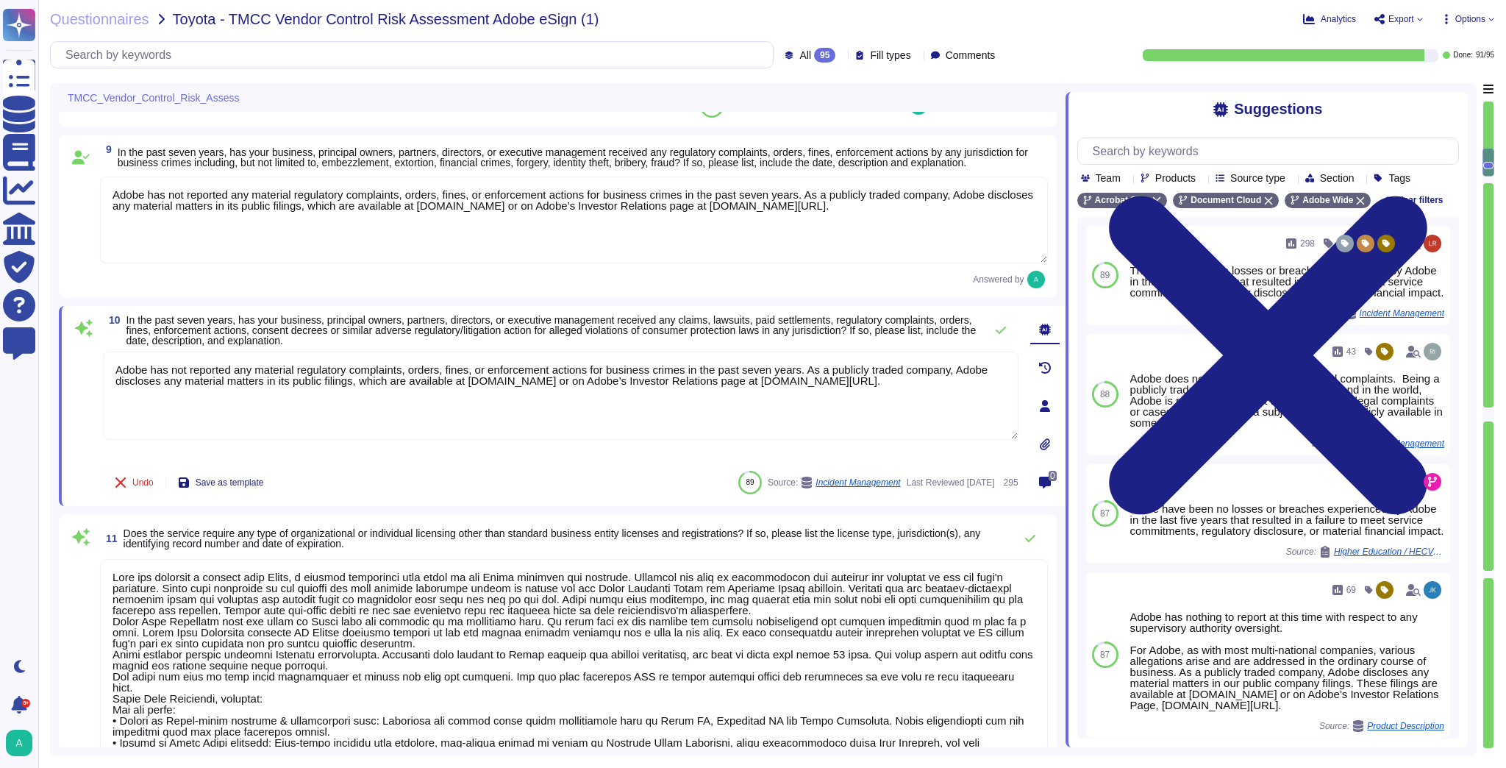
scroll to position [1294, 0]
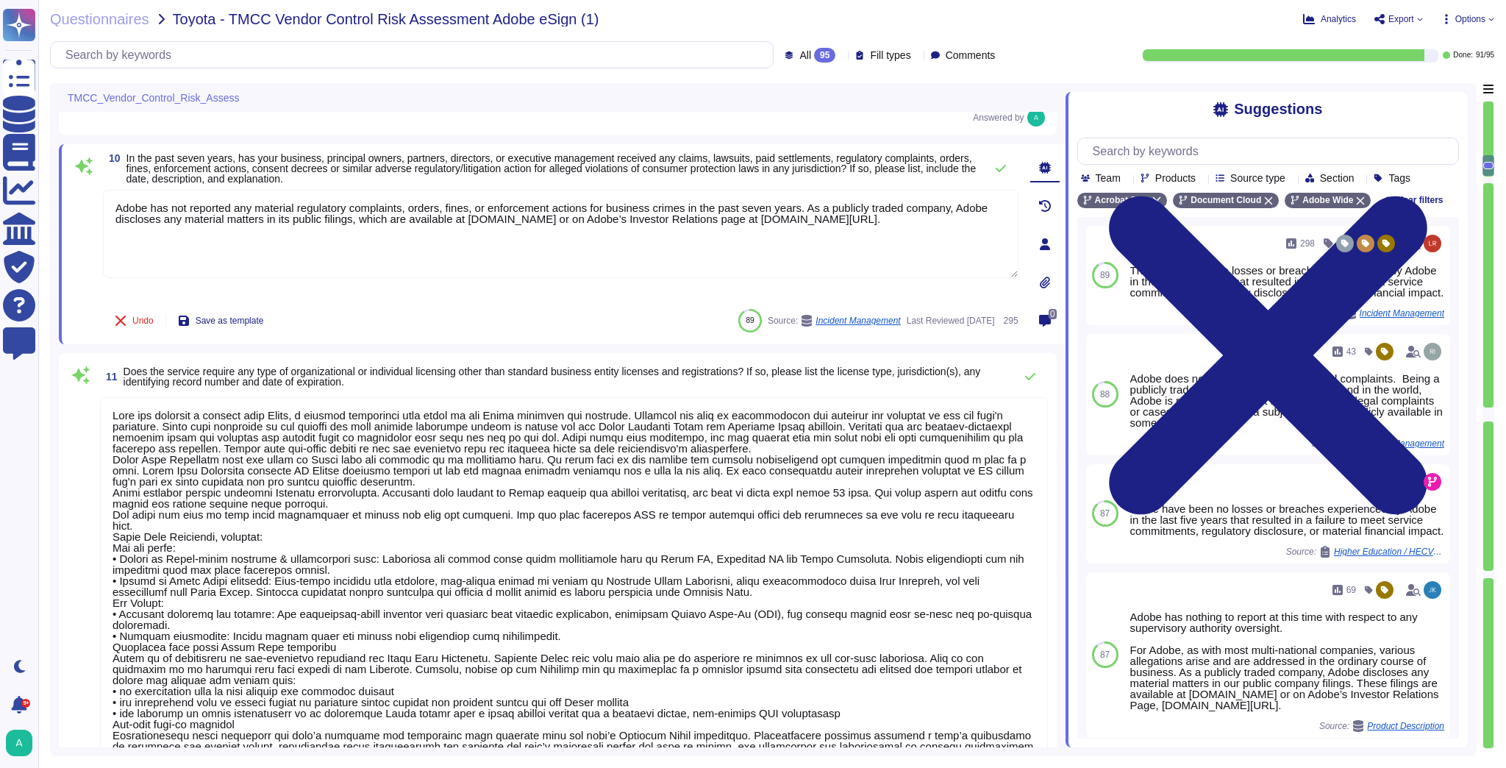
type textarea "There have been no losses or breaches experienced by Adobe in the last five yea…"
type textarea "Adobe has not reported any material regulatory complaints, orders, fines, or en…"
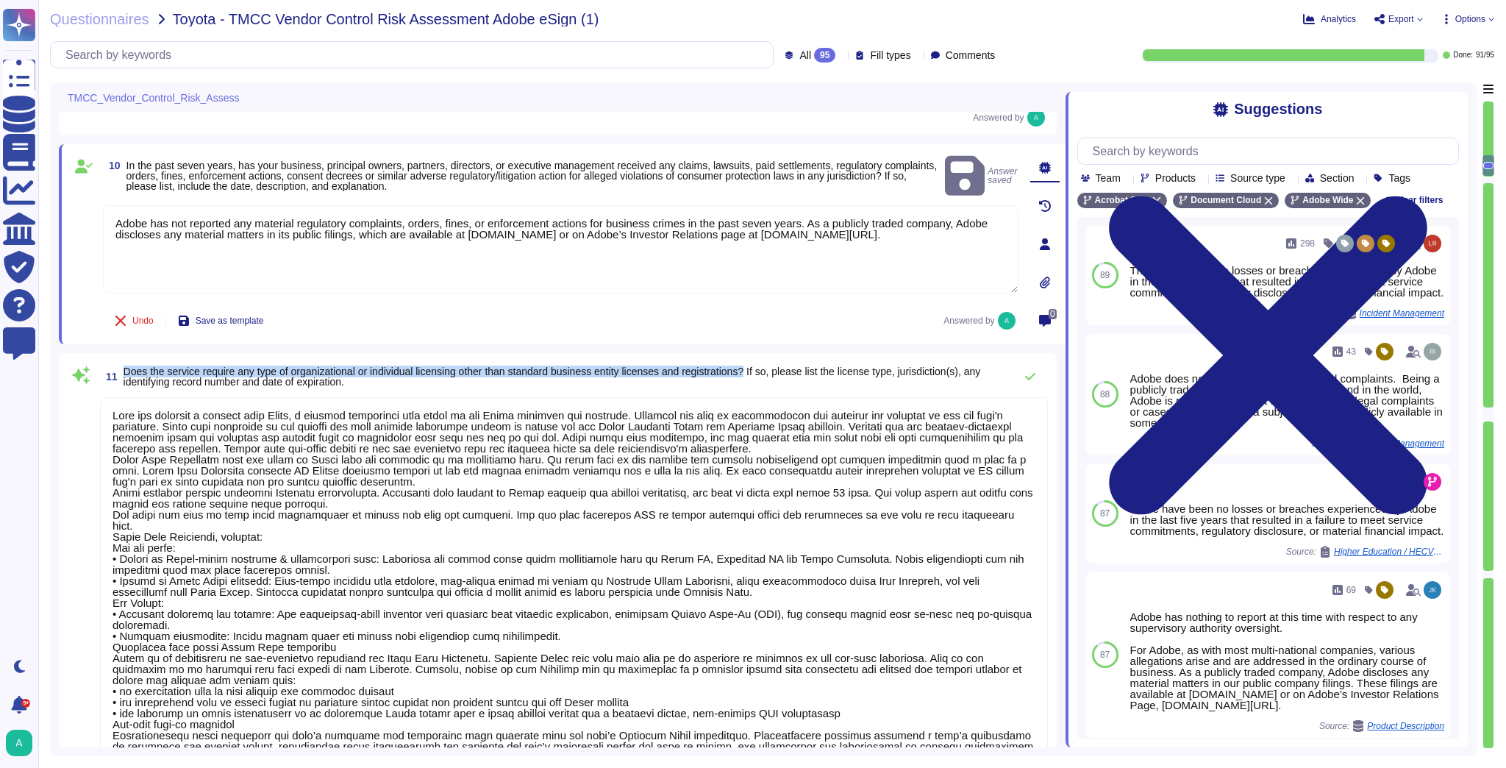
drag, startPoint x: 759, startPoint y: 368, endPoint x: 125, endPoint y: 371, distance: 633.8
click at [125, 371] on span "Does the service require any type of organizational or individual licensing oth…" at bounding box center [552, 376] width 857 height 22
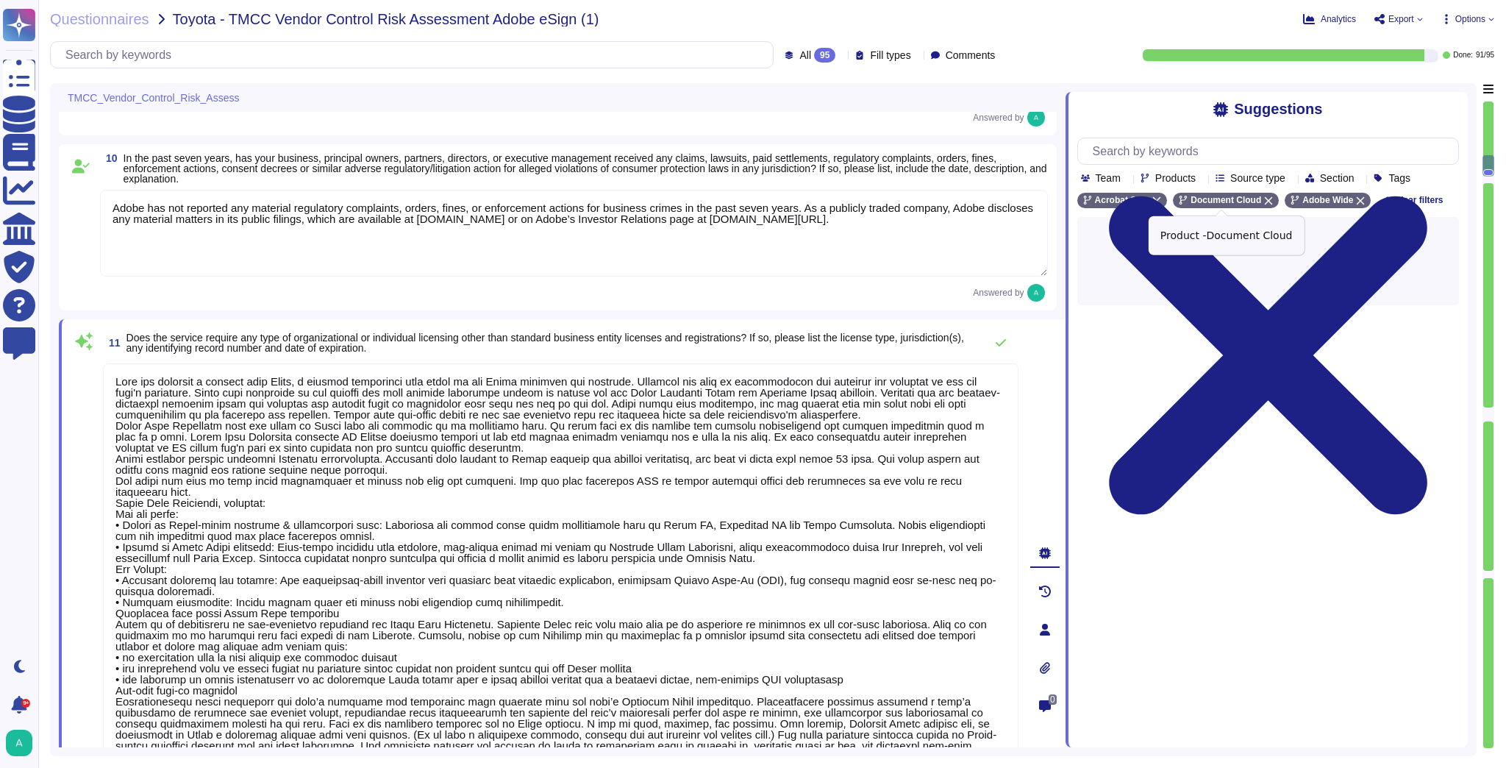
click at [1264, 199] on icon at bounding box center [1268, 200] width 9 height 9
click at [1246, 201] on icon at bounding box center [1248, 200] width 9 height 9
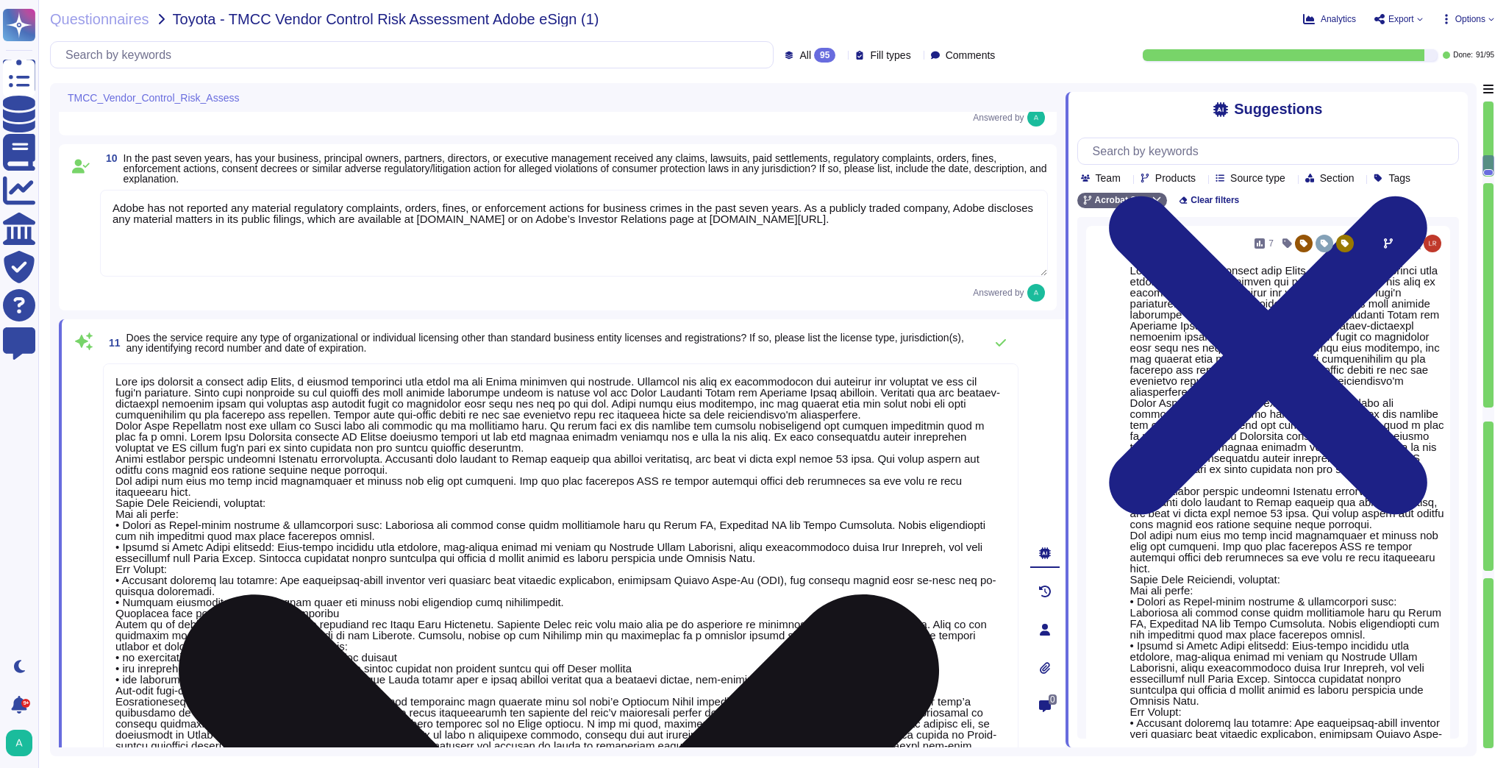
scroll to position [1, 0]
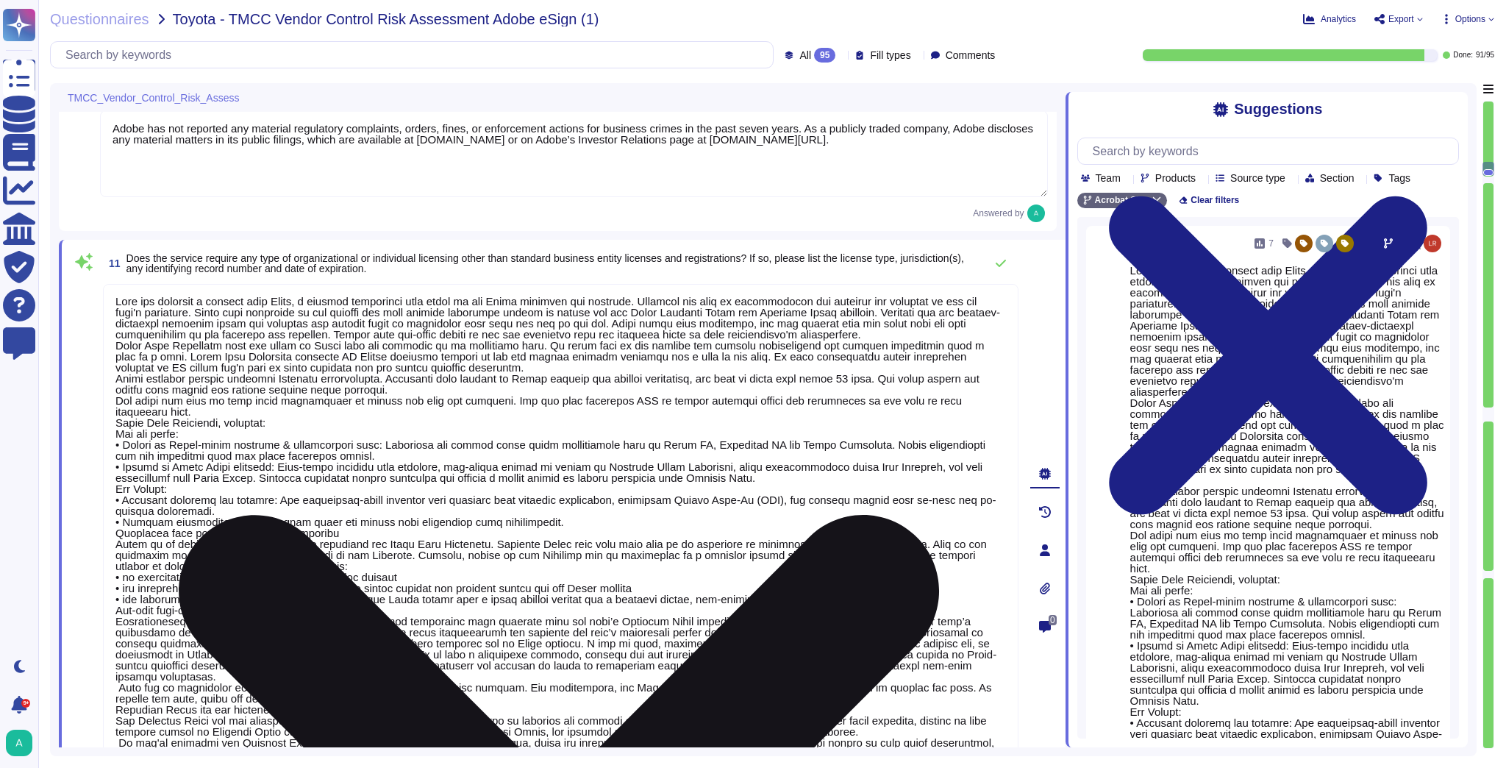
type textarea "Adobe complies with all applicable privacy and data security laws and regulatio…"
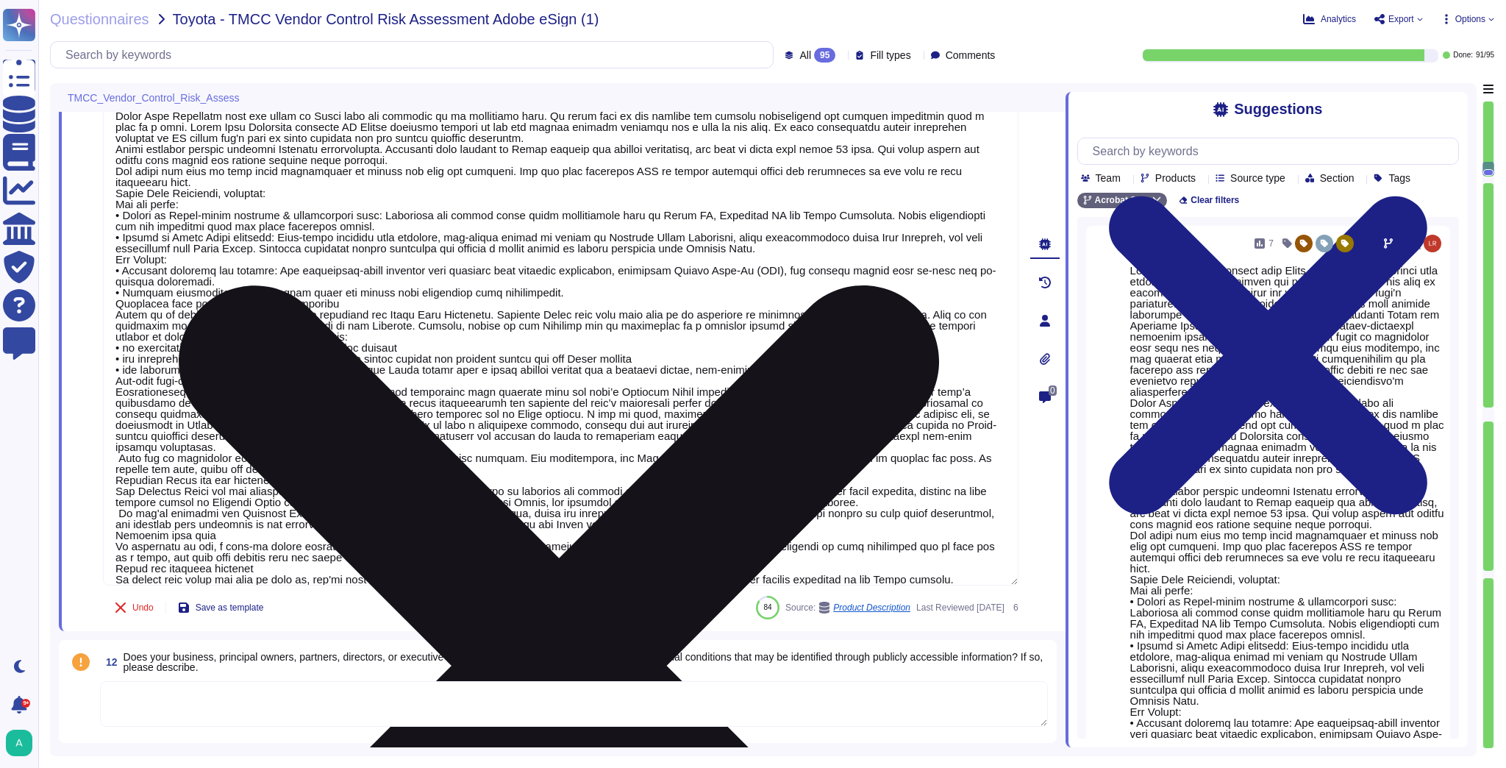
scroll to position [1824, 0]
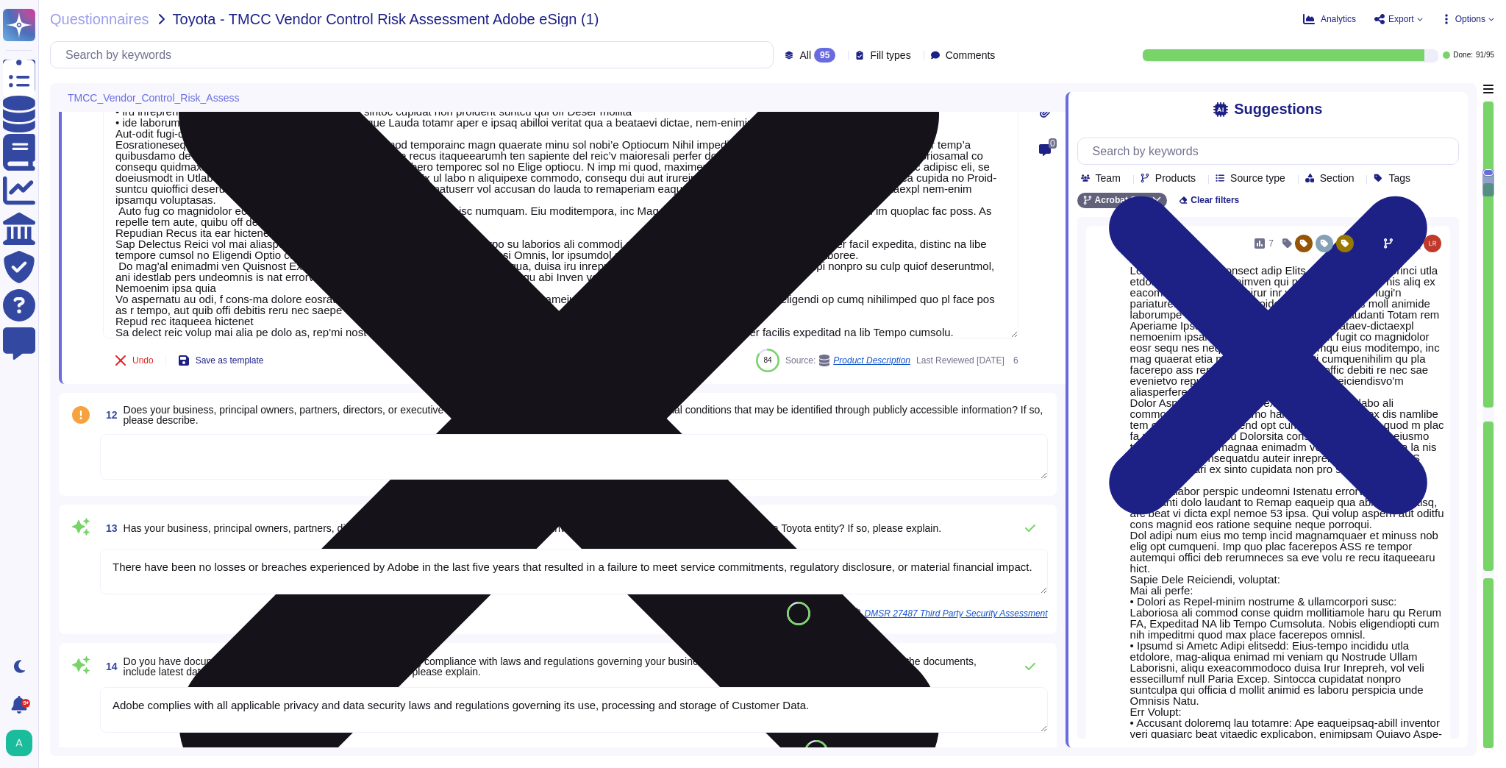
type textarea "This is handled by the Risk Advisory and Assurance Services (RaaS) team in conj…"
type textarea "Yes"
type textarea "At Adobe, good business begins with our commitment to the highest ethical stand…"
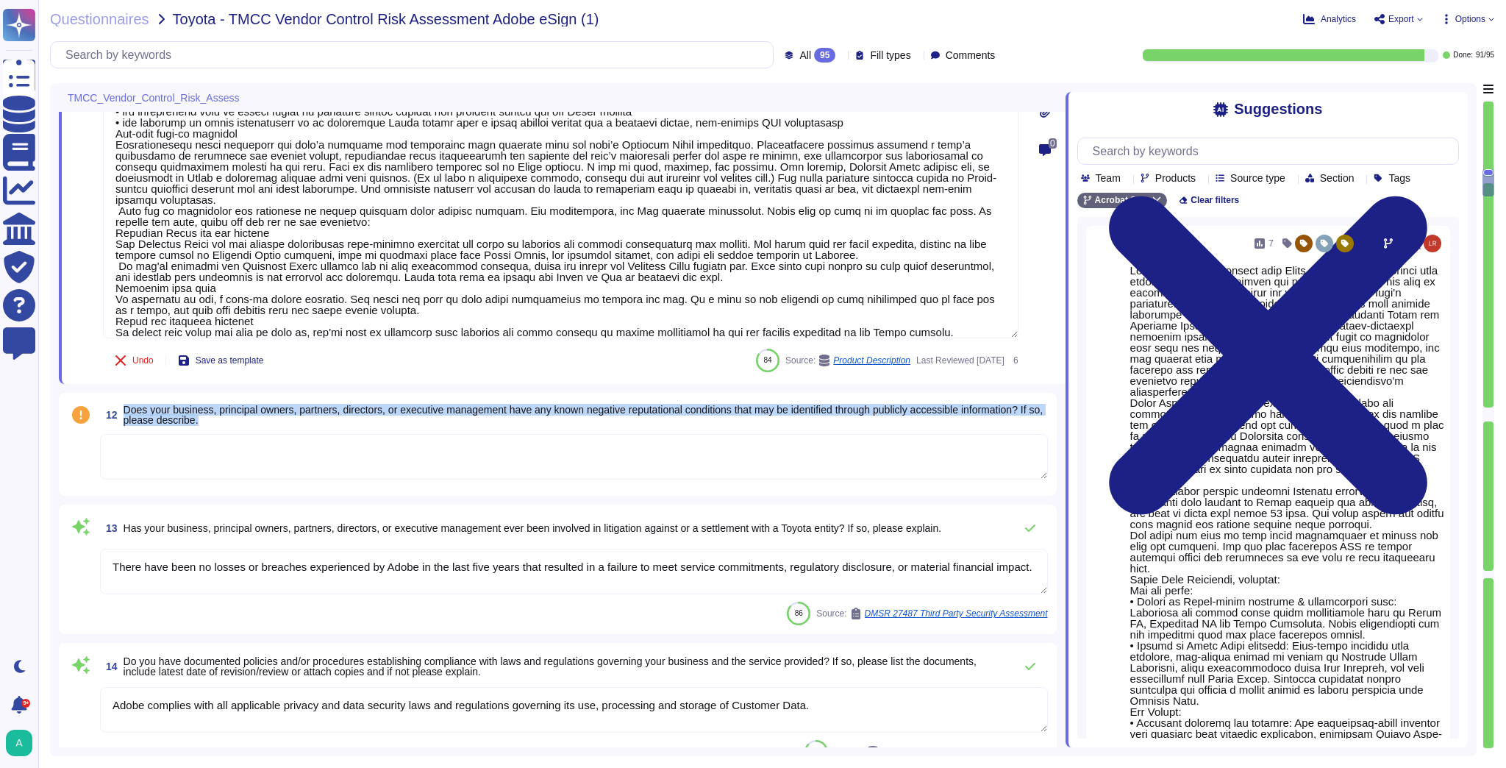
drag, startPoint x: 244, startPoint y: 421, endPoint x: 120, endPoint y: 411, distance: 124.6
click at [120, 411] on span "12 Does your business, principal owners, partners, directors, or executive mana…" at bounding box center [574, 414] width 948 height 26
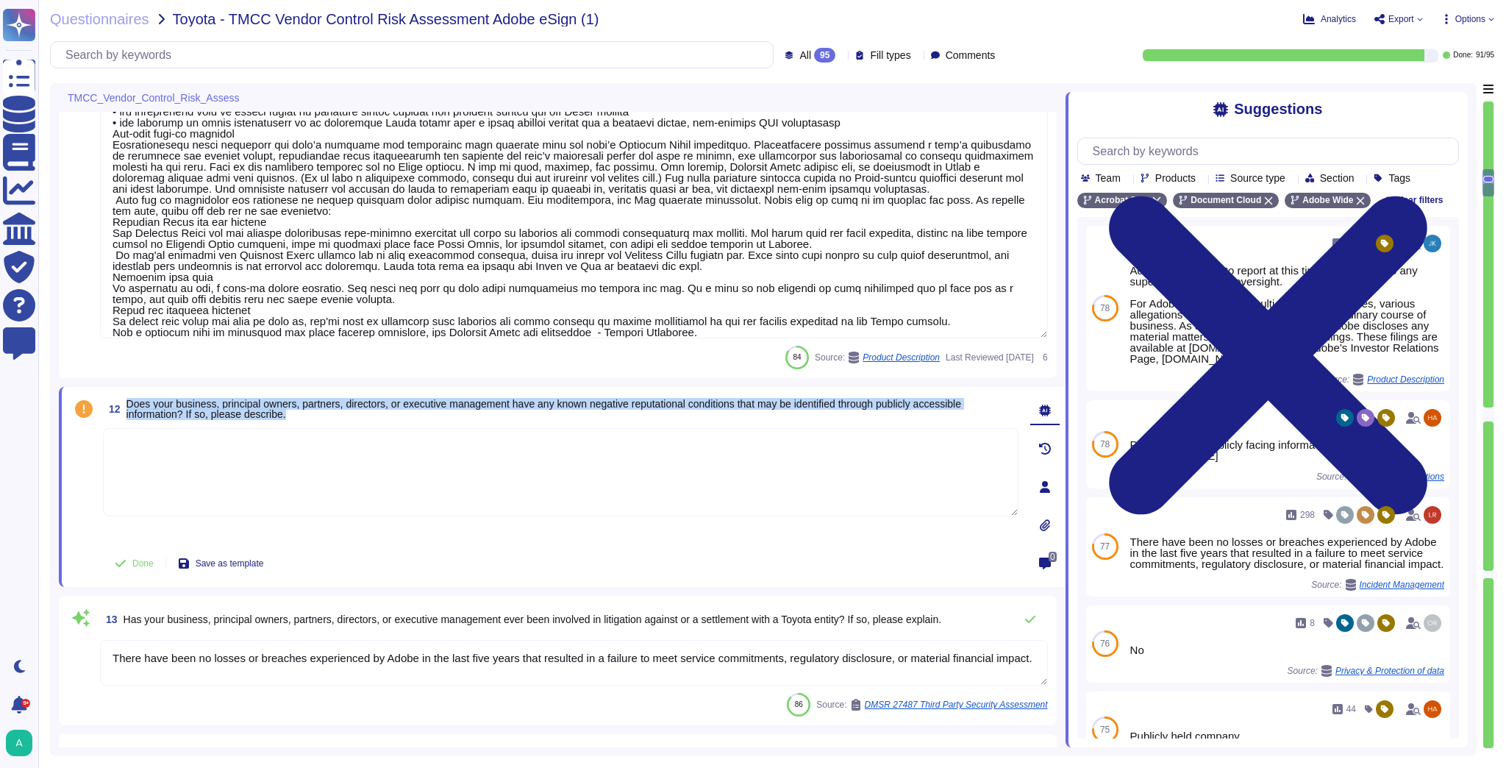
drag, startPoint x: 309, startPoint y: 415, endPoint x: 129, endPoint y: 399, distance: 180.1
click at [129, 399] on span "Does your business, principal owners, partners, directors, or executive managem…" at bounding box center [572, 409] width 892 height 21
copy span "Does your business, principal owners, partners, directors, or executive managem…"
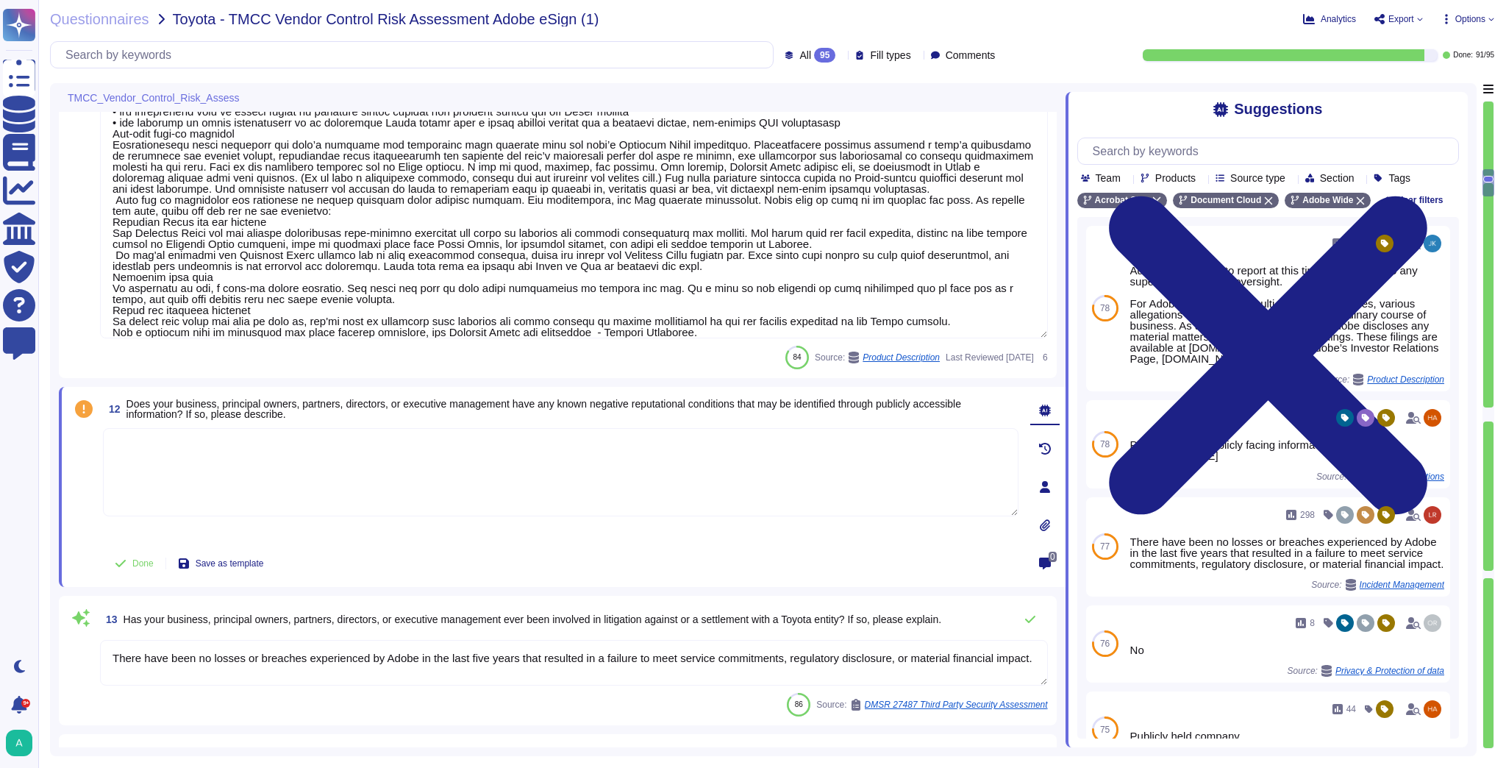
click at [388, 462] on textarea at bounding box center [560, 472] width 915 height 88
paste textarea "Adobe, like most multinational corporations, receives various complaints or all…"
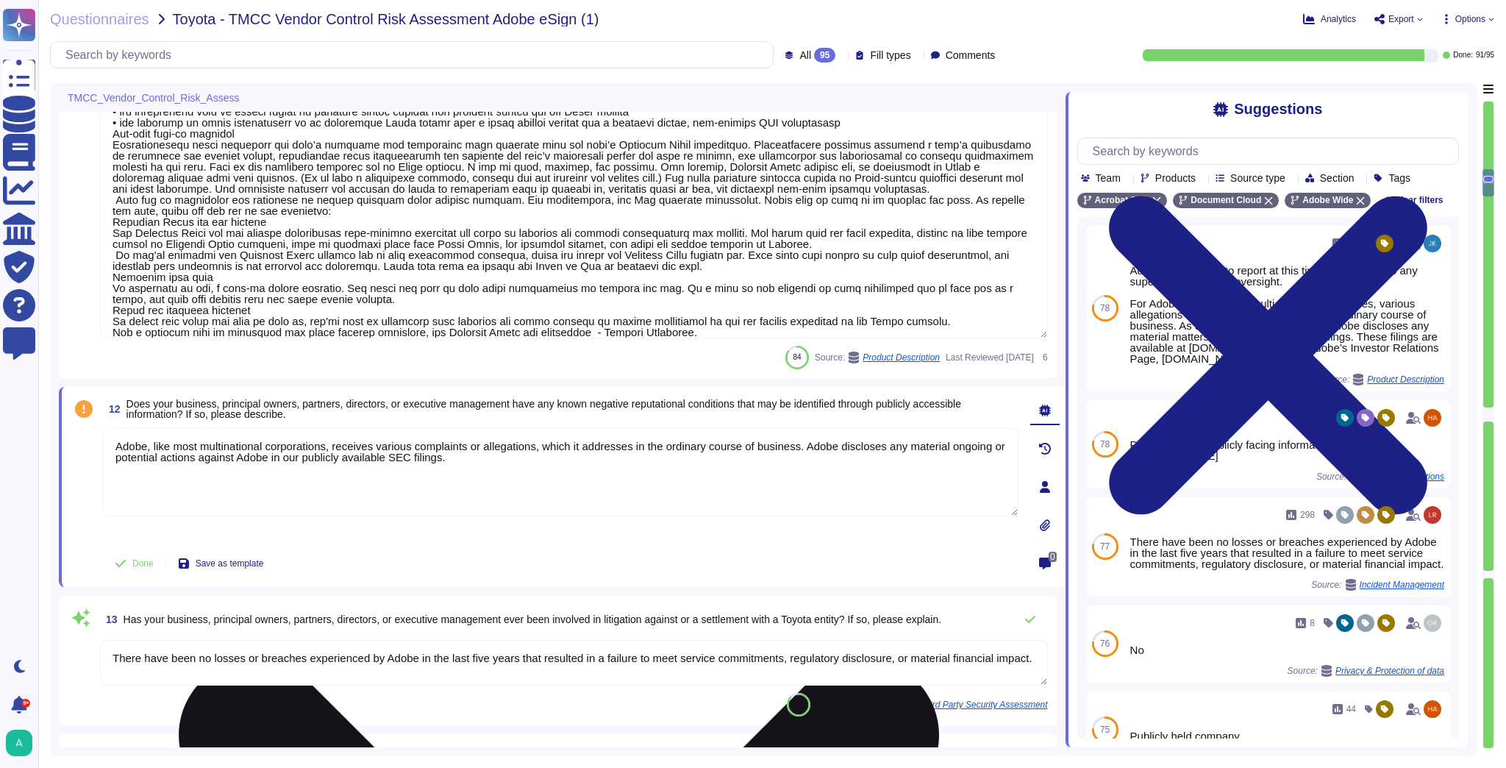
type textarea "Adobe, like most multinational corporations, receives various complaints or all…"
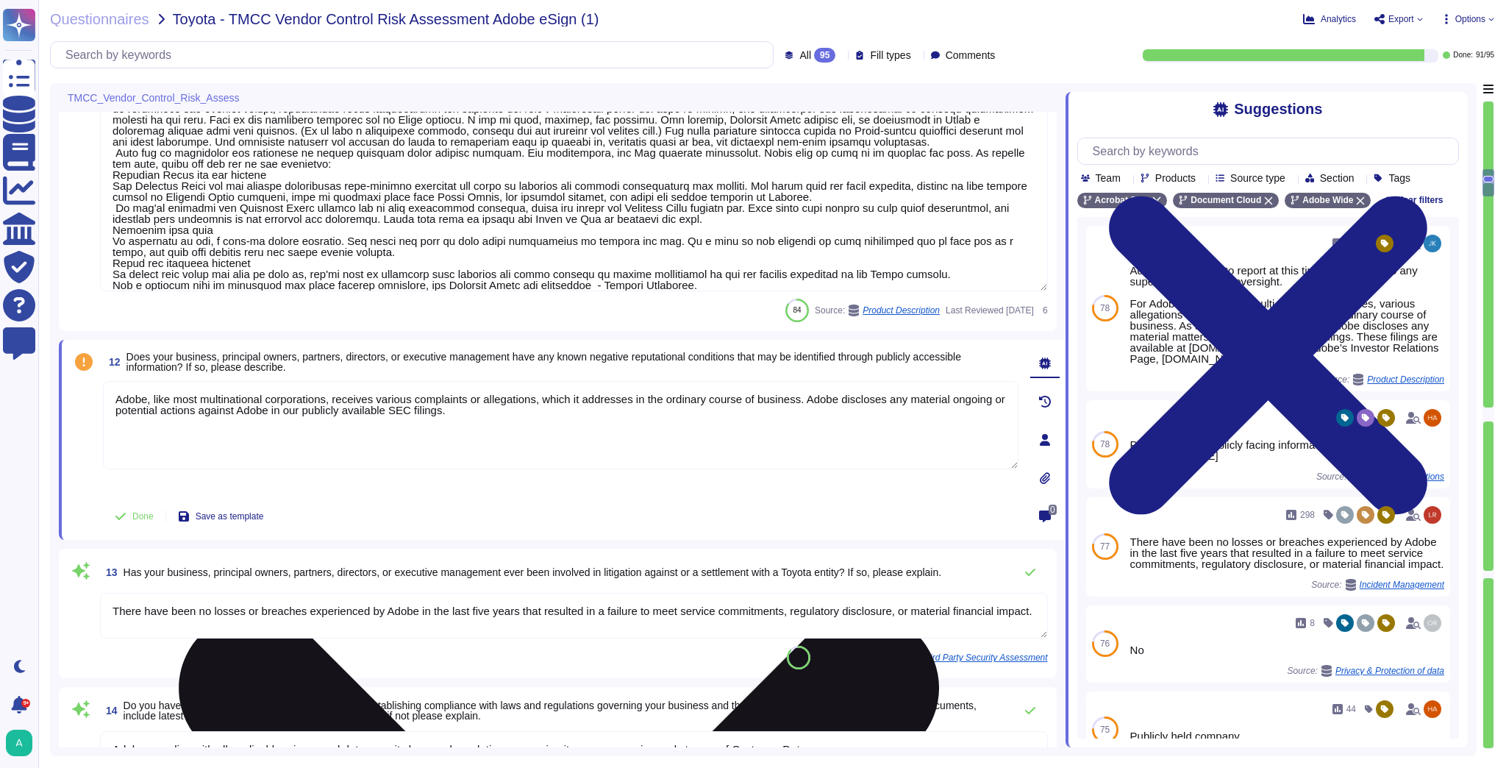
type textarea "At Adobe, good business begins with our commitment to the highest ethical stand…"
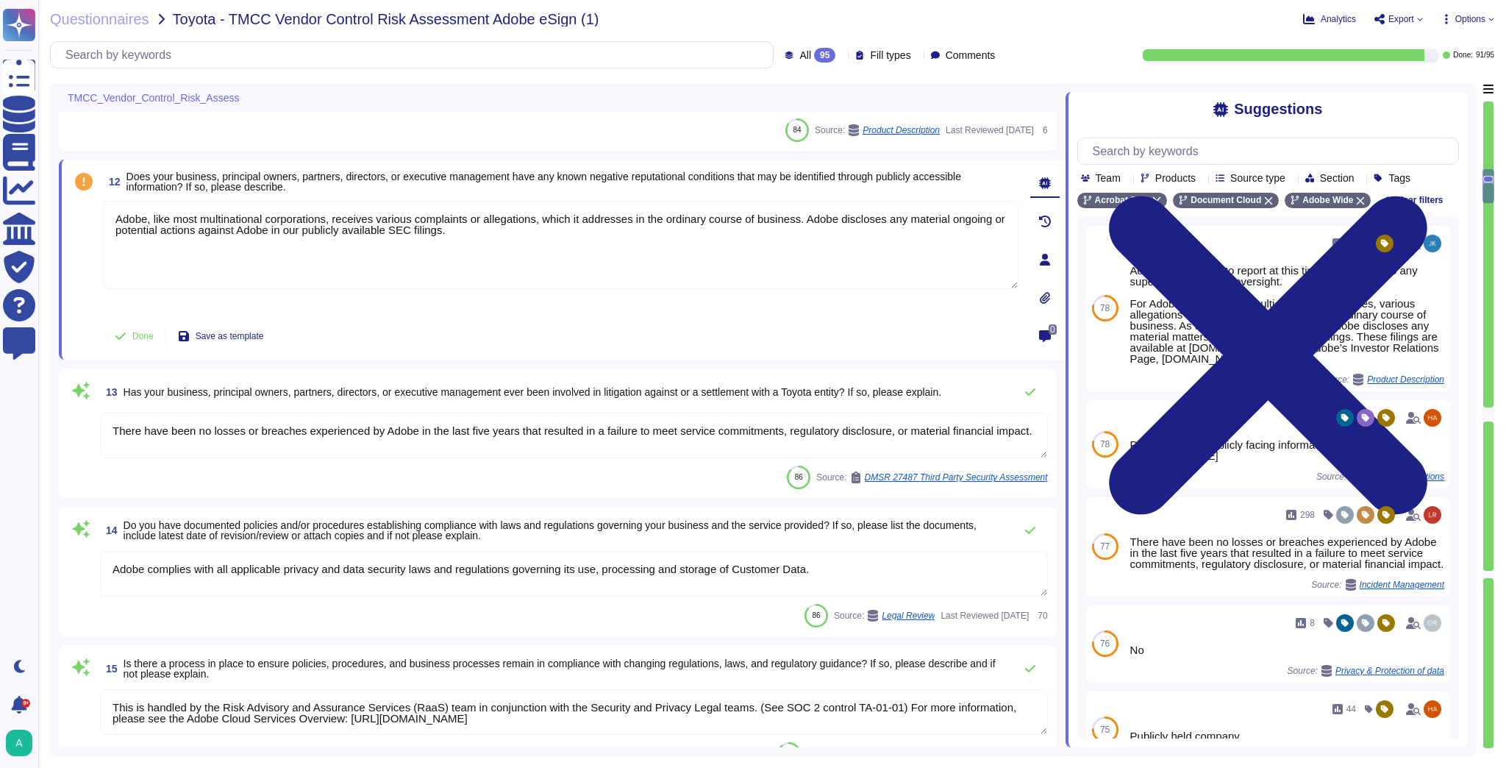
scroll to position [2059, 0]
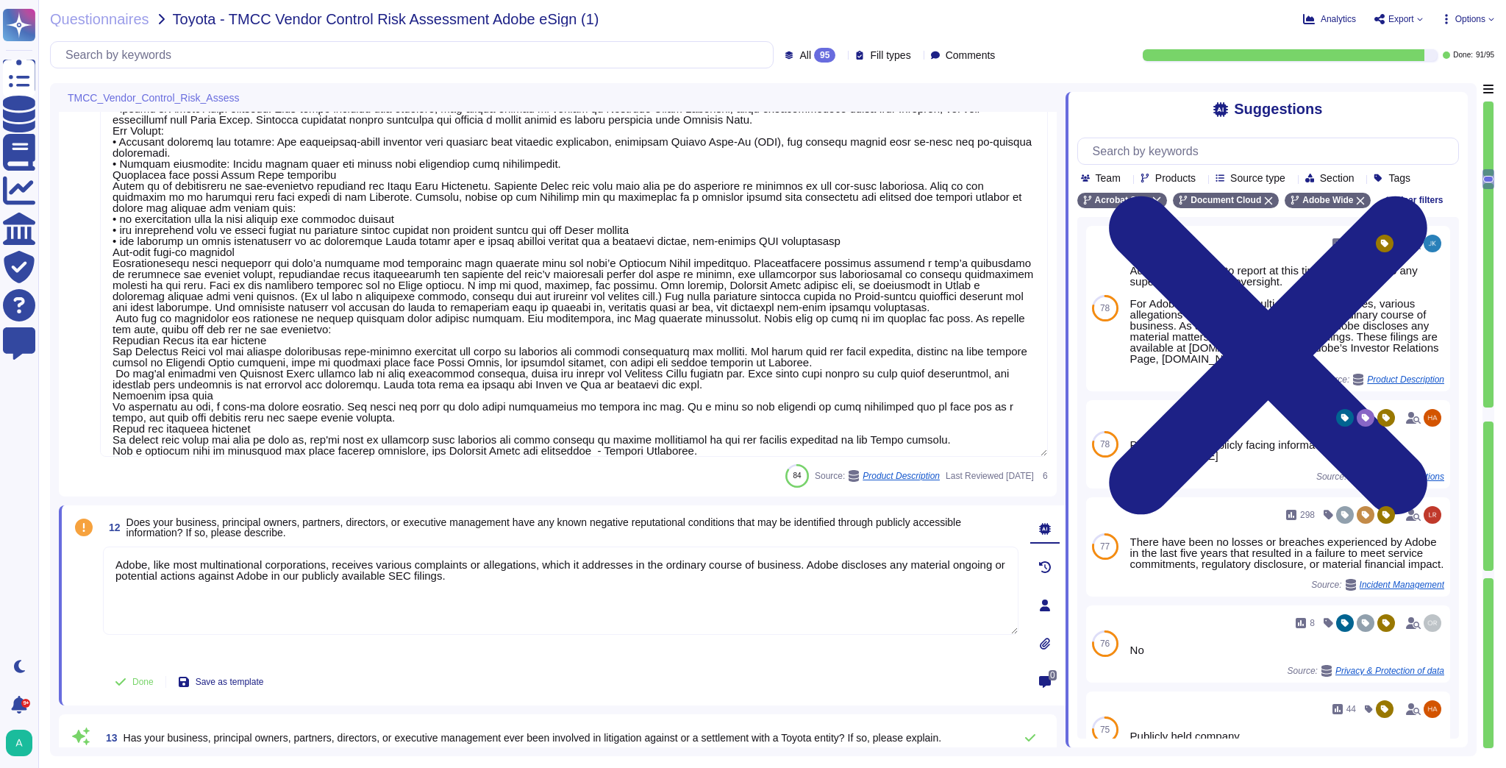
type textarea "Adobe has not reported any material regulatory complaints, orders, fines, or en…"
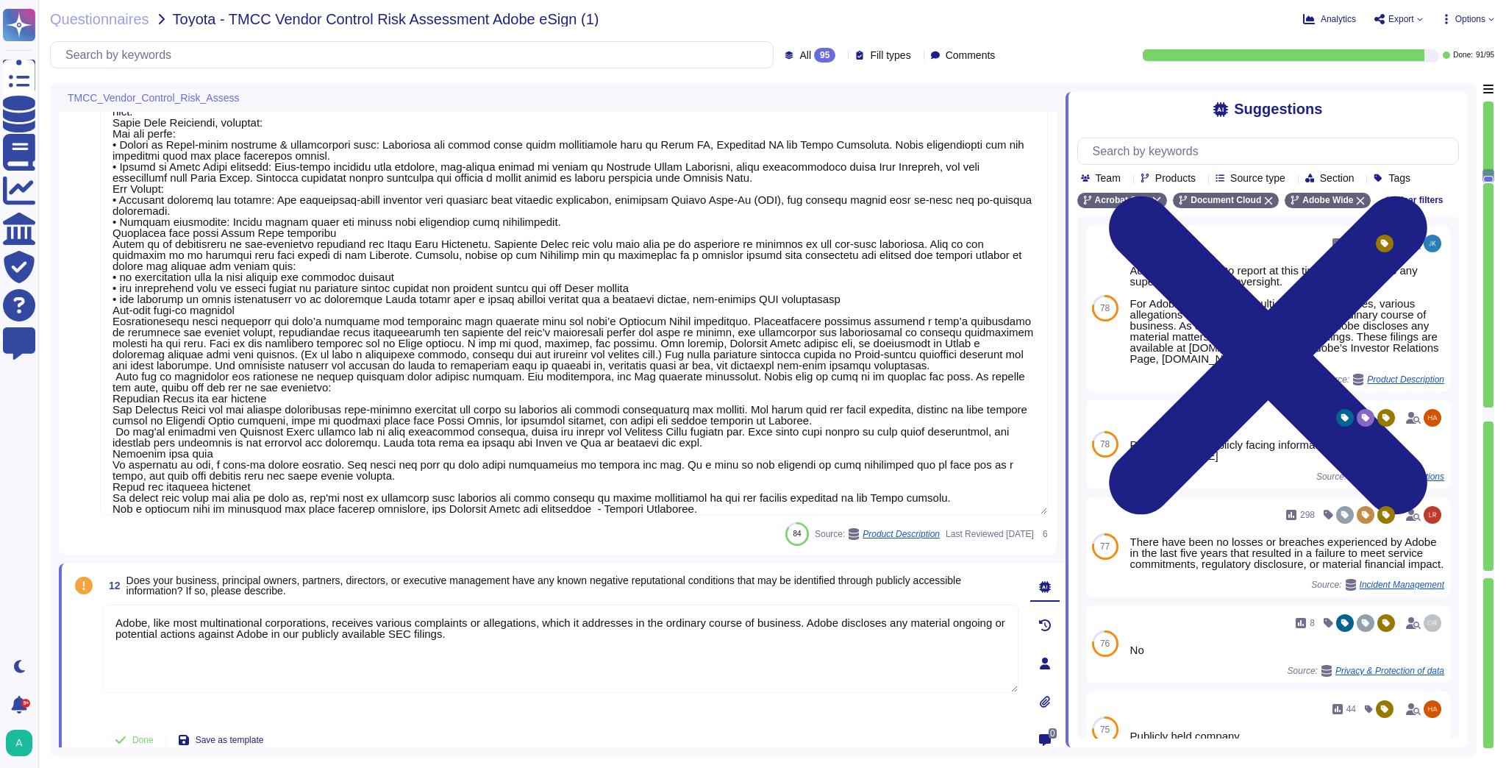
scroll to position [0, 0]
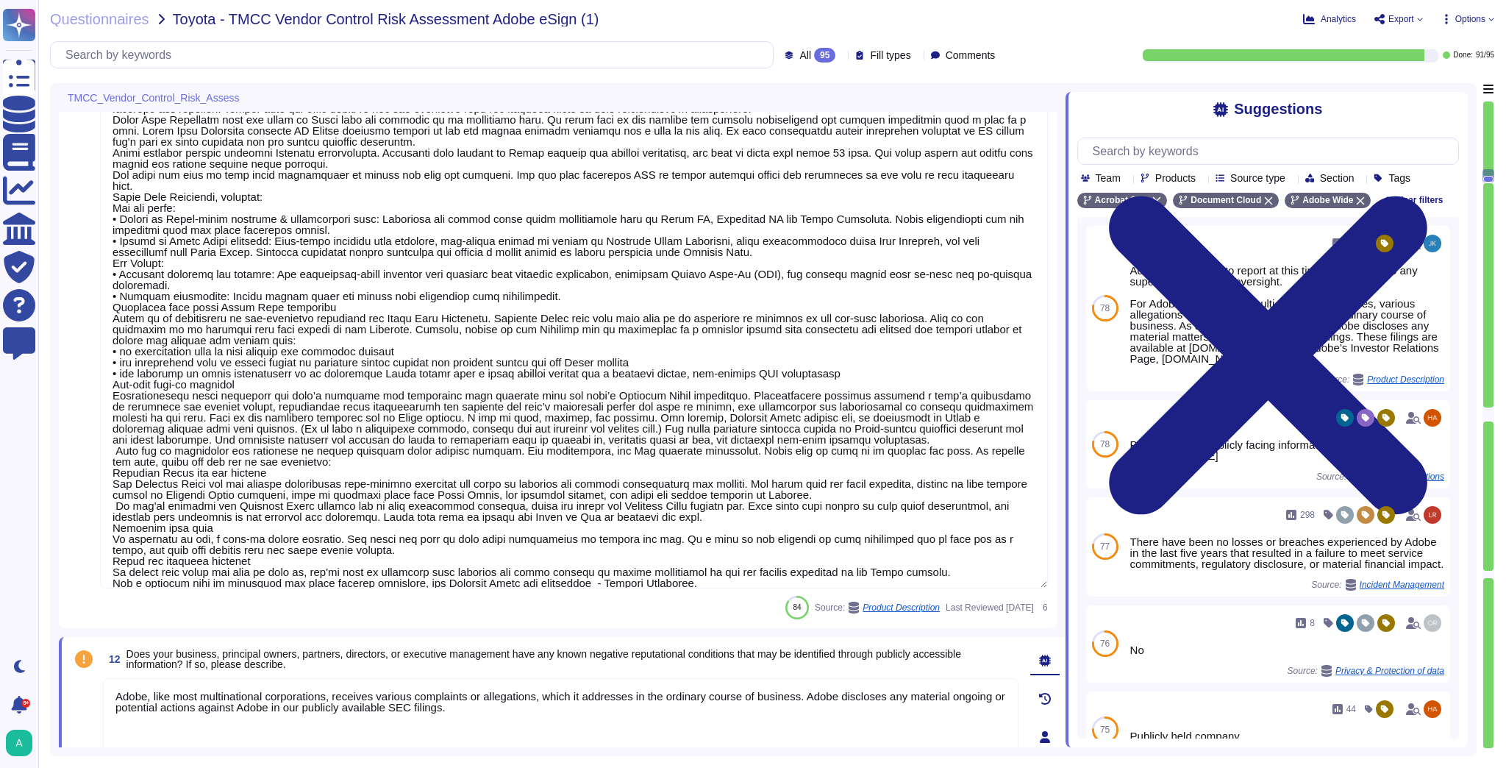
type textarea "Adobe, like most multinational corporations, receives various complaints or all…"
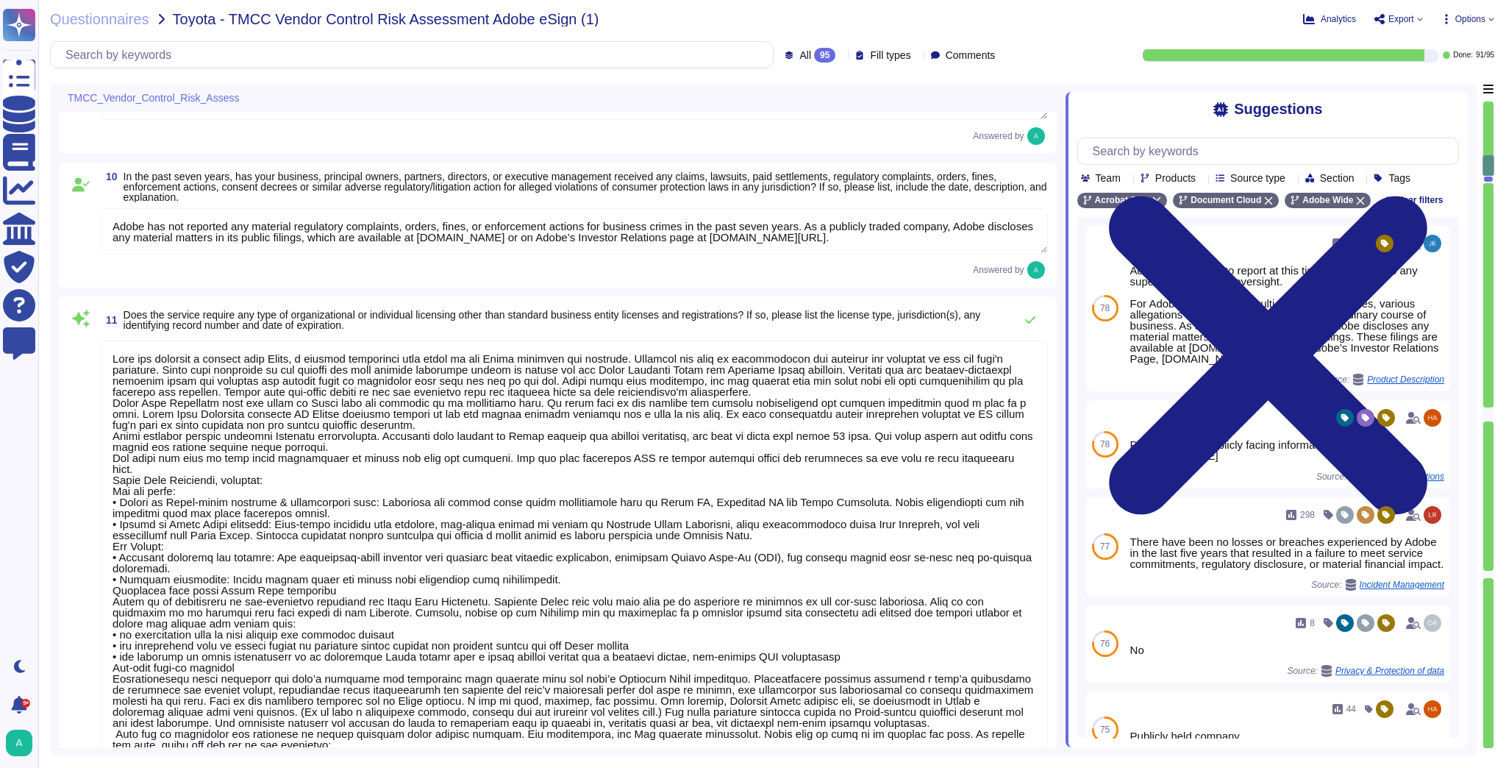
scroll to position [1129, 0]
type textarea "Acrobat Sign, an Adobe Document Cloud solution, is a cloud-based, enterprise-cl…"
type textarea "Adobe uses a third party for handling of credit card data. We can provide PCI C…"
type textarea "Adobe has not reported any material regulatory complaints, orders, fines, or en…"
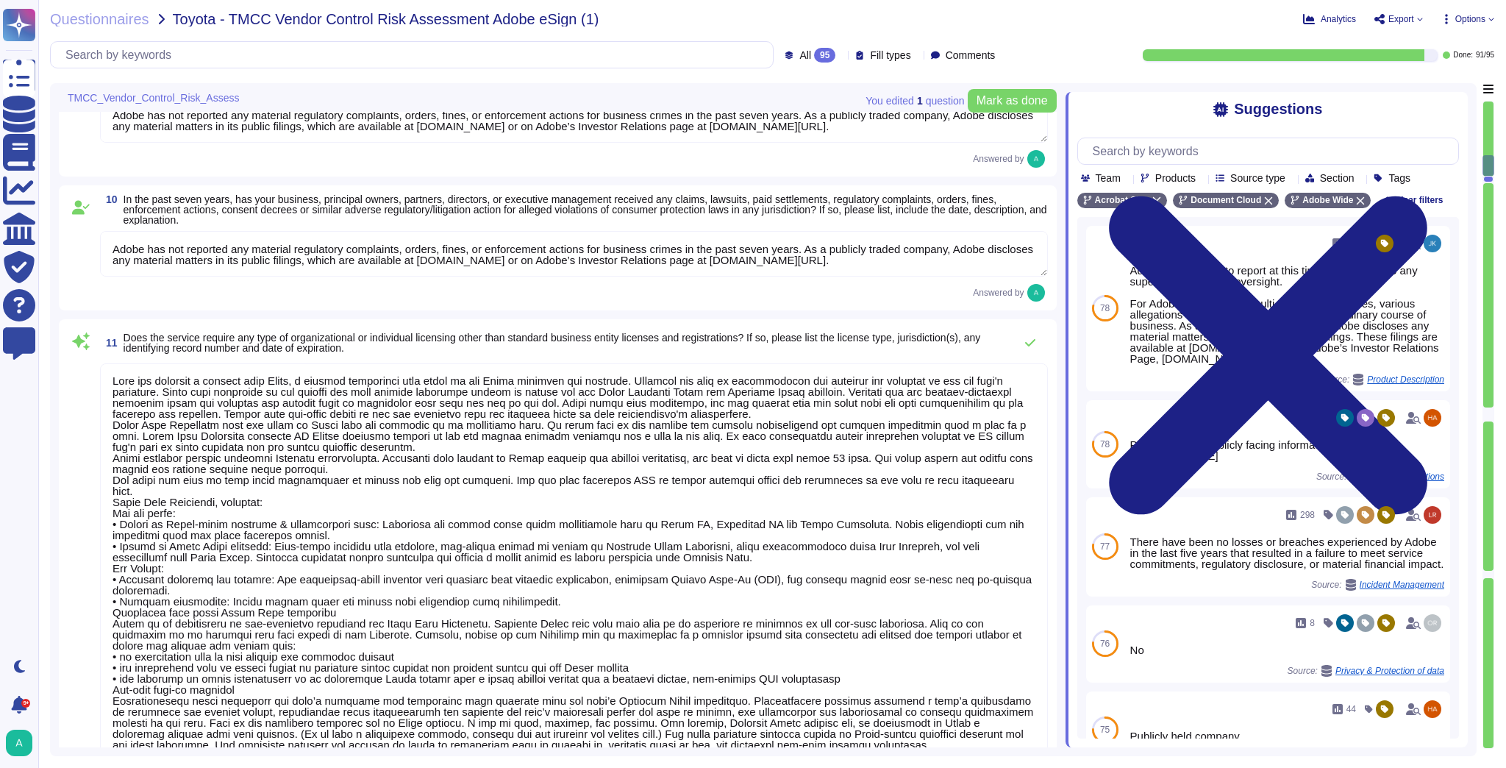
scroll to position [0, 0]
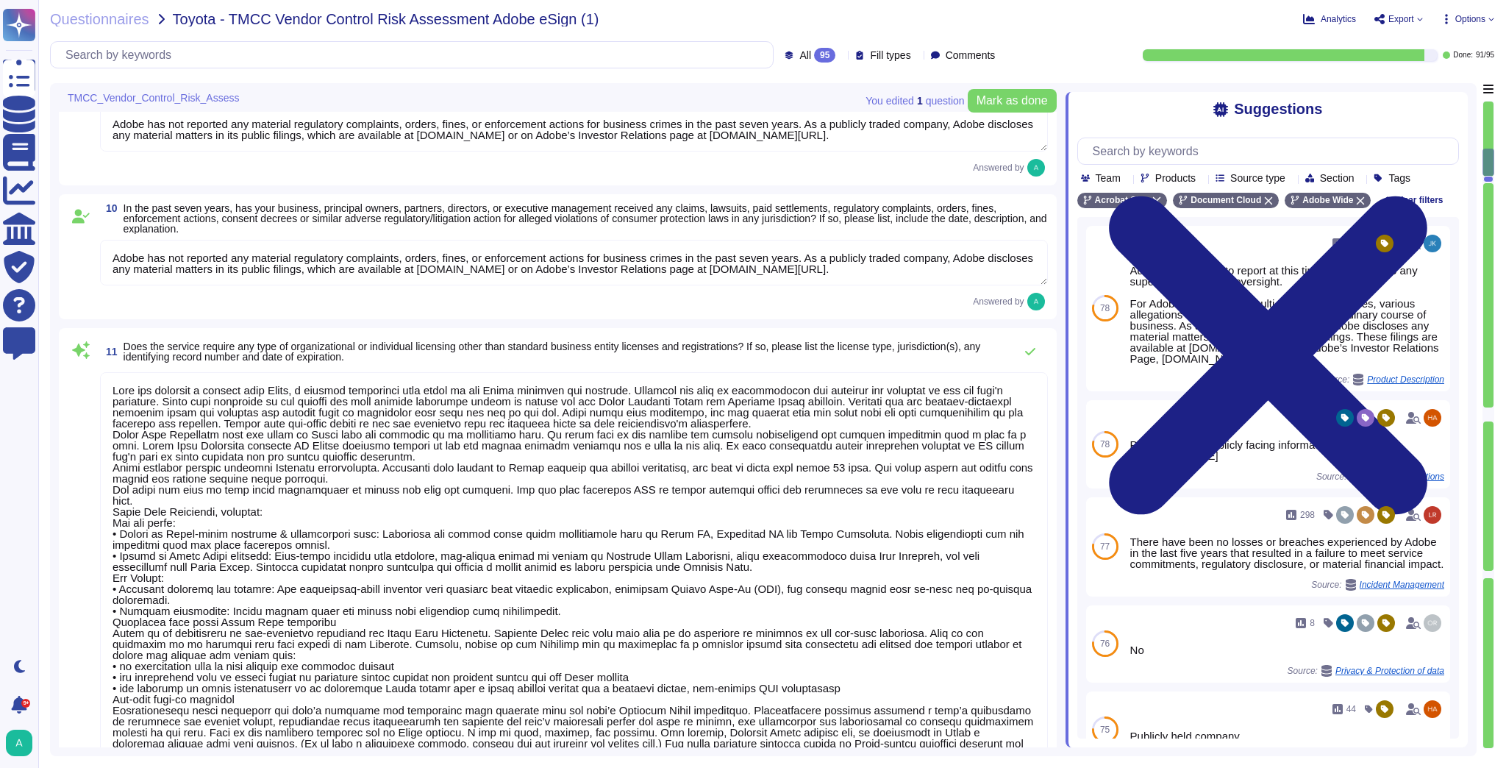
type textarea "Adobe's Headquarters are located at [STREET_ADDRESS]. Adobe is a multi-national…"
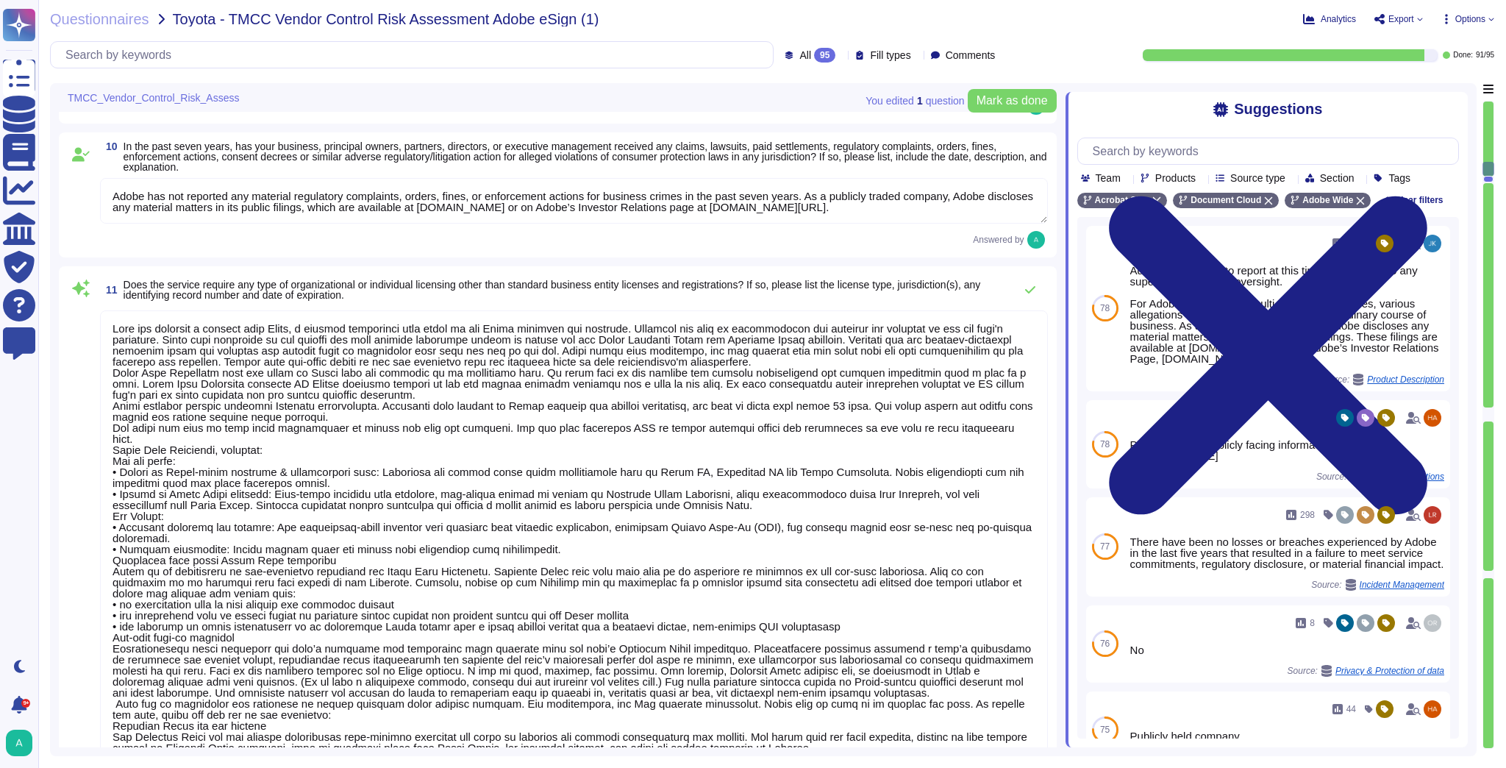
scroll to position [1306, 0]
type textarea "There have been no losses or breaches experienced by Adobe in the last five yea…"
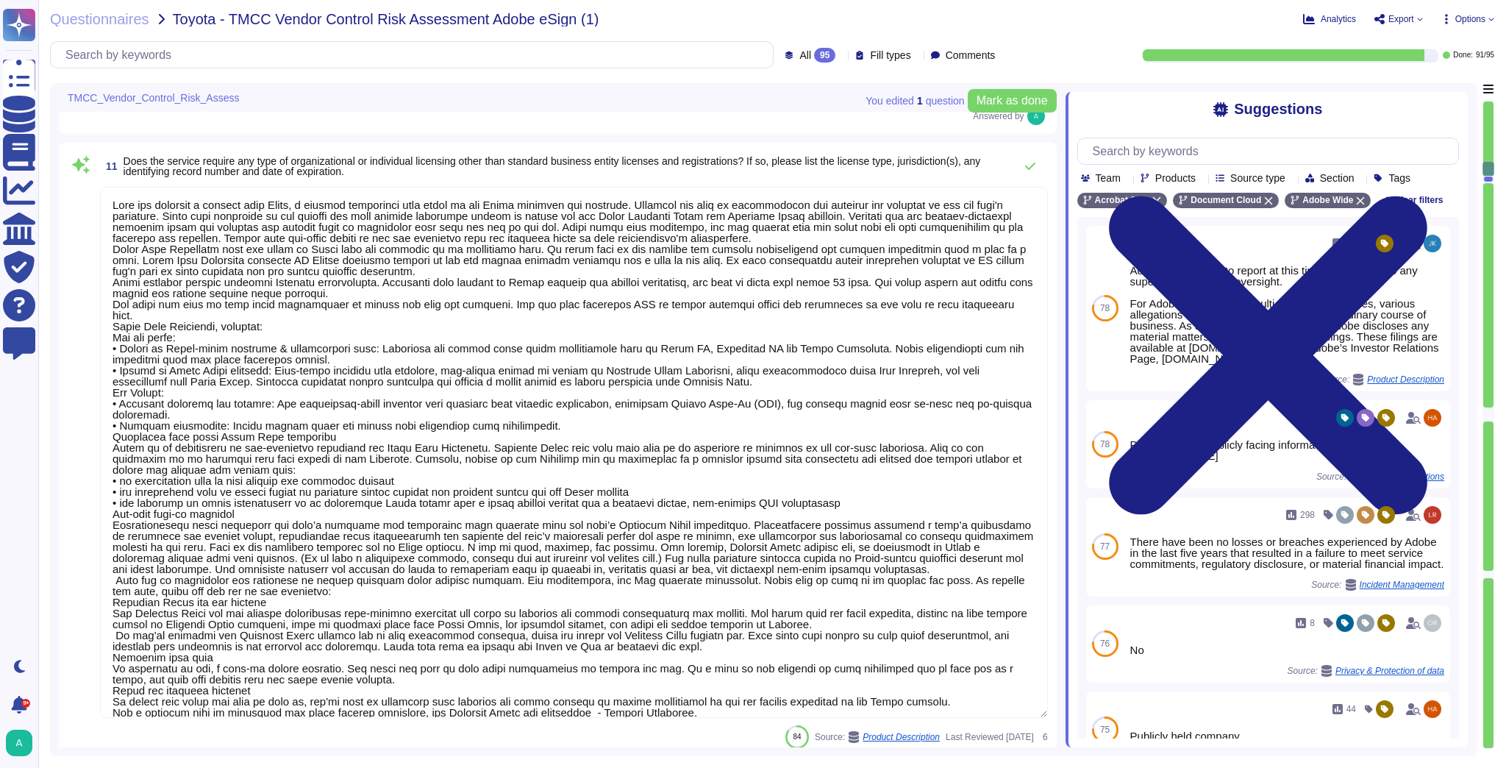
scroll to position [1, 0]
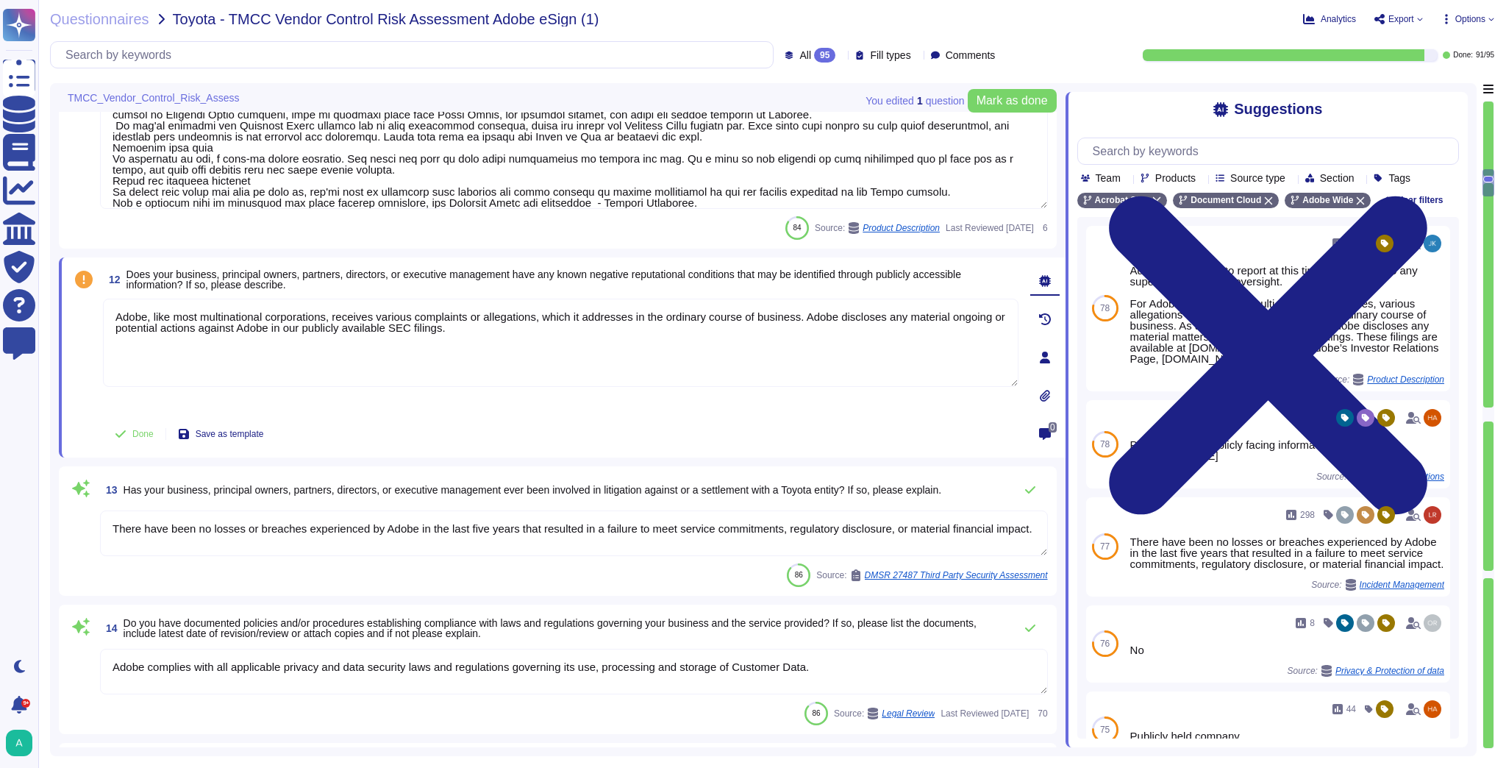
type textarea "Adobe complies with all applicable privacy and data security laws and regulatio…"
type textarea "This is handled by the Risk Advisory and Assurance Services (RaaS) team in conj…"
type textarea "Yes"
type textarea "At Adobe, good business begins with our commitment to the highest ethical stand…"
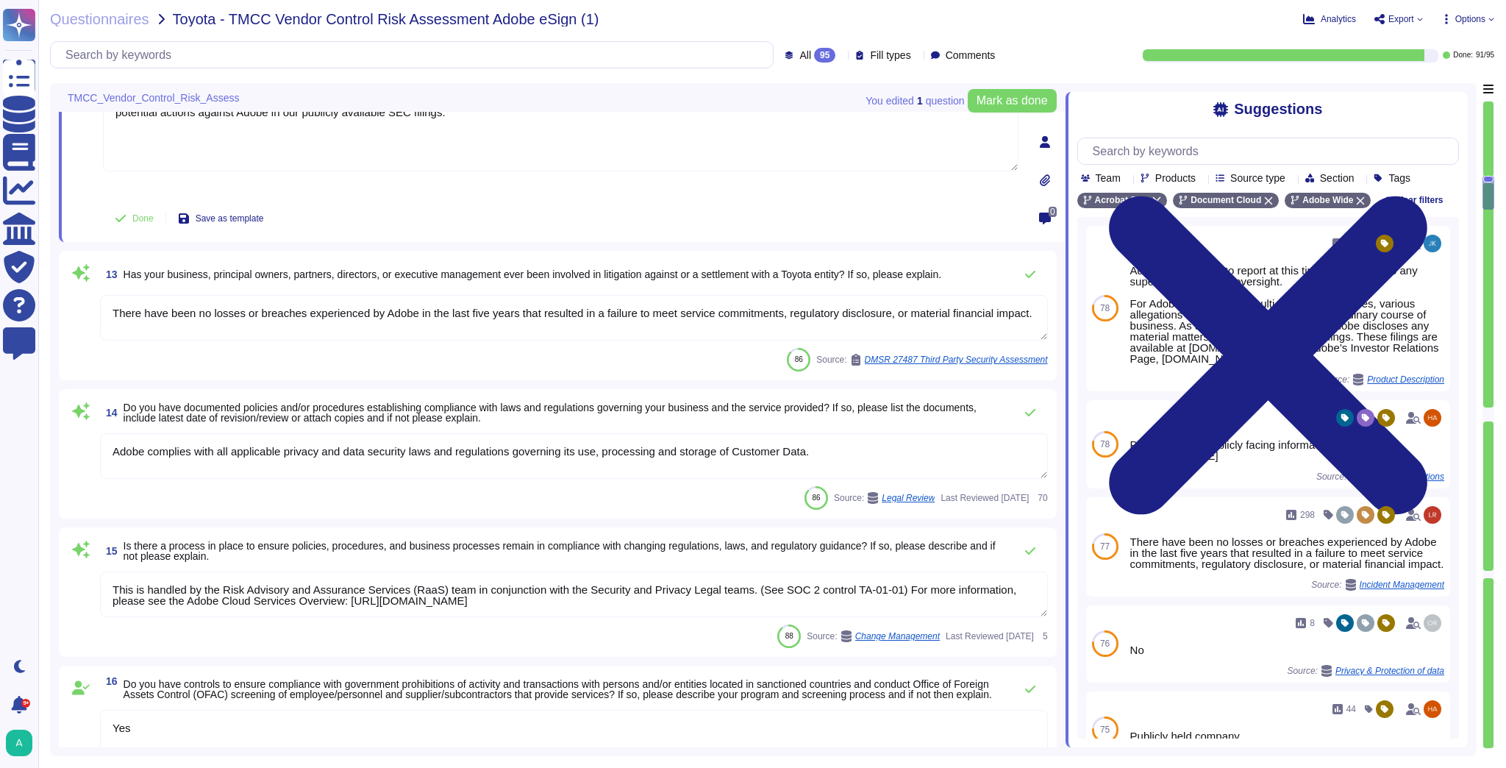
type textarea "Adobe has nothing to report at this time with respect to any supervisory author…"
click at [157, 270] on span "Has your business, principal owners, partners, directors, or executive manageme…" at bounding box center [533, 274] width 818 height 12
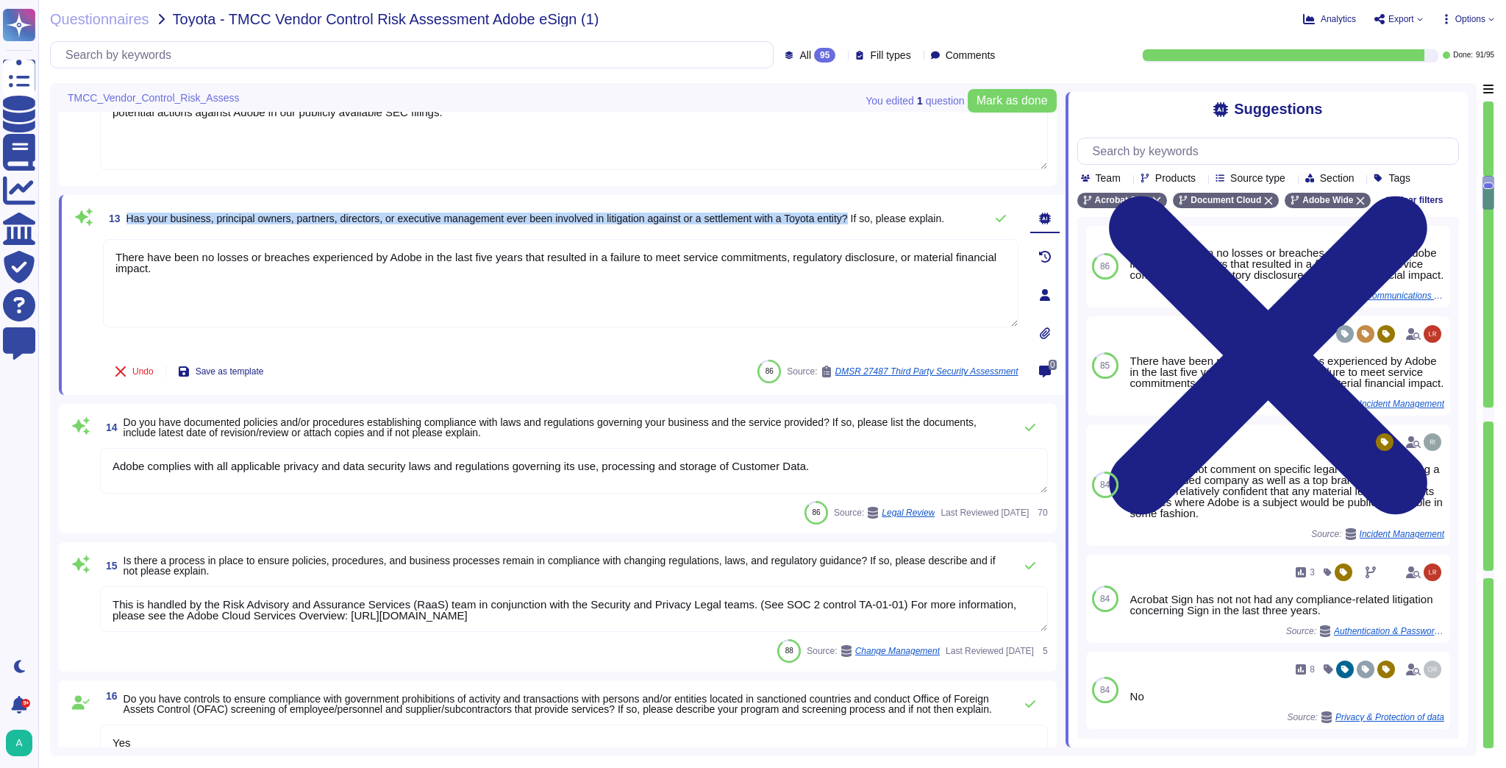
drag, startPoint x: 128, startPoint y: 216, endPoint x: 866, endPoint y: 224, distance: 738.3
click at [866, 224] on span "Has your business, principal owners, partners, directors, or executive manageme…" at bounding box center [535, 218] width 818 height 12
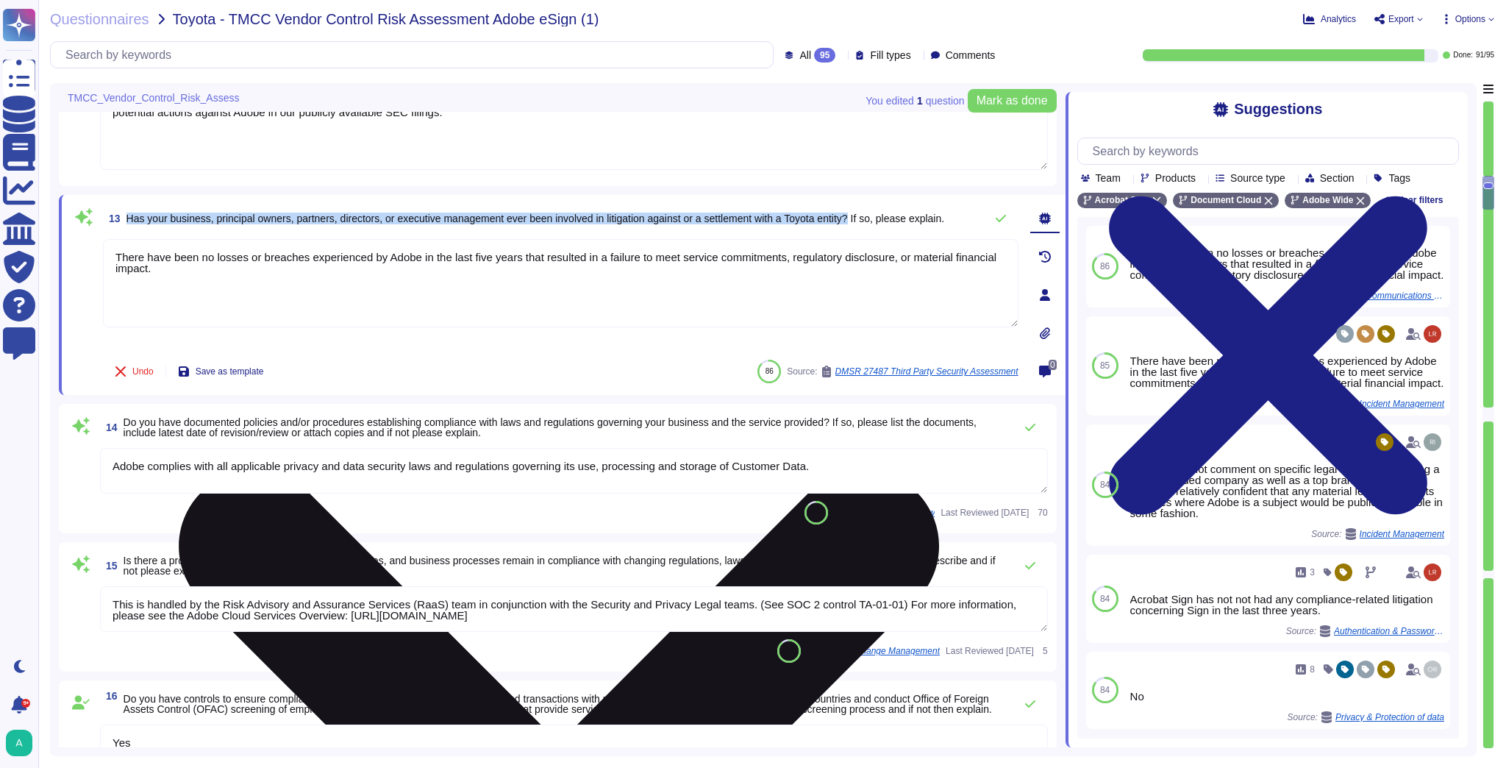
copy span "Has your business, principal owners, partners, directors, or executive manageme…"
